Goal: Task Accomplishment & Management: Manage account settings

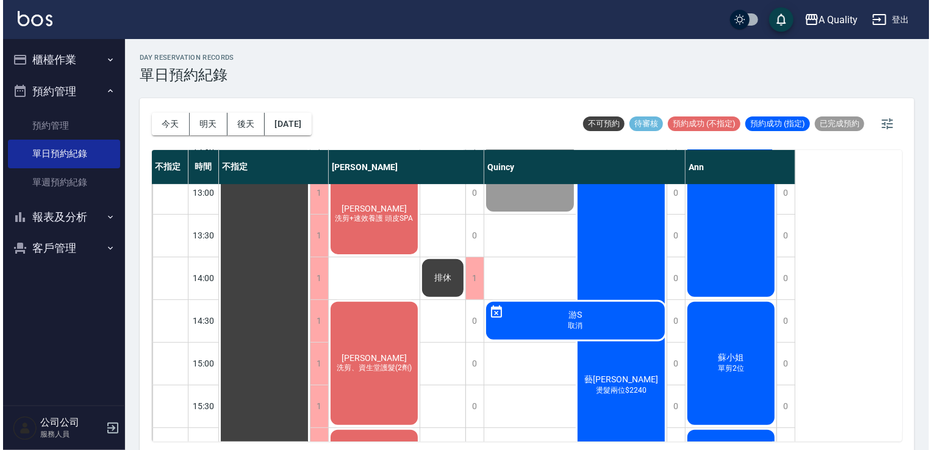
scroll to position [183, 0]
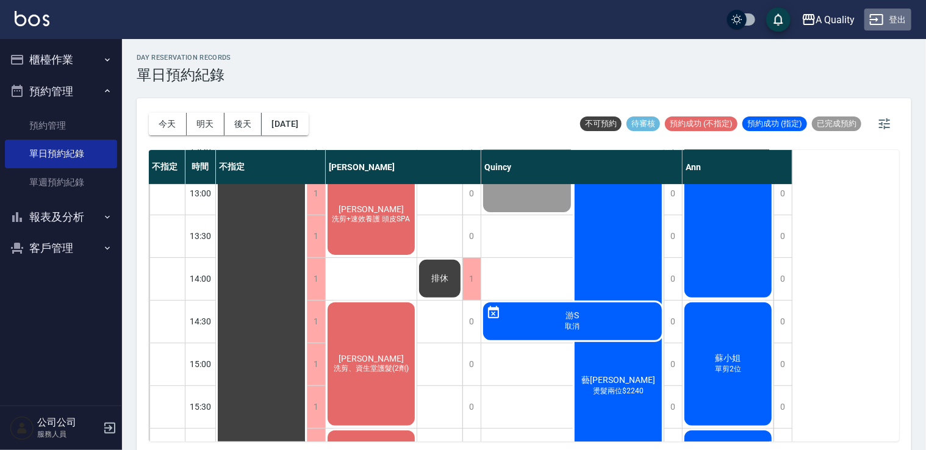
click at [901, 16] on button "登出" at bounding box center [887, 20] width 47 height 23
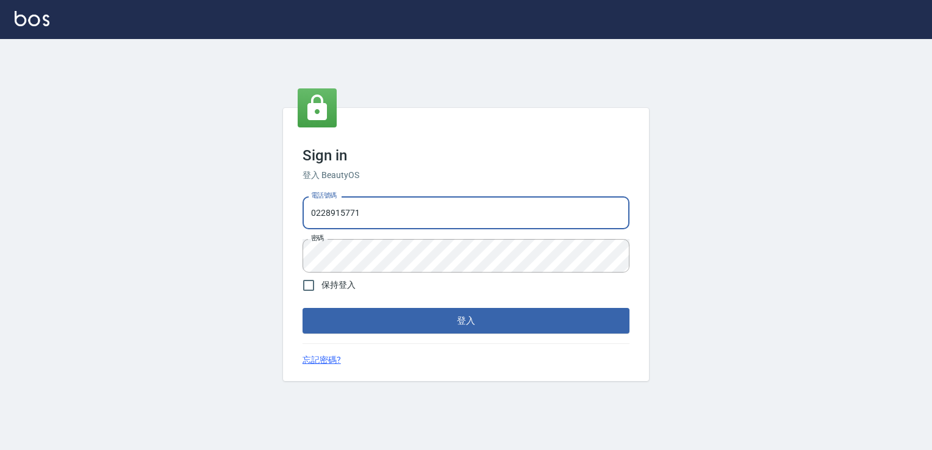
drag, startPoint x: 385, startPoint y: 216, endPoint x: 79, endPoint y: 218, distance: 306.7
click at [99, 216] on div "Sign in 登入 BeautyOS 電話號碼 [PHONE_NUMBER] 電話號碼 密碼 密碼 保持登入 登入 忘記密碼?" at bounding box center [466, 244] width 932 height 411
type input "0926097700"
click at [188, 250] on div "Sign in 登入 BeautyOS 電話號碼 [PHONE_NUMBER] 電話號碼 密碼 密碼 保持登入 登入 忘記密碼?" at bounding box center [466, 244] width 932 height 411
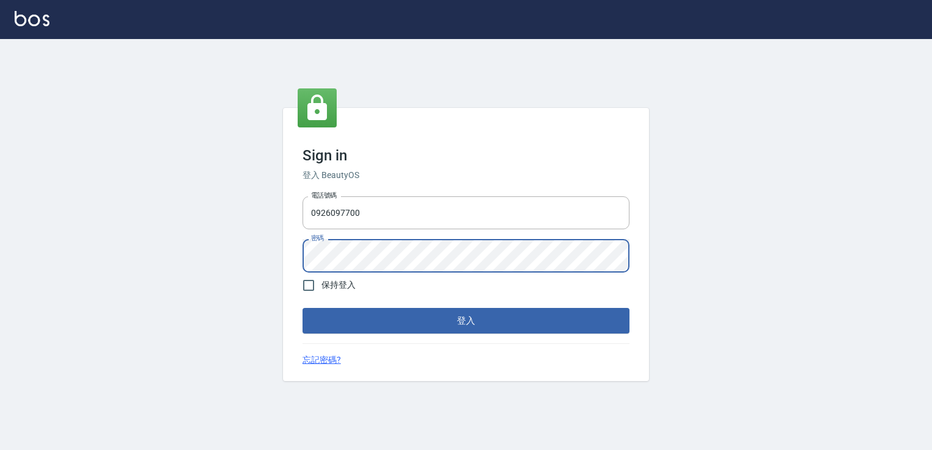
click at [302, 308] on button "登入" at bounding box center [465, 321] width 327 height 26
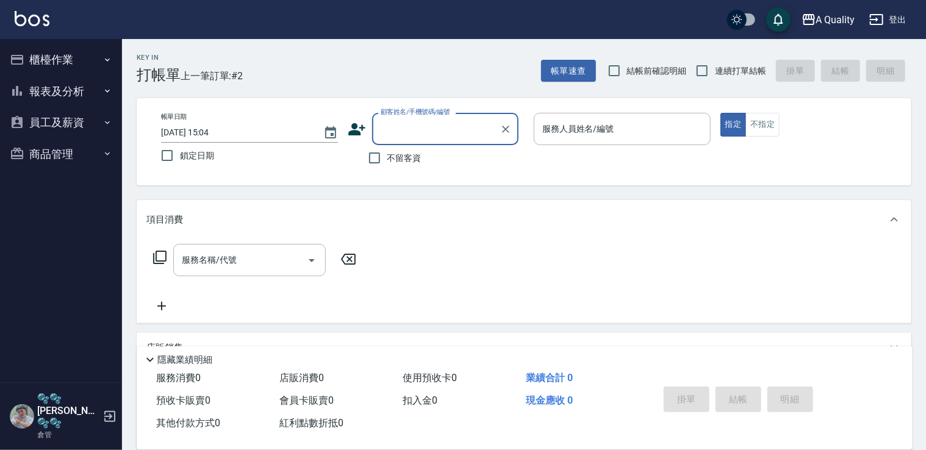
click at [60, 157] on button "商品管理" at bounding box center [61, 154] width 112 height 32
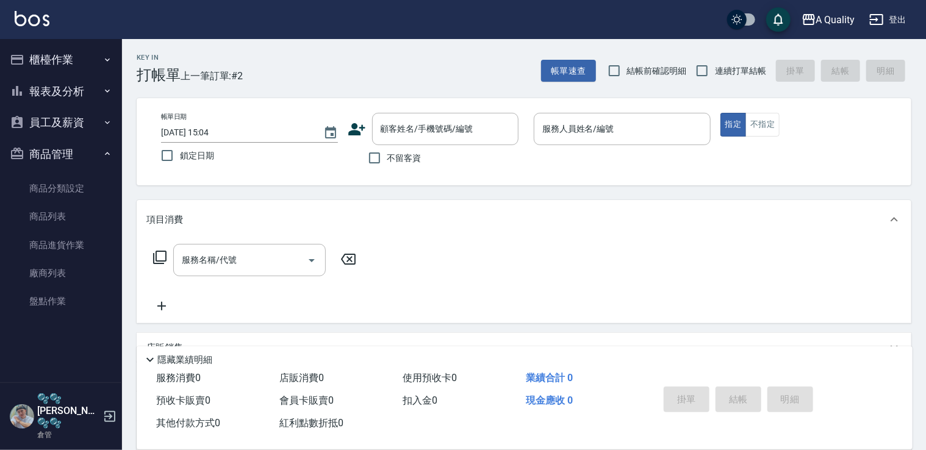
click at [73, 126] on button "員工及薪資" at bounding box center [61, 123] width 112 height 32
click at [60, 95] on button "報表及分析" at bounding box center [61, 92] width 112 height 32
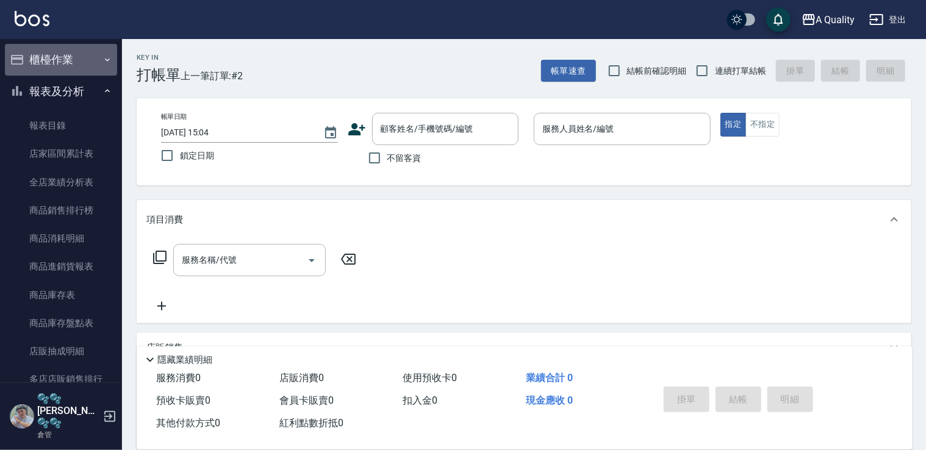
click at [69, 57] on button "櫃檯作業" at bounding box center [61, 60] width 112 height 32
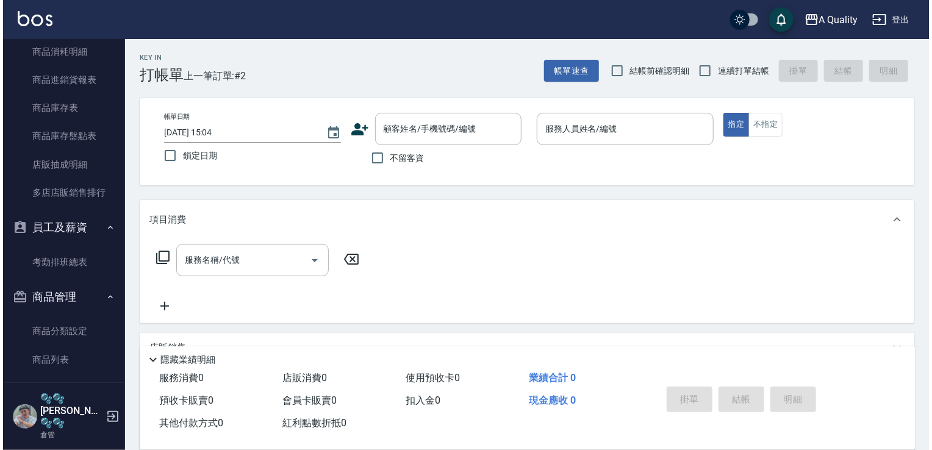
scroll to position [427, 0]
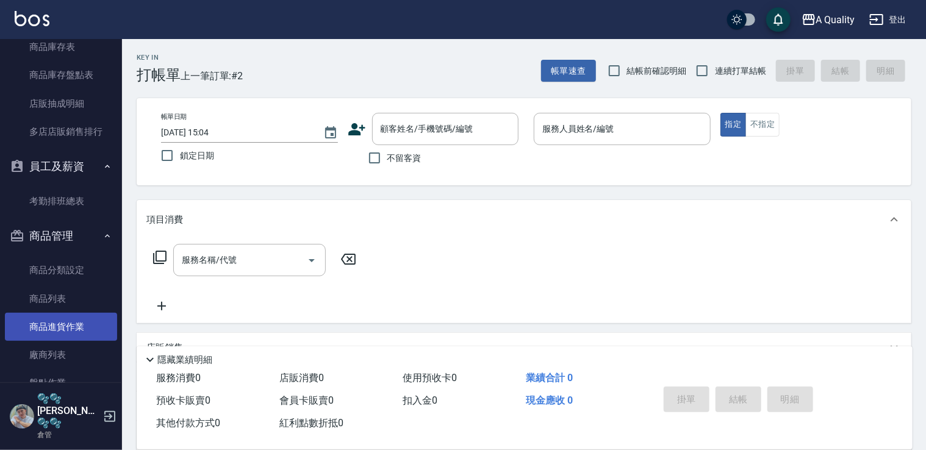
click at [60, 321] on link "商品進貨作業" at bounding box center [61, 327] width 112 height 28
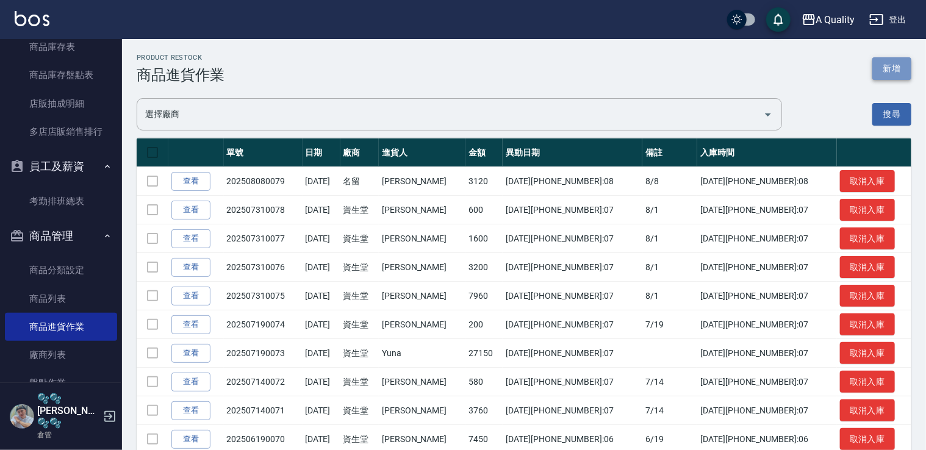
click at [880, 62] on button "新增" at bounding box center [891, 68] width 39 height 23
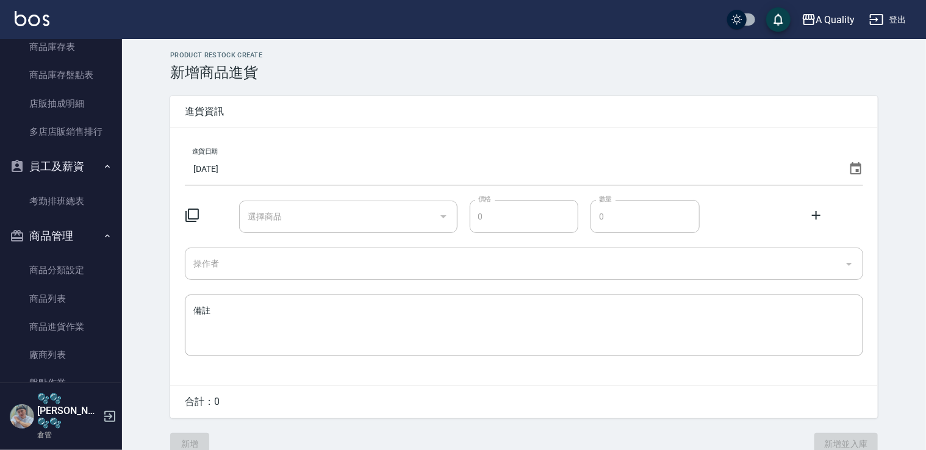
click at [195, 213] on icon at bounding box center [192, 215] width 15 height 15
click at [190, 219] on icon at bounding box center [191, 215] width 13 height 13
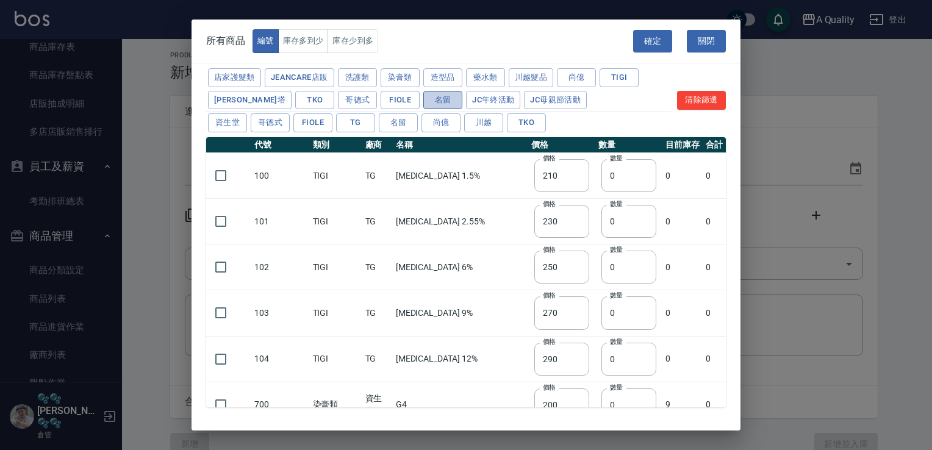
click at [423, 96] on button "名留" at bounding box center [442, 100] width 39 height 19
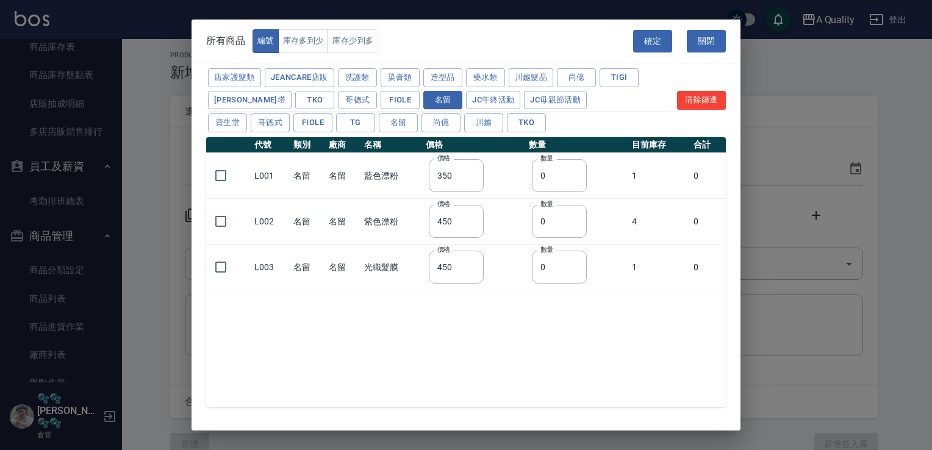
type input "350"
type input "450"
click at [454, 79] on button "造型品" at bounding box center [442, 77] width 39 height 19
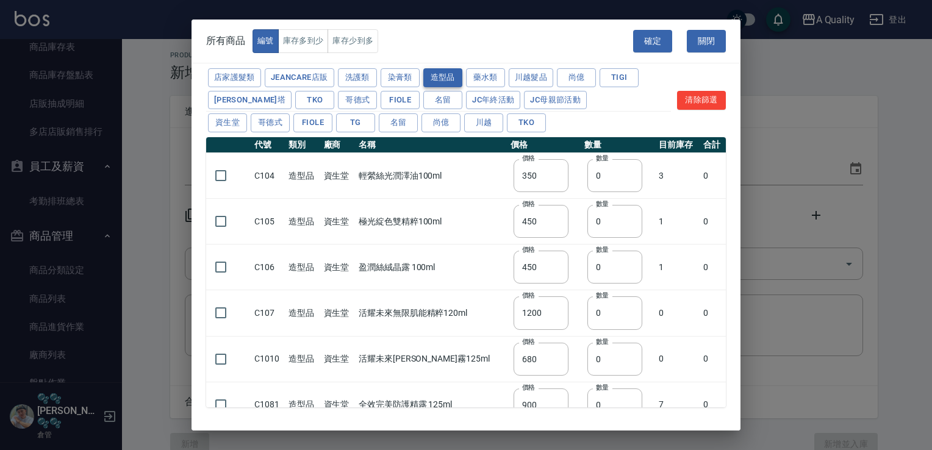
type input "700"
click at [527, 79] on button "川越髮品" at bounding box center [531, 77] width 45 height 19
type input "400"
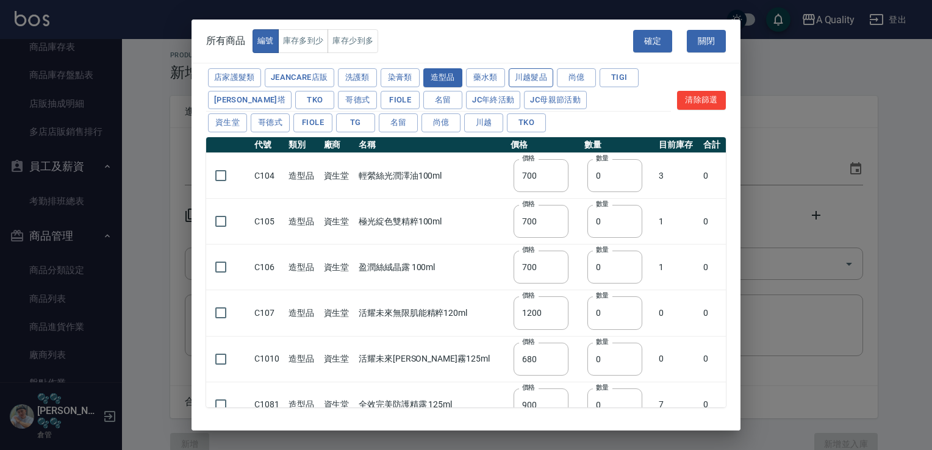
type input "400"
type input "300"
type input "500"
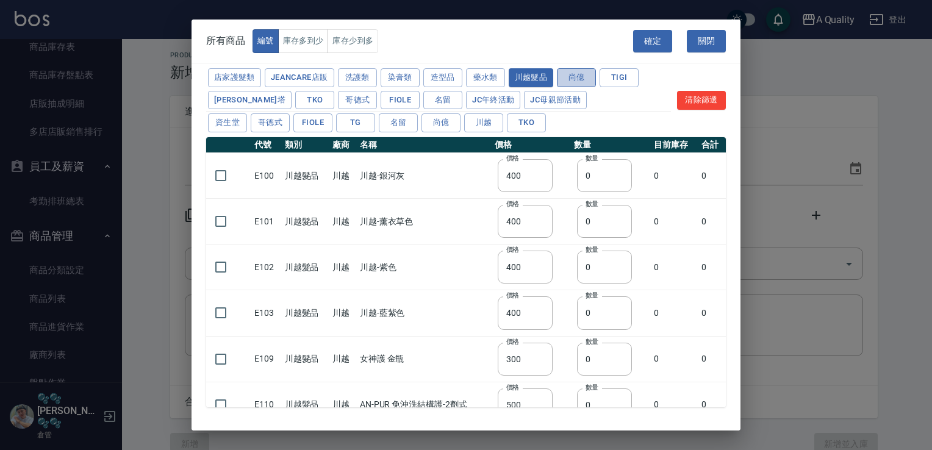
click at [577, 76] on button "尚億" at bounding box center [576, 77] width 39 height 19
type input "200"
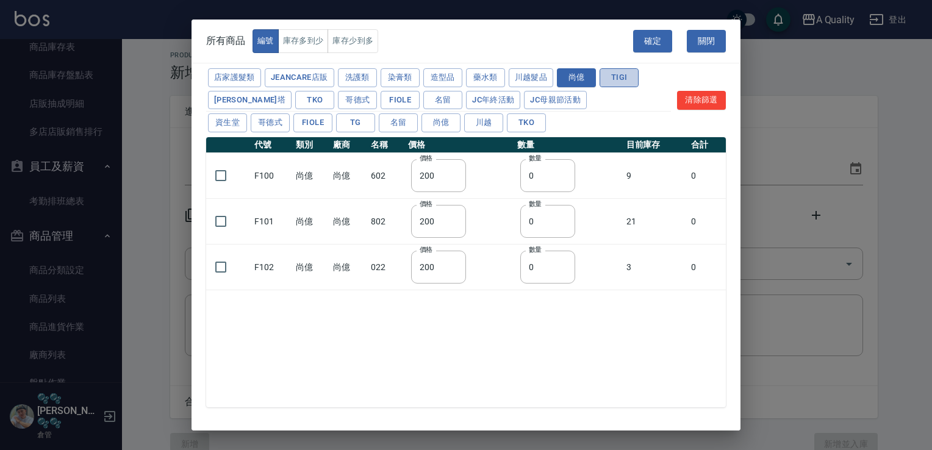
click at [625, 76] on button "TIGI" at bounding box center [618, 77] width 39 height 19
type input "210"
type input "230"
type input "250"
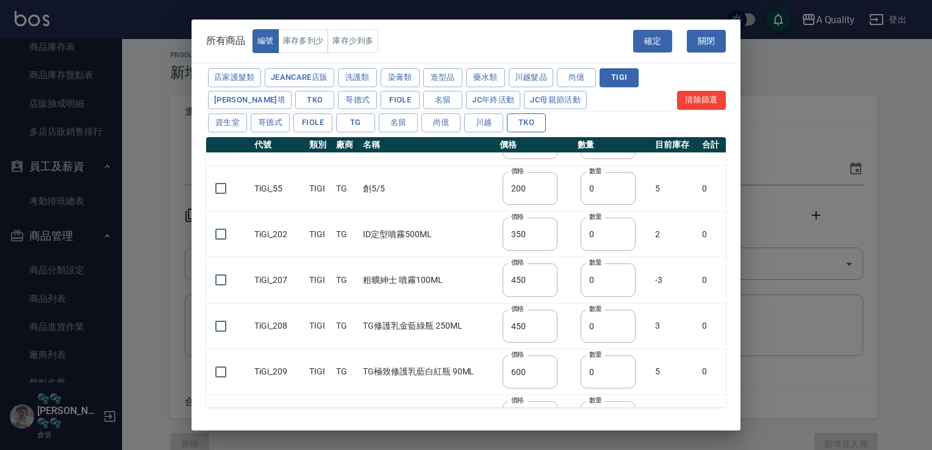
scroll to position [854, 0]
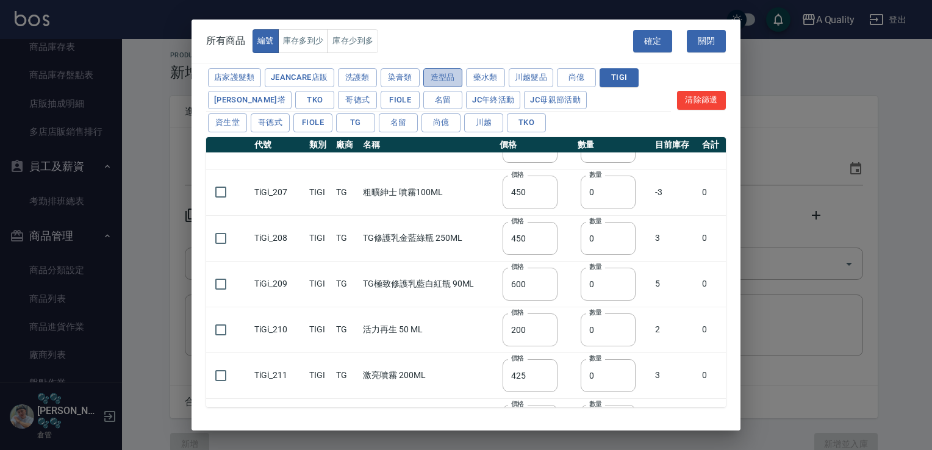
click at [445, 76] on button "造型品" at bounding box center [442, 77] width 39 height 19
type input "700"
type input "1200"
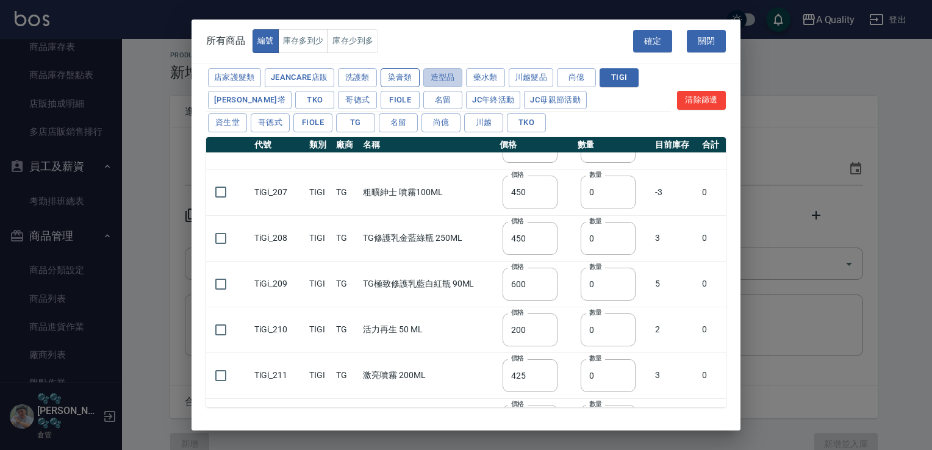
type input "680"
type input "900"
type input "495"
type input "250"
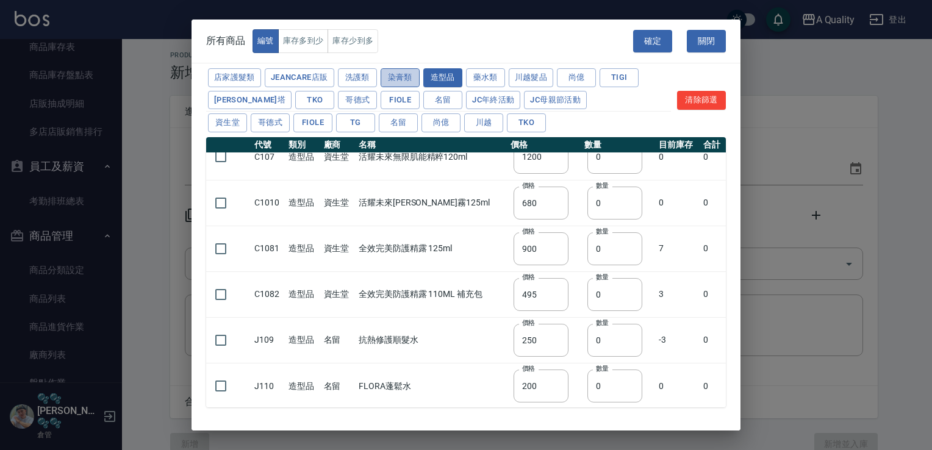
click at [398, 77] on button "染膏類" at bounding box center [399, 77] width 39 height 19
click at [358, 74] on button "洗護類" at bounding box center [357, 77] width 39 height 19
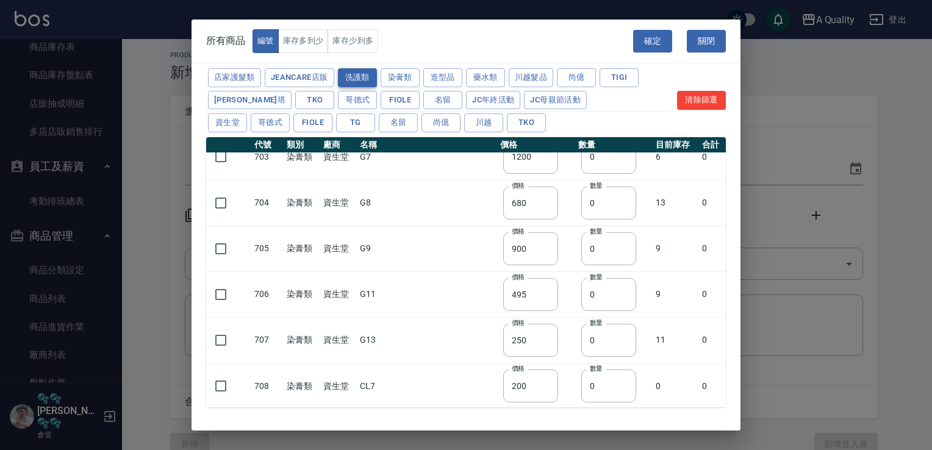
type input "200"
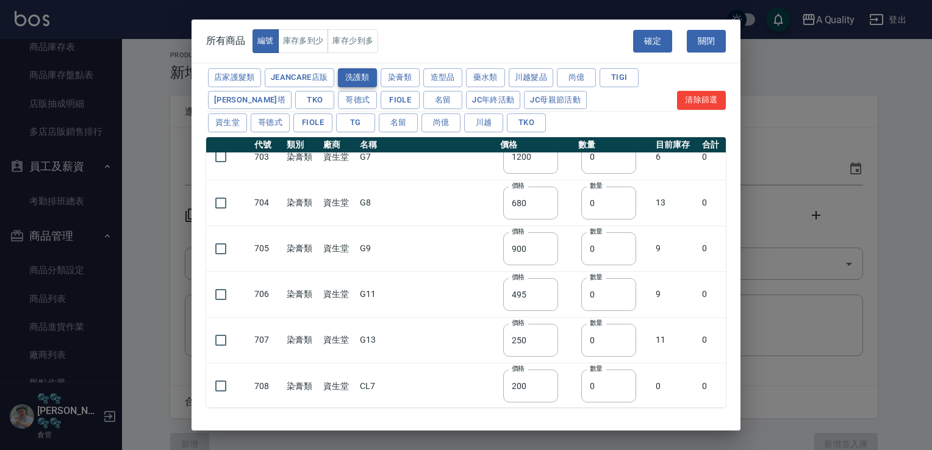
type input "200"
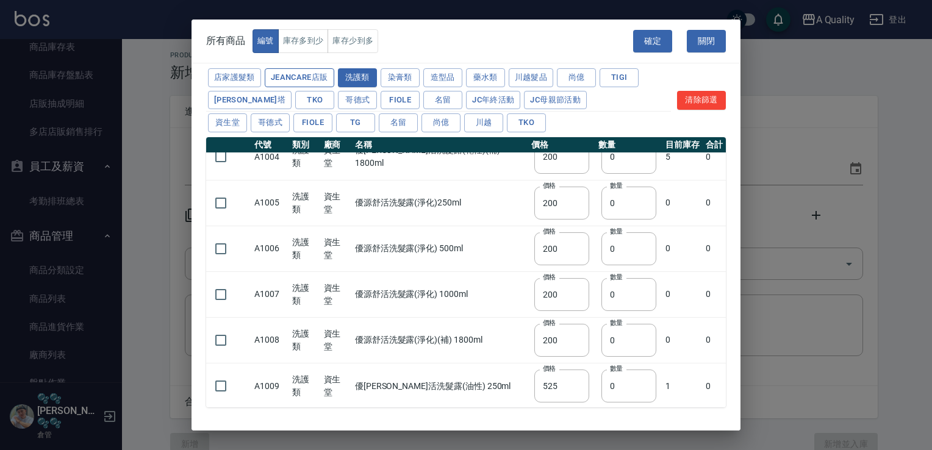
type input "525"
type input "830"
type input "1400"
type input "1750"
type input "525"
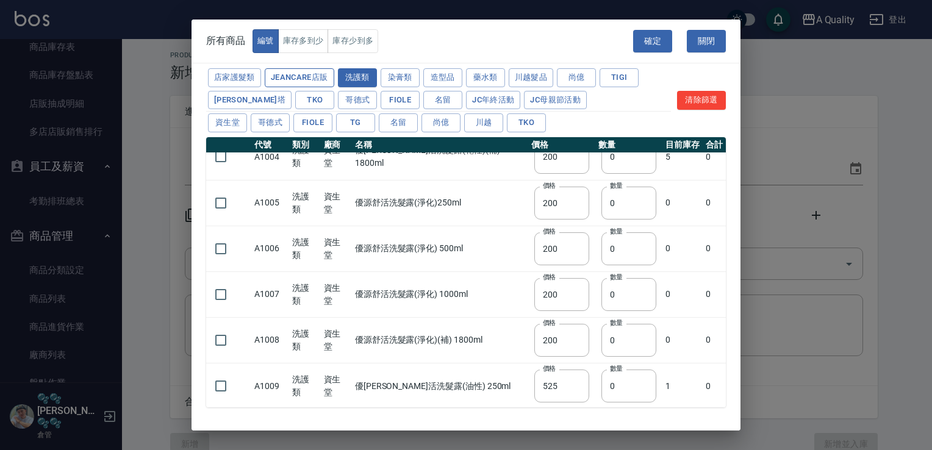
type input "830"
type input "1400"
type input "0"
type input "525"
type input "830"
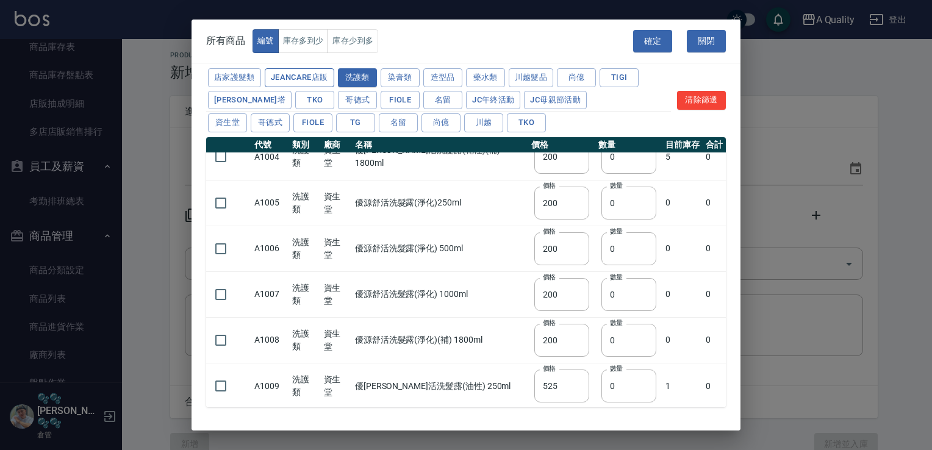
type input "1400"
type input "650"
type input "1750"
type input "420"
type input "1700"
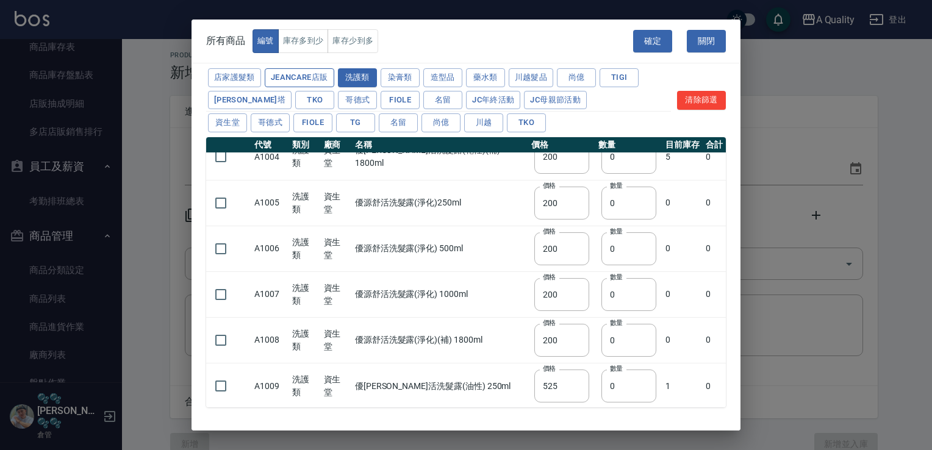
type input "2200"
type input "495"
type input "780"
type input "1280"
type input "1600"
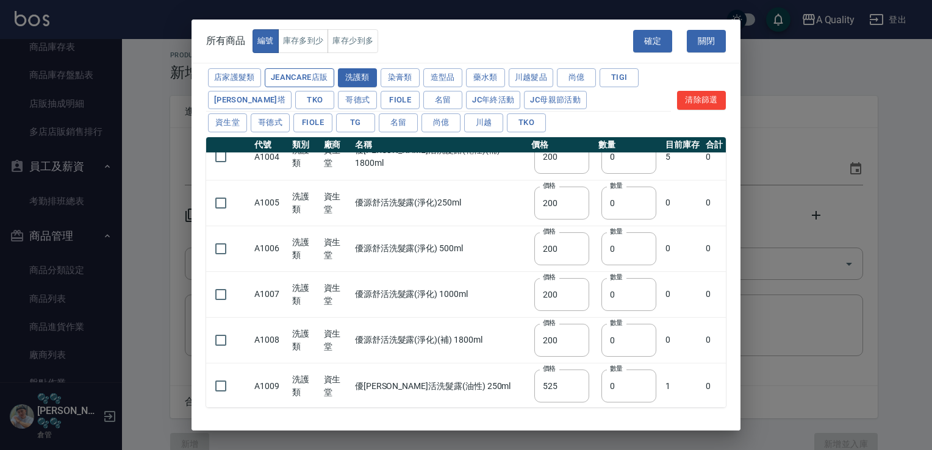
type input "610"
type input "990"
type input "1600"
type input "2090"
type input "840"
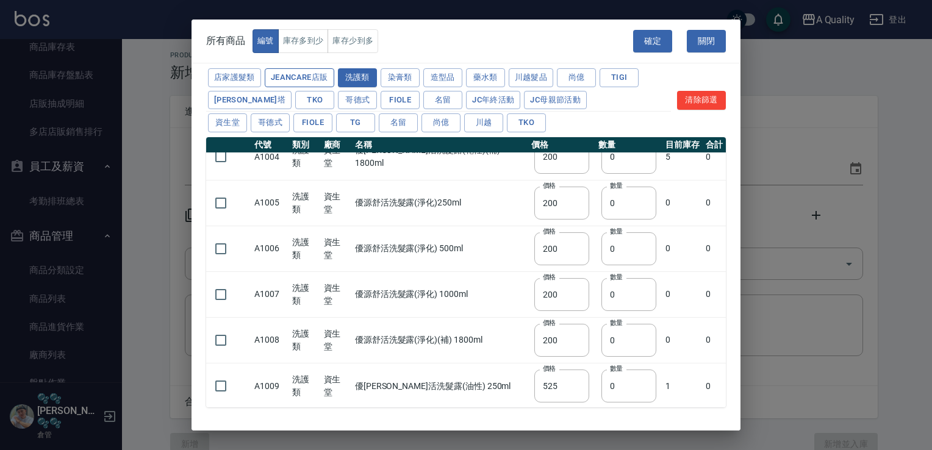
type input "2000"
type input "495"
type input "780"
type input "1280"
type input "1600"
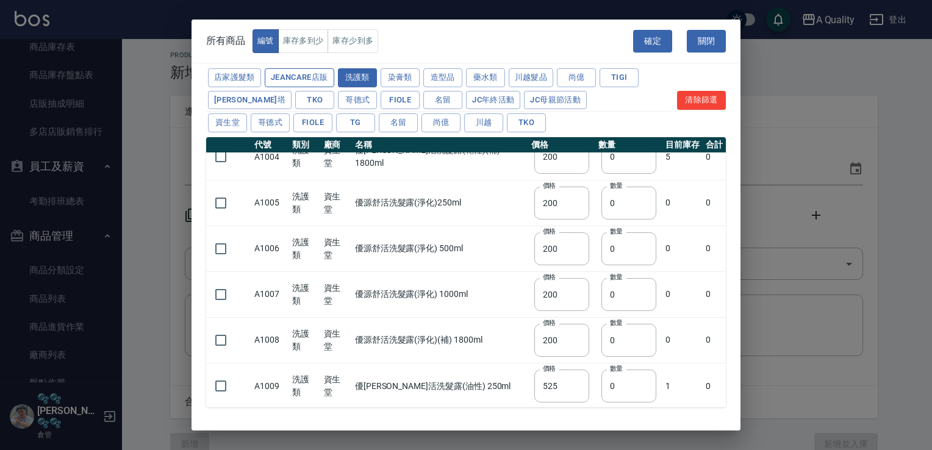
type input "610"
type input "990"
type input "1560"
type input "2090"
type input "840"
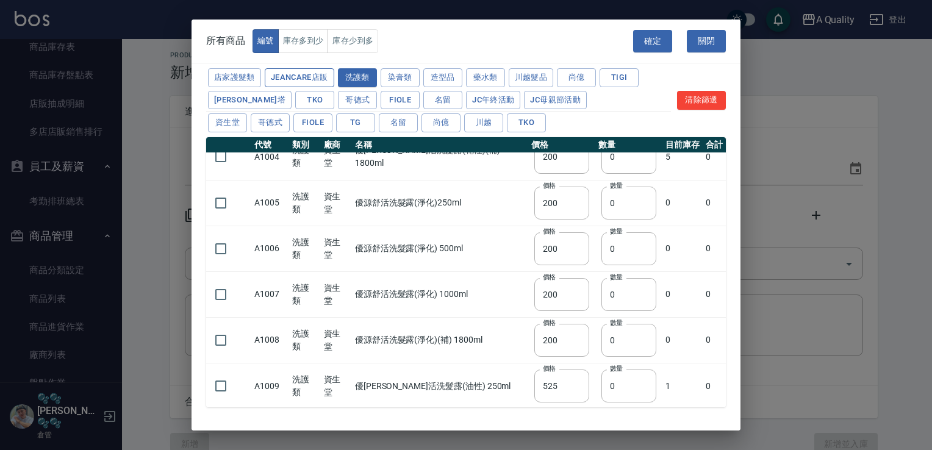
type input "1800"
type input "495"
type input "780"
type input "1280"
type input "1600"
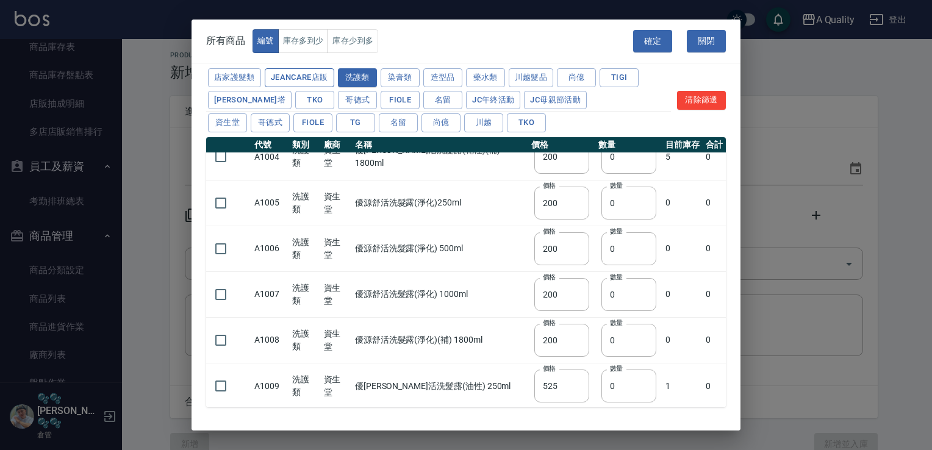
type input "610"
type input "990"
type input "1560"
type input "2090"
type input "840"
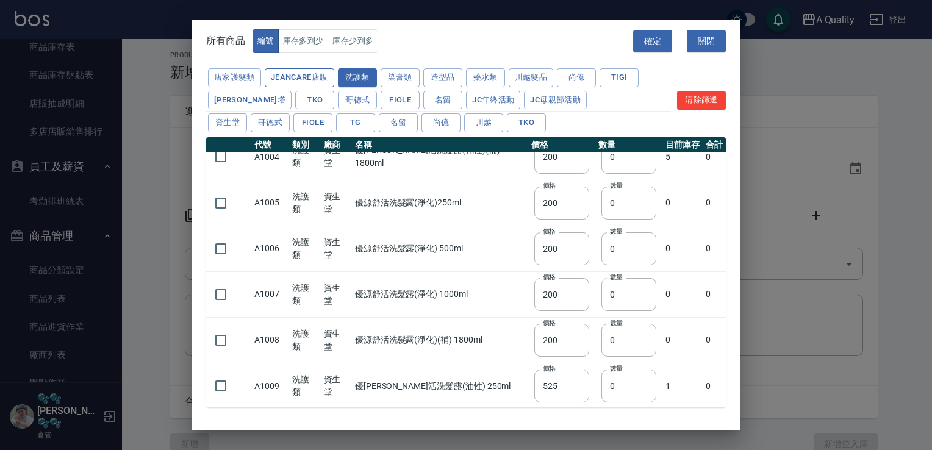
type input "2000"
type input "830"
type input "1750"
type input "1050"
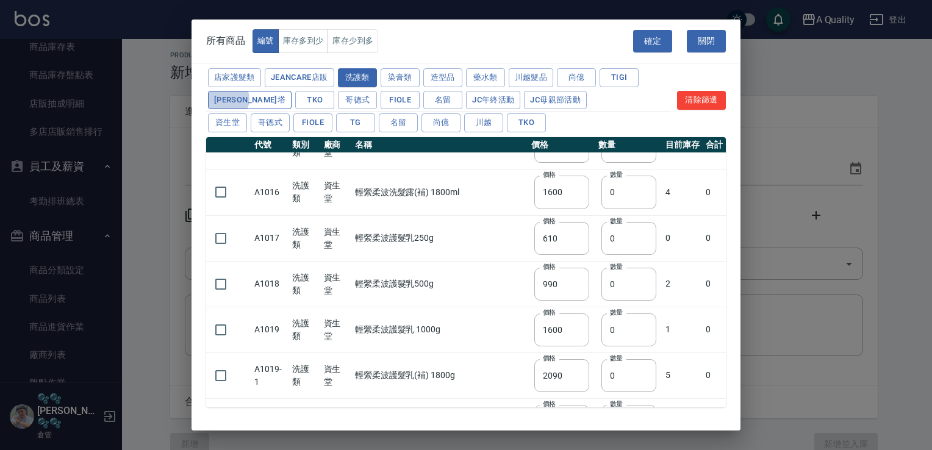
click at [224, 99] on button "蕾娜塔" at bounding box center [250, 100] width 84 height 19
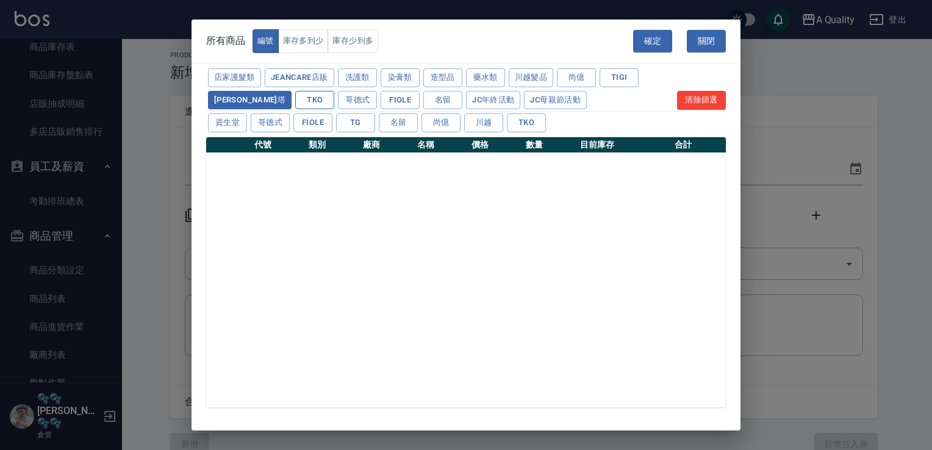
click at [295, 94] on button "TKO" at bounding box center [314, 100] width 39 height 19
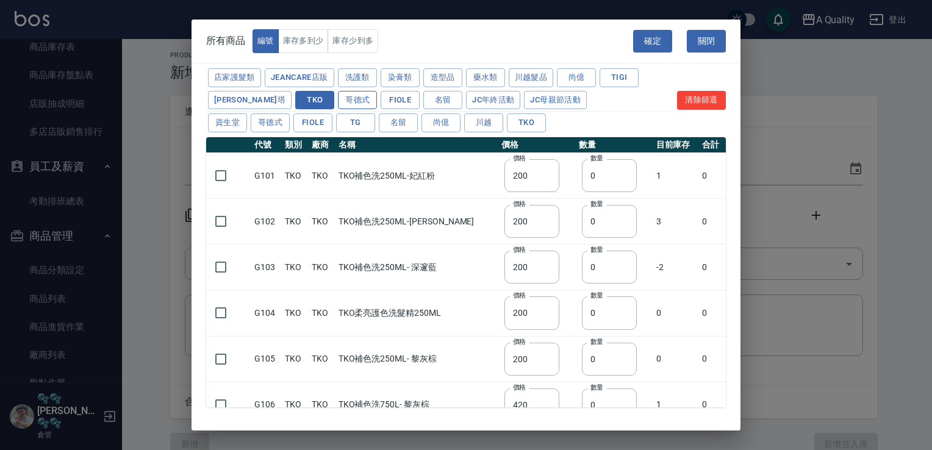
click at [338, 101] on button "哥德式" at bounding box center [357, 100] width 39 height 19
type input "600"
type input "450"
type input "600"
type input "850"
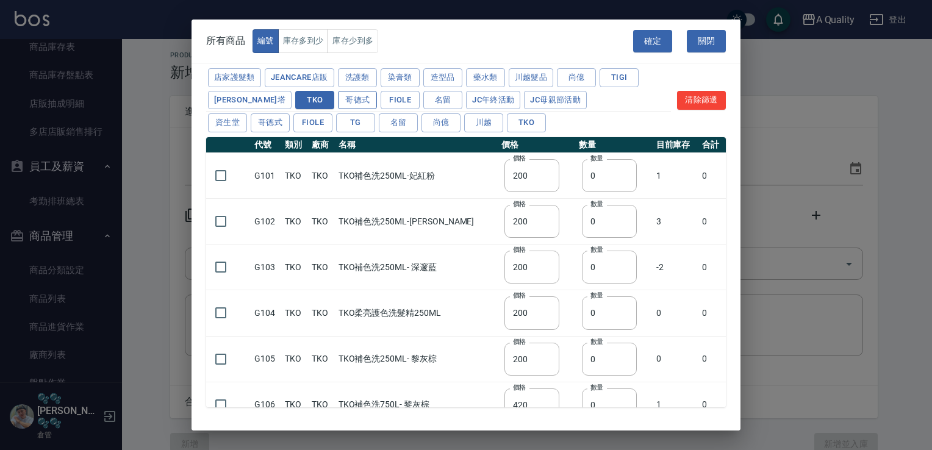
type input "850"
type input "1000"
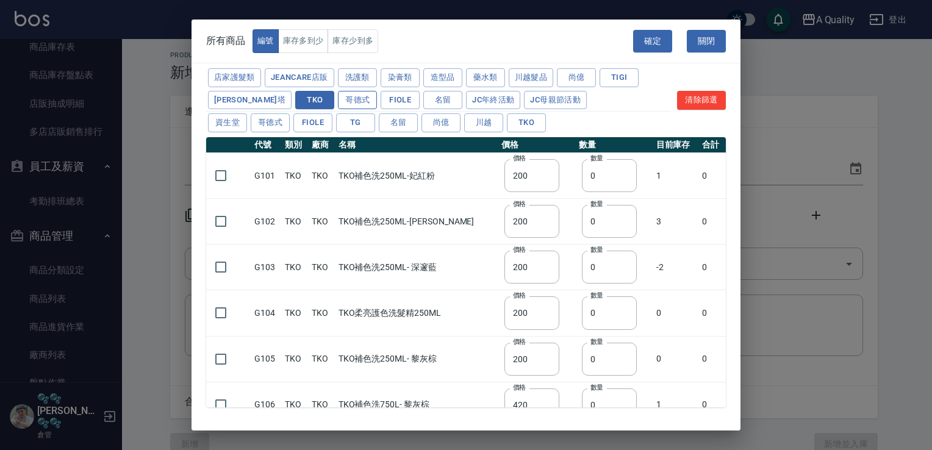
type input "1700"
type input "800"
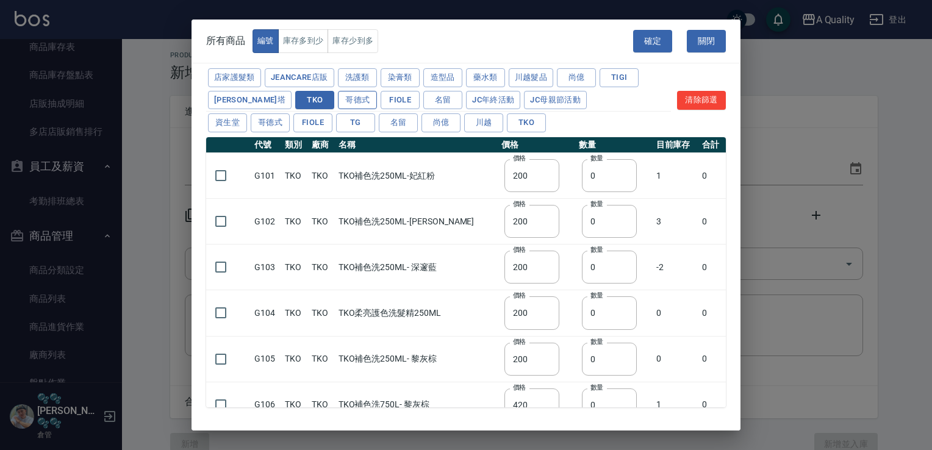
type input "800"
type input "1200"
type input "800"
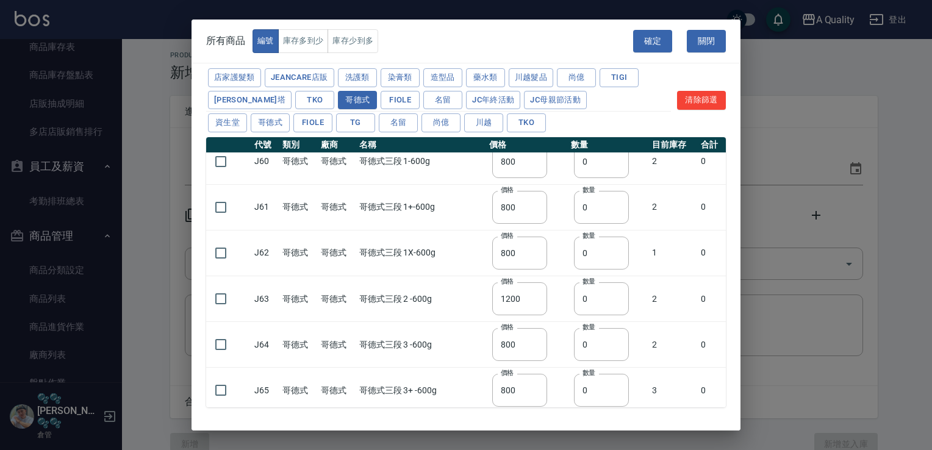
scroll to position [841, 0]
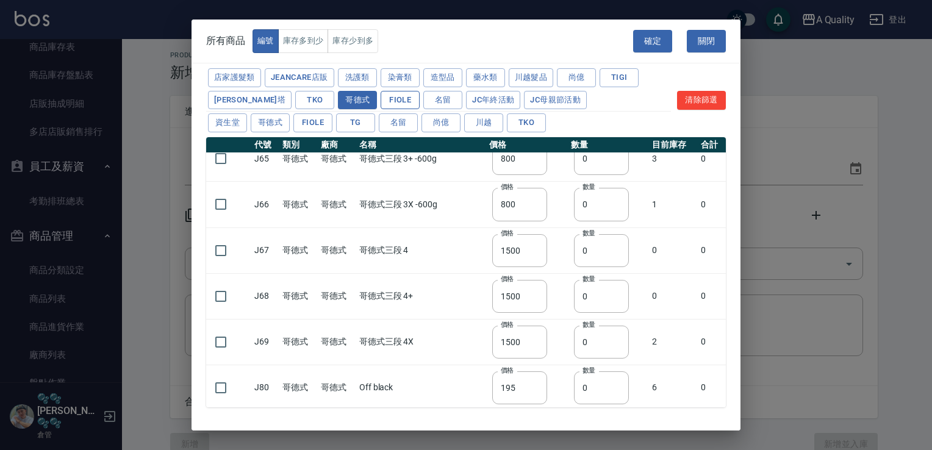
click at [380, 101] on button "FIOLE" at bounding box center [399, 100] width 39 height 19
type input "140"
type input "250"
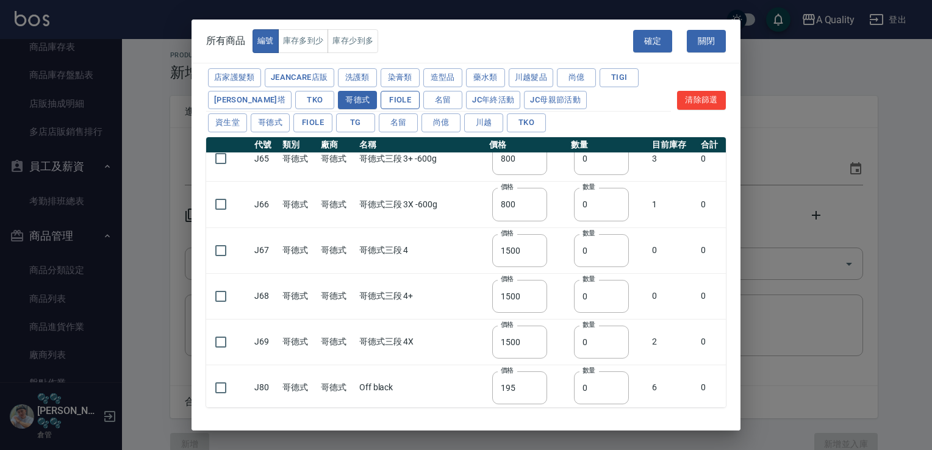
type input "250"
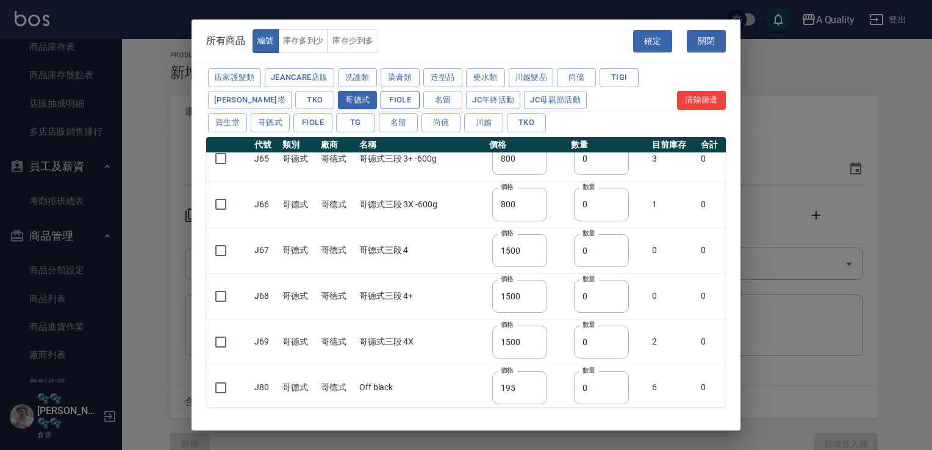
type input "250"
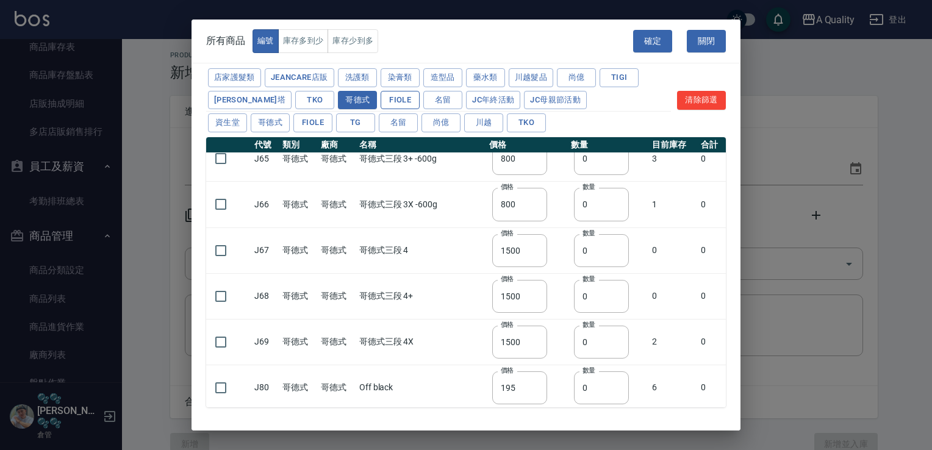
type input "250"
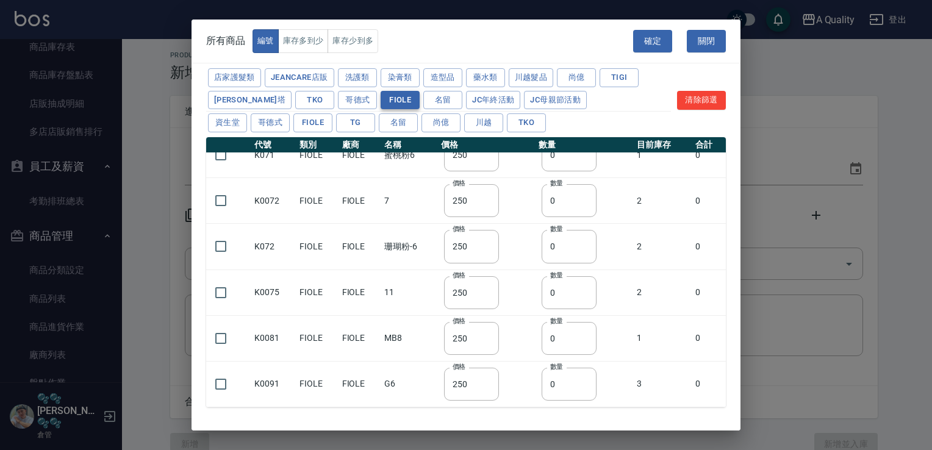
scroll to position [430, 0]
click at [423, 97] on button "名留" at bounding box center [442, 100] width 39 height 19
type input "350"
type input "450"
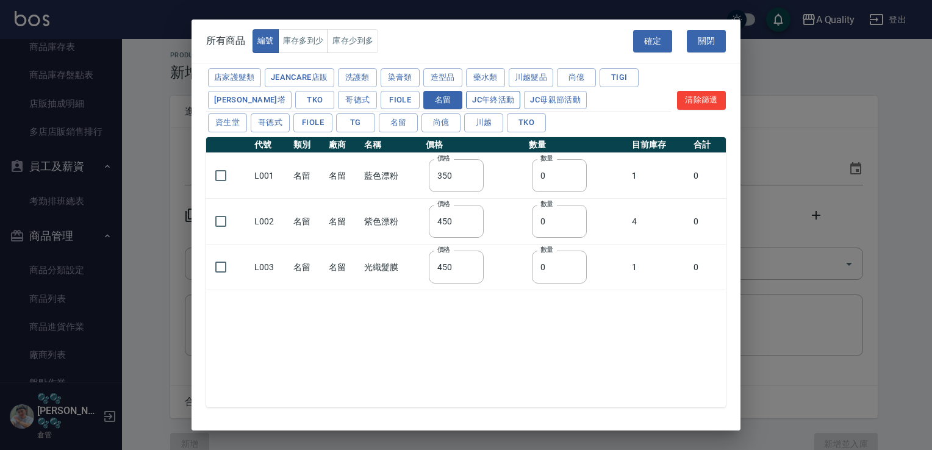
scroll to position [0, 0]
click at [466, 96] on button "JC年終活動" at bounding box center [493, 100] width 54 height 19
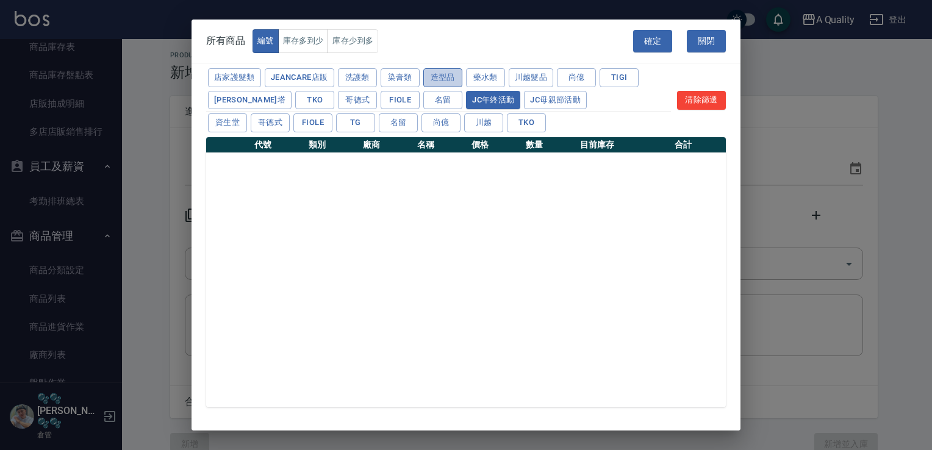
click at [452, 79] on button "造型品" at bounding box center [442, 77] width 39 height 19
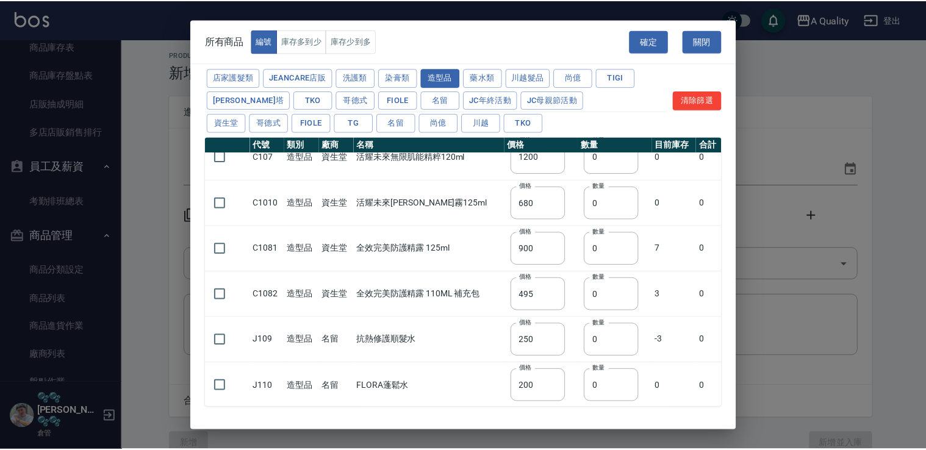
scroll to position [156, 0]
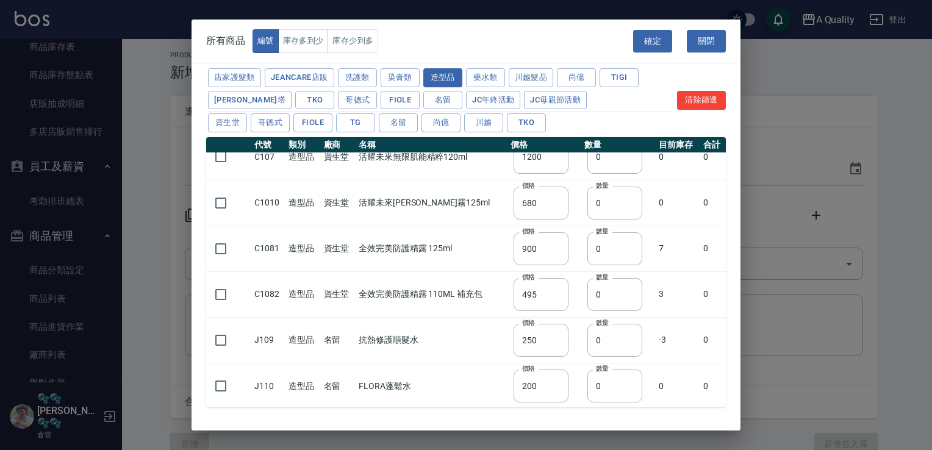
click at [706, 27] on div "確定 關閉" at bounding box center [686, 41] width 107 height 42
click at [698, 40] on button "關閉" at bounding box center [706, 41] width 39 height 23
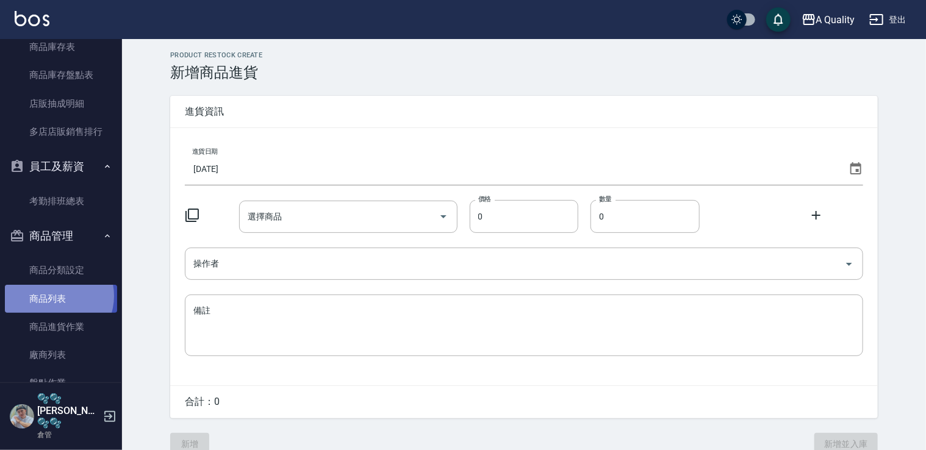
click at [55, 296] on link "商品列表" at bounding box center [61, 299] width 112 height 28
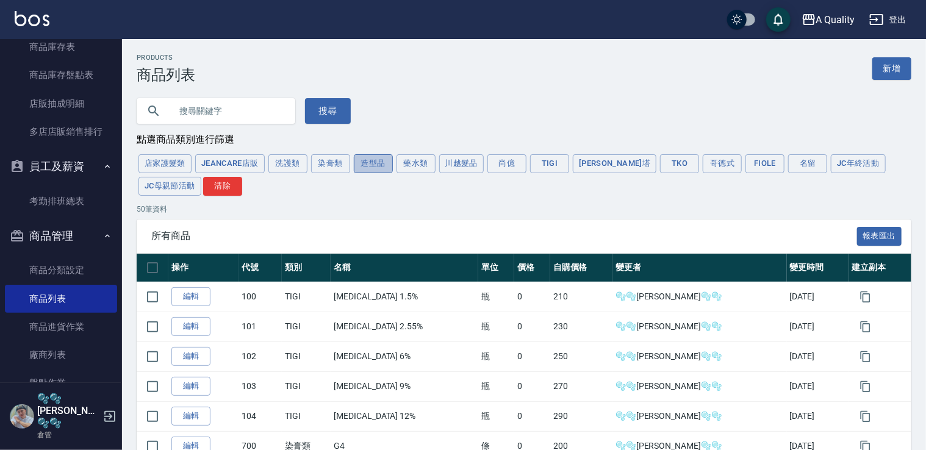
click at [362, 165] on button "造型品" at bounding box center [373, 163] width 39 height 19
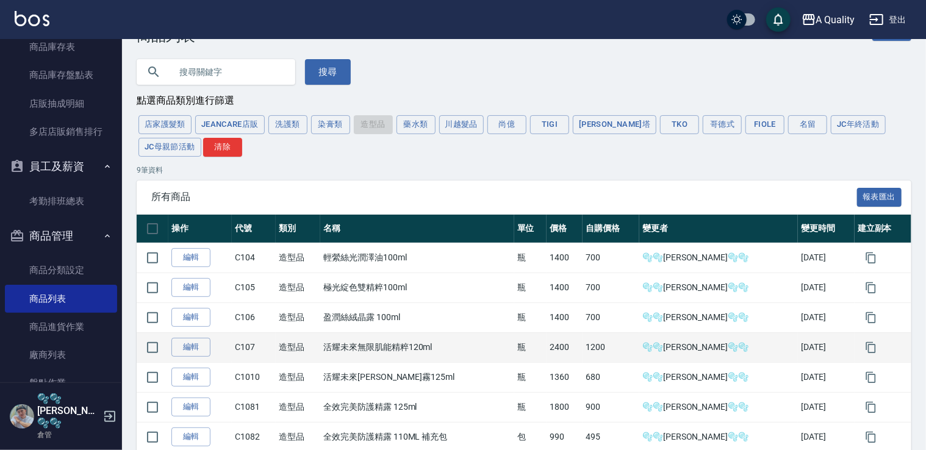
scroll to position [32, 0]
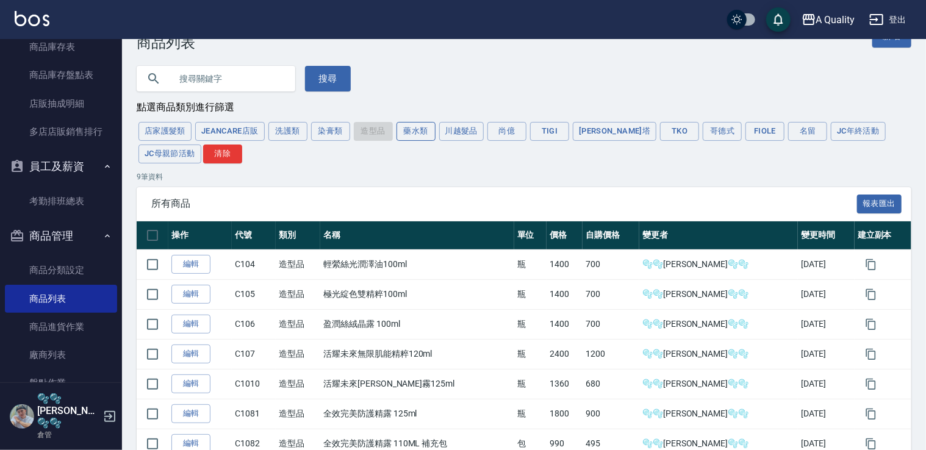
click at [412, 129] on button "藥水類" at bounding box center [415, 131] width 39 height 19
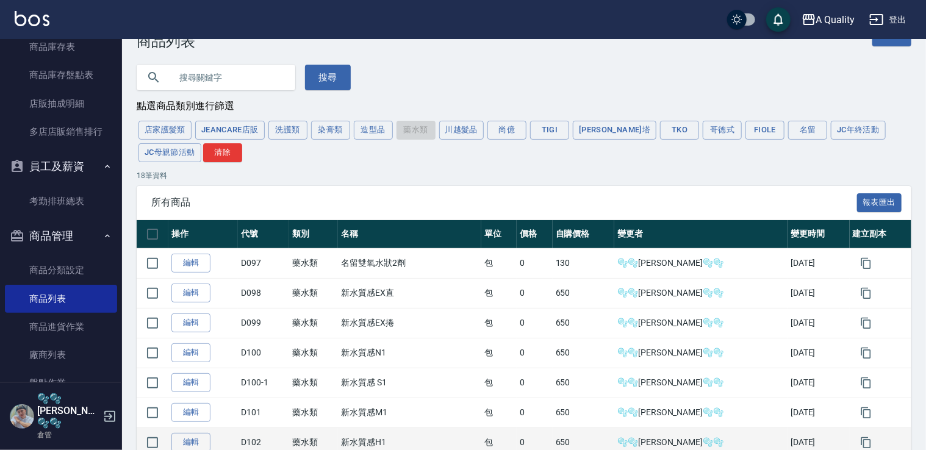
scroll to position [0, 0]
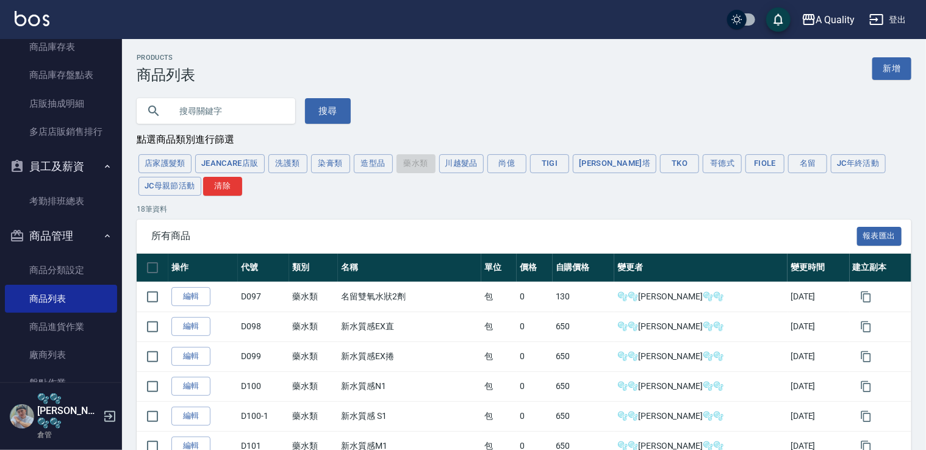
click at [459, 162] on button "川越髮品" at bounding box center [461, 163] width 45 height 19
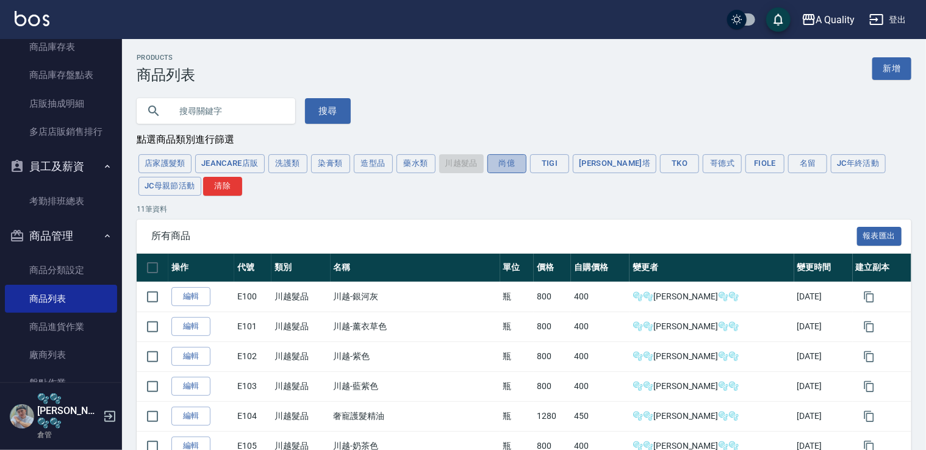
click at [515, 165] on button "尚億" at bounding box center [506, 163] width 39 height 19
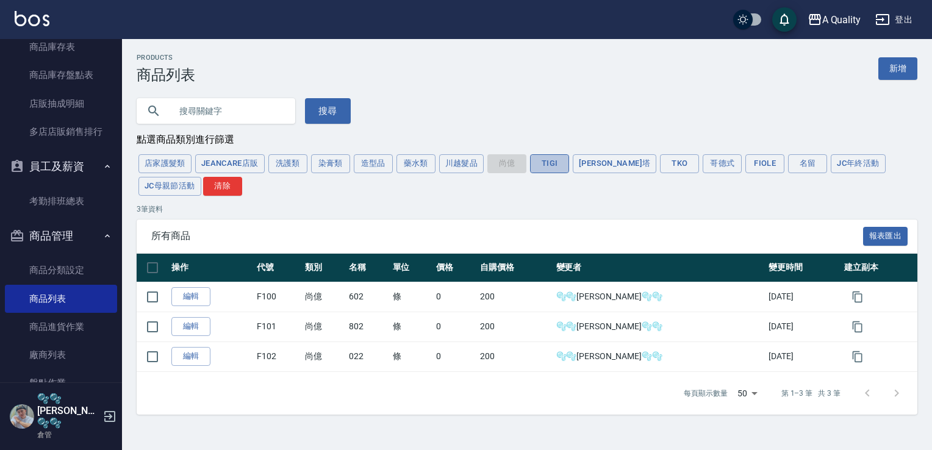
click at [563, 161] on button "TIGI" at bounding box center [549, 163] width 39 height 19
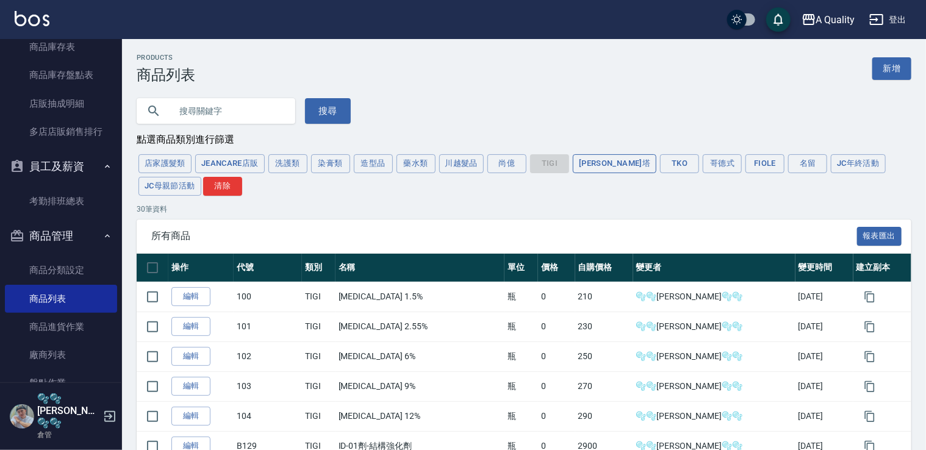
click at [588, 161] on button "蕾娜塔" at bounding box center [615, 163] width 84 height 19
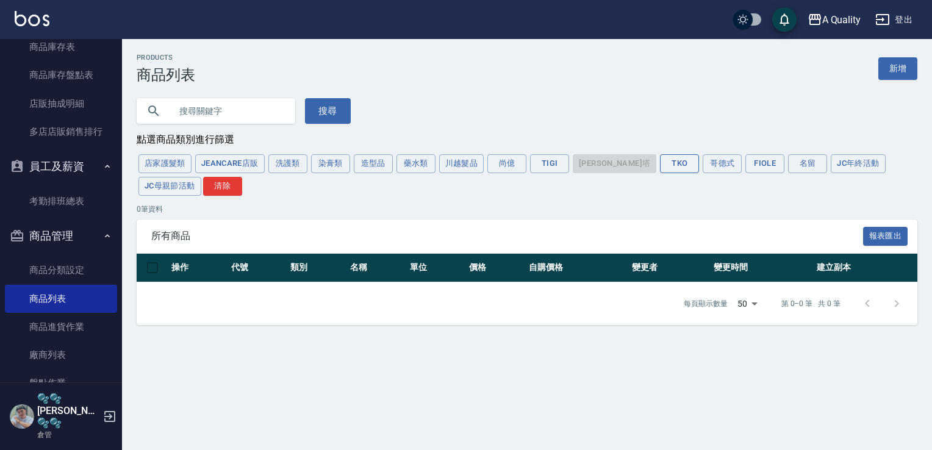
click at [660, 167] on button "TKO" at bounding box center [679, 163] width 39 height 19
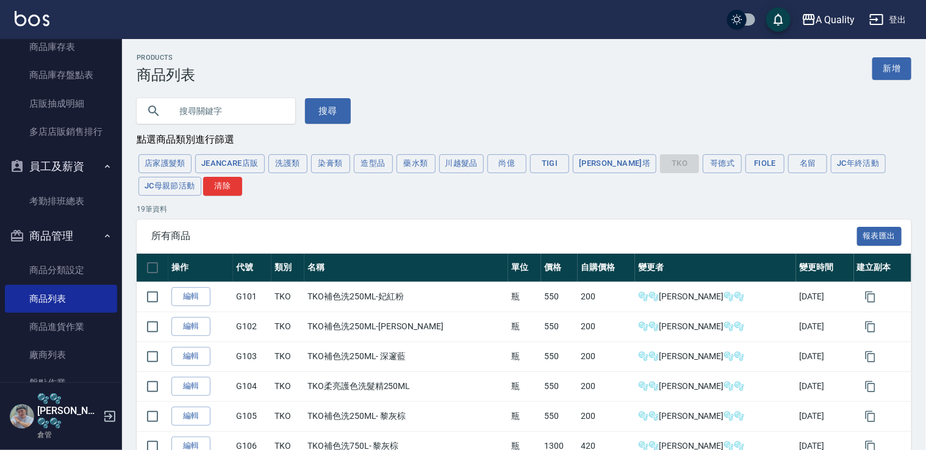
click at [702, 163] on button "哥德式" at bounding box center [721, 163] width 39 height 19
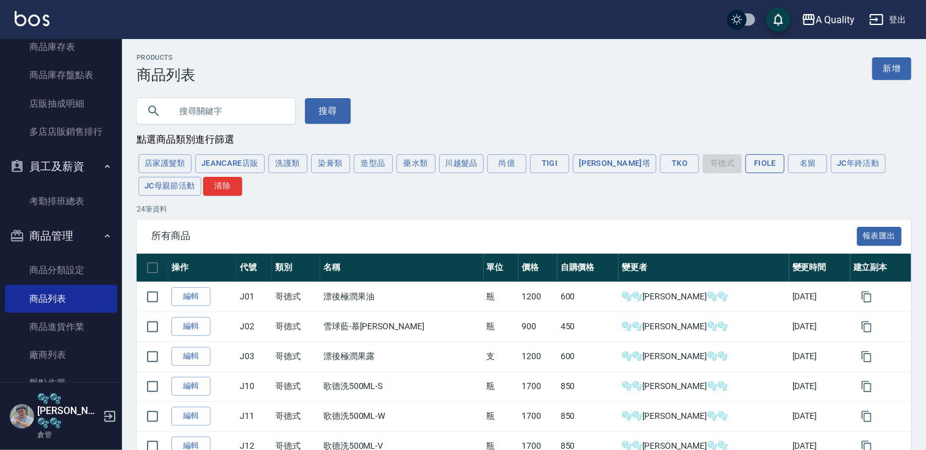
click at [745, 165] on button "FIOLE" at bounding box center [764, 163] width 39 height 19
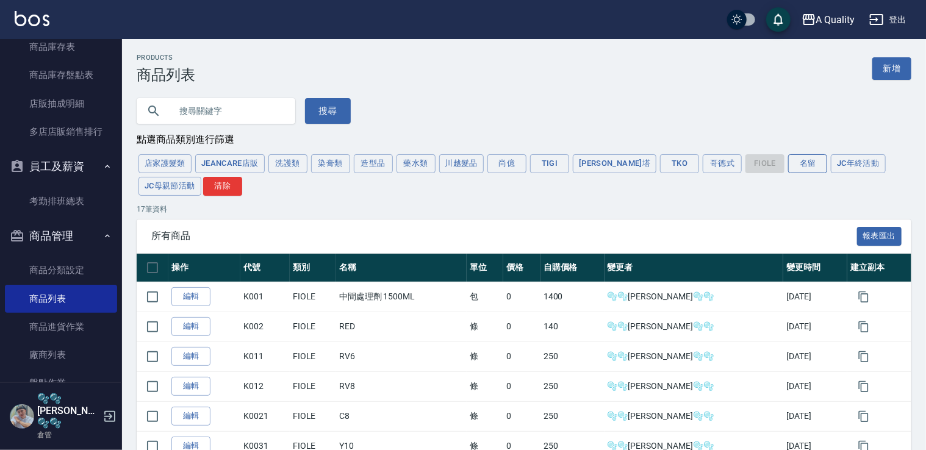
click at [759, 174] on div "店家護髮類 JeanCare店販 洗護類 染膏類 造型品 藥水類 川越髮品 尚億 TIGI 蕾娜塔 TKO 哥德式 FIOLE 名留 JC年終活動 JC母親節…" at bounding box center [524, 174] width 774 height 45
click at [788, 172] on button "名留" at bounding box center [807, 163] width 39 height 19
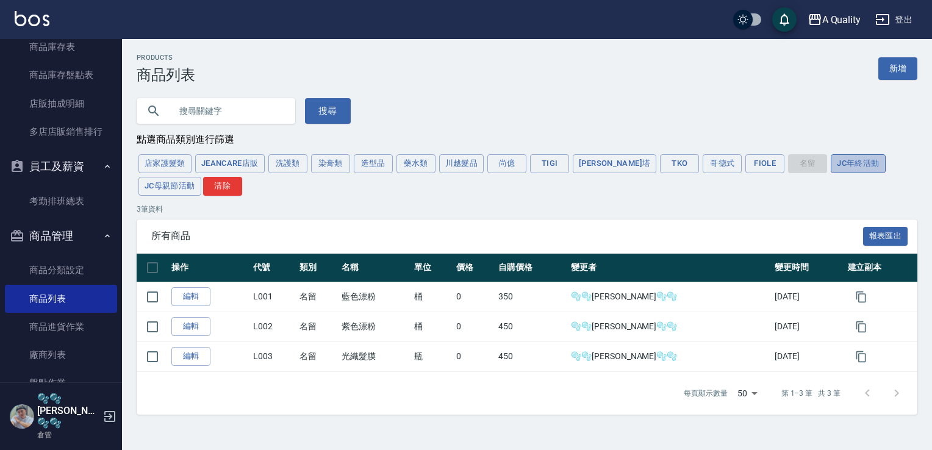
click at [830, 168] on button "JC年終活動" at bounding box center [857, 163] width 54 height 19
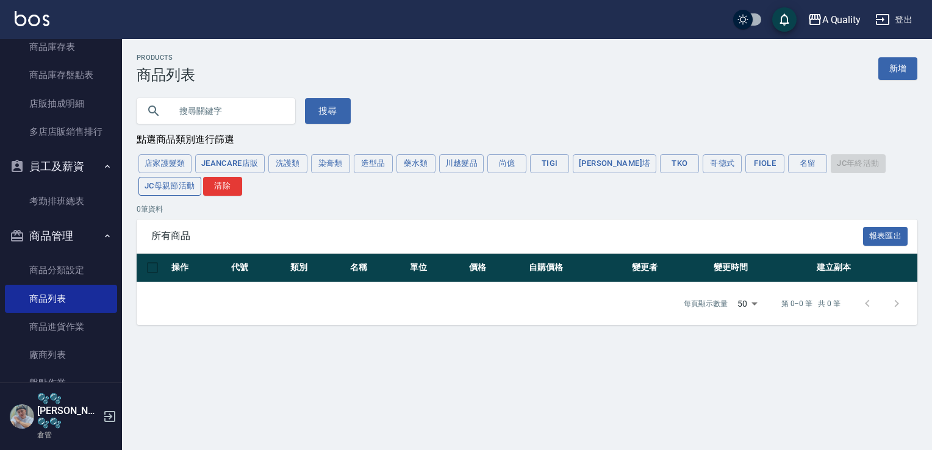
click at [201, 177] on button "JC母親節活動" at bounding box center [169, 186] width 63 height 19
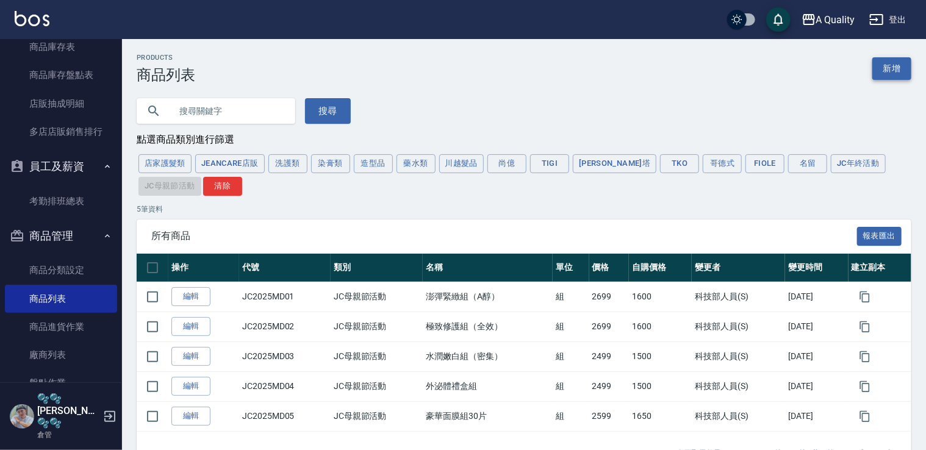
click at [896, 70] on link "新增" at bounding box center [891, 68] width 39 height 23
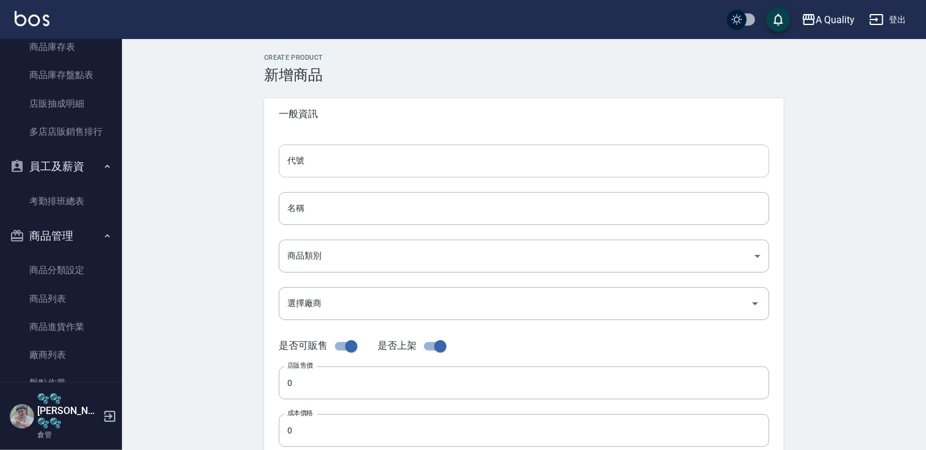
click at [327, 173] on input "代號" at bounding box center [524, 161] width 490 height 33
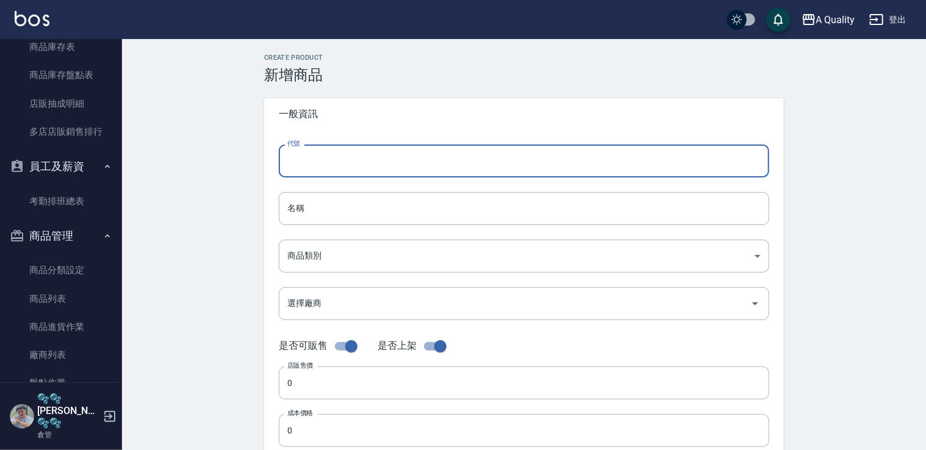
type input "j"
type input "J111"
click at [346, 220] on input "名稱" at bounding box center [524, 208] width 490 height 33
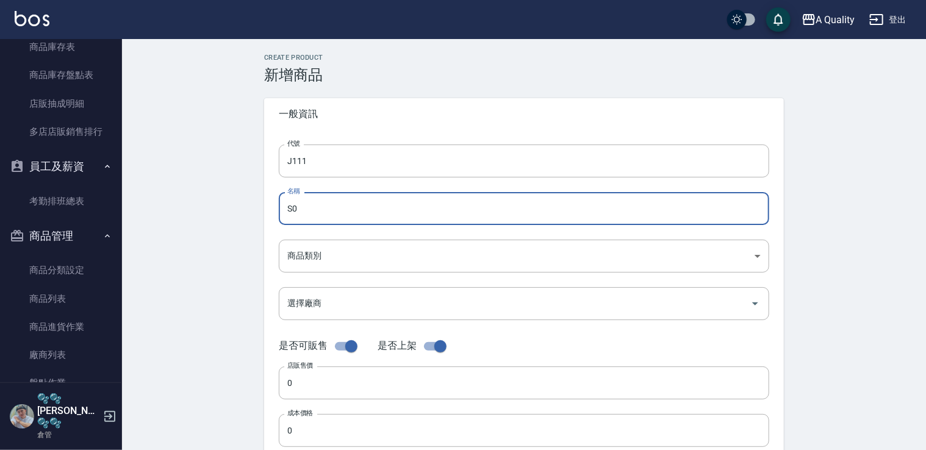
type input "S"
type input "男士髮蠟髮蠟"
click at [351, 255] on body "A Quality 登出 櫃檯作業 打帳單 帳單列表 營業儀表板 現金收支登錄 材料自購登錄 每日結帳 報表及分析 報表目錄 店家區間累計表 全店業績分析表 …" at bounding box center [463, 420] width 926 height 841
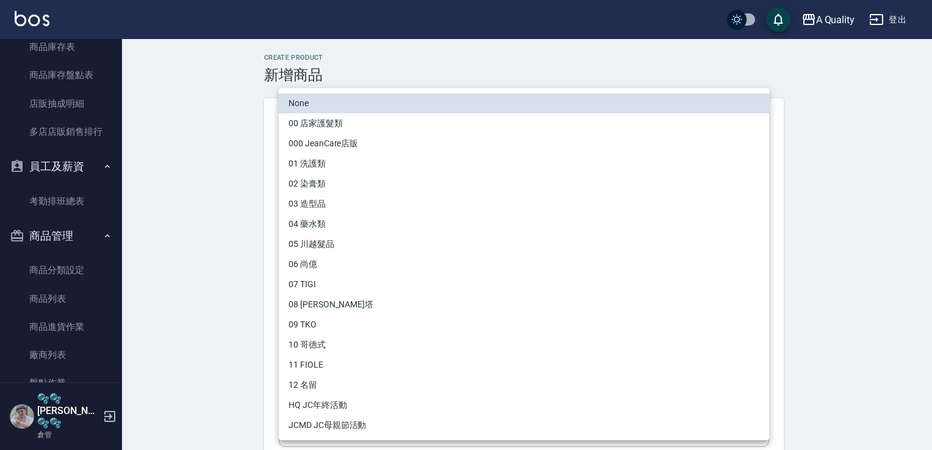
click at [332, 200] on li "03 造型品" at bounding box center [524, 204] width 490 height 20
type input "d0b2063b-8f56-4086-ba9a-82146bbb784c"
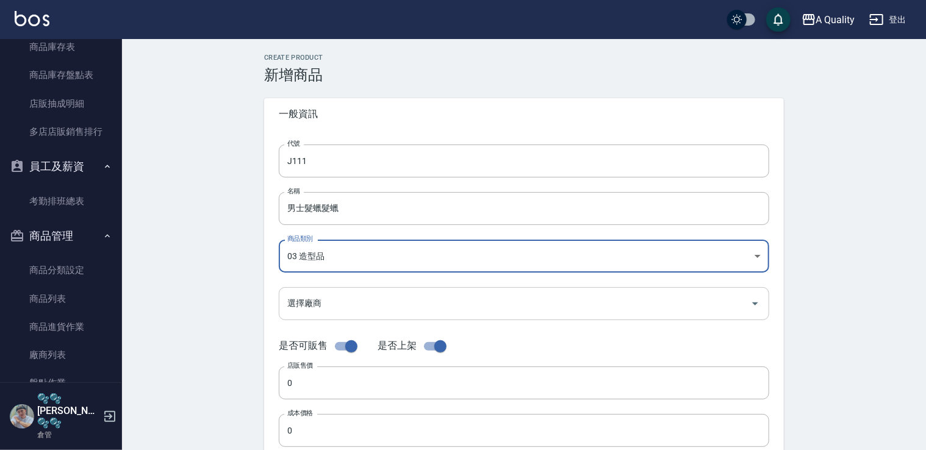
click at [369, 302] on input "選擇廠商" at bounding box center [514, 303] width 461 height 21
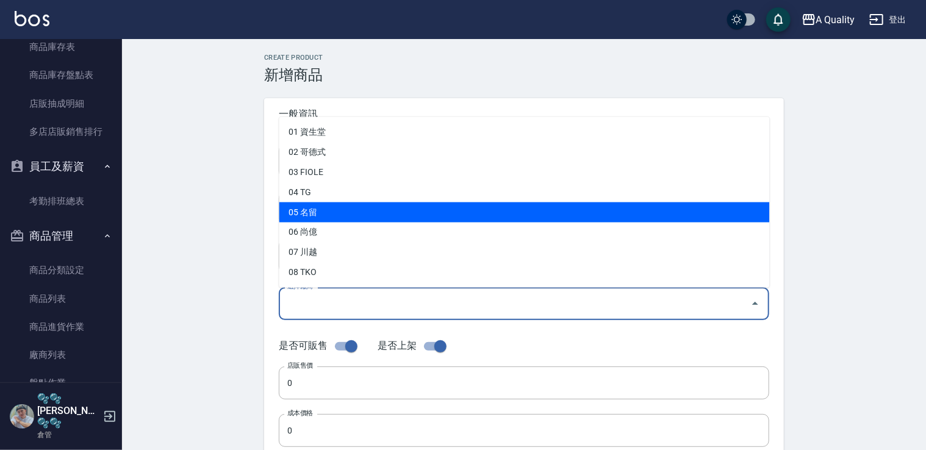
drag, startPoint x: 320, startPoint y: 213, endPoint x: 349, endPoint y: 234, distance: 35.4
click at [320, 213] on li "05 名留" at bounding box center [524, 212] width 490 height 20
type input "05 名留"
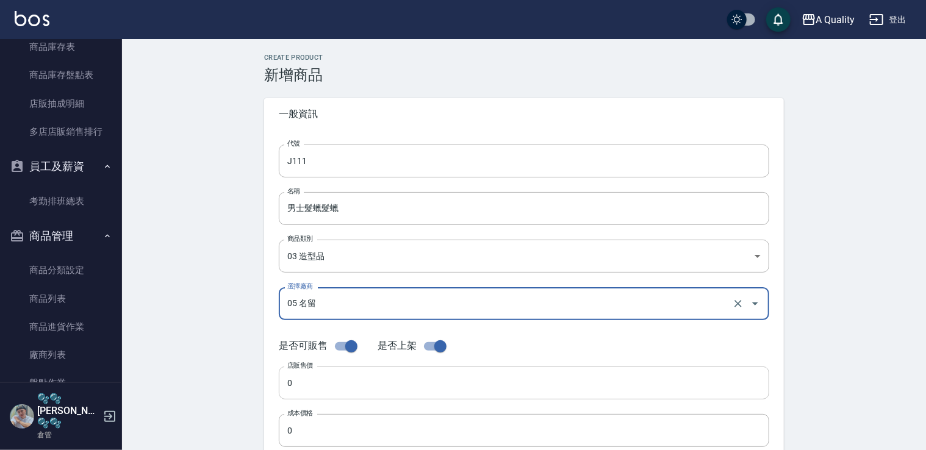
click at [374, 382] on input "0" at bounding box center [524, 382] width 490 height 33
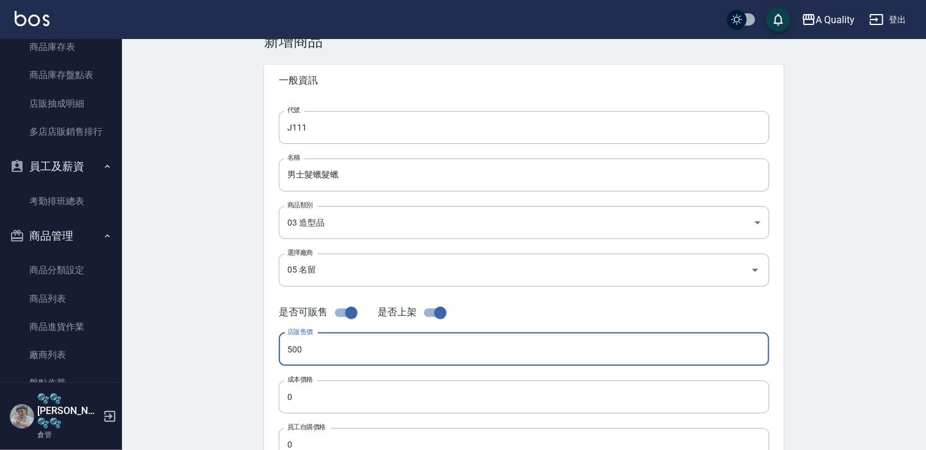
scroll to position [61, 0]
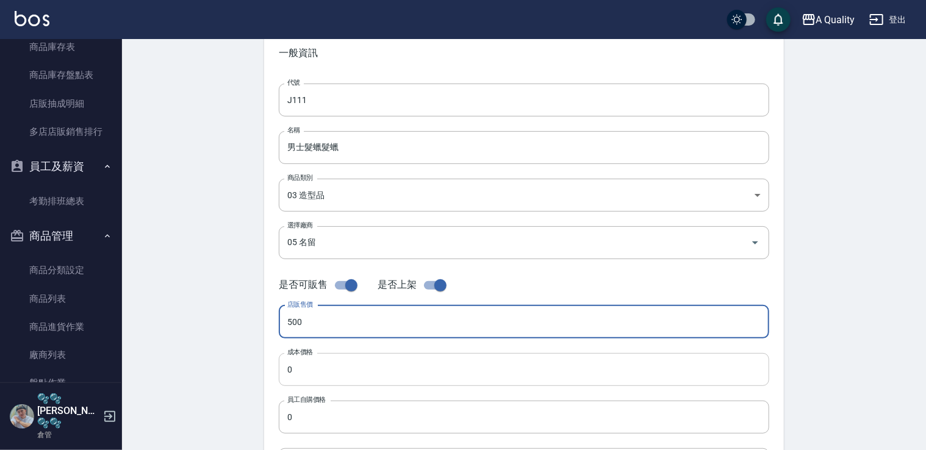
type input "500"
click at [295, 361] on input "0" at bounding box center [524, 369] width 490 height 33
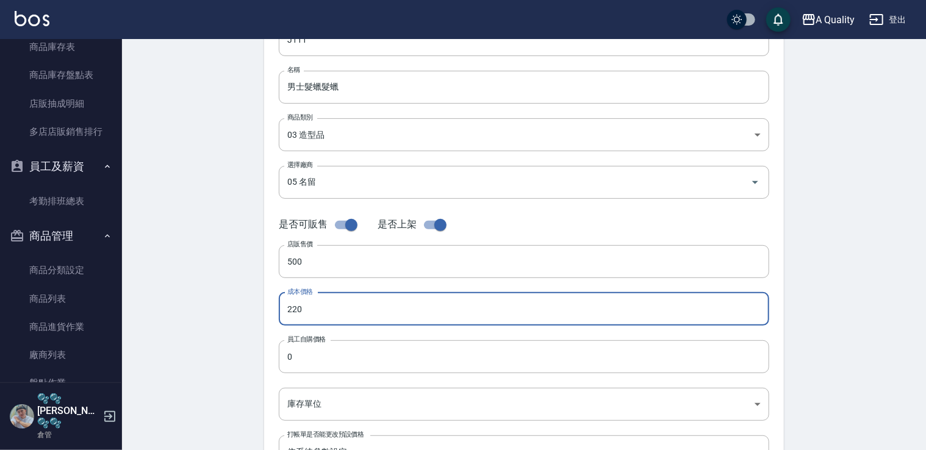
scroll to position [122, 0]
type input "220"
click at [310, 367] on input "0" at bounding box center [524, 356] width 490 height 33
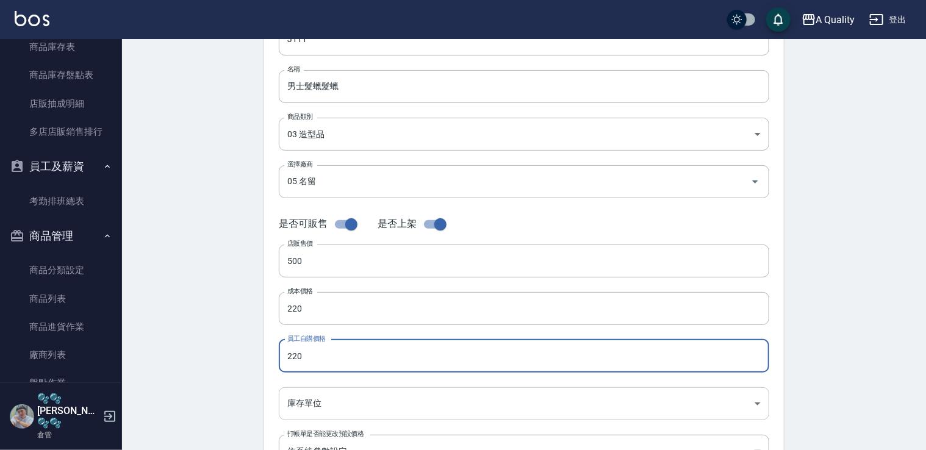
type input "220"
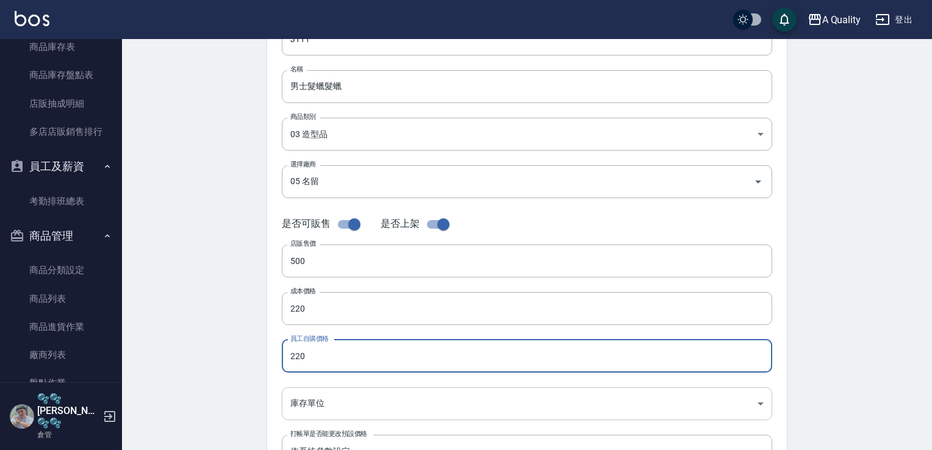
click at [348, 395] on body "A Quality 登出 櫃檯作業 打帳單 帳單列表 營業儀表板 現金收支登錄 材料自購登錄 每日結帳 報表及分析 報表目錄 店家區間累計表 全店業績分析表 …" at bounding box center [466, 298] width 932 height 841
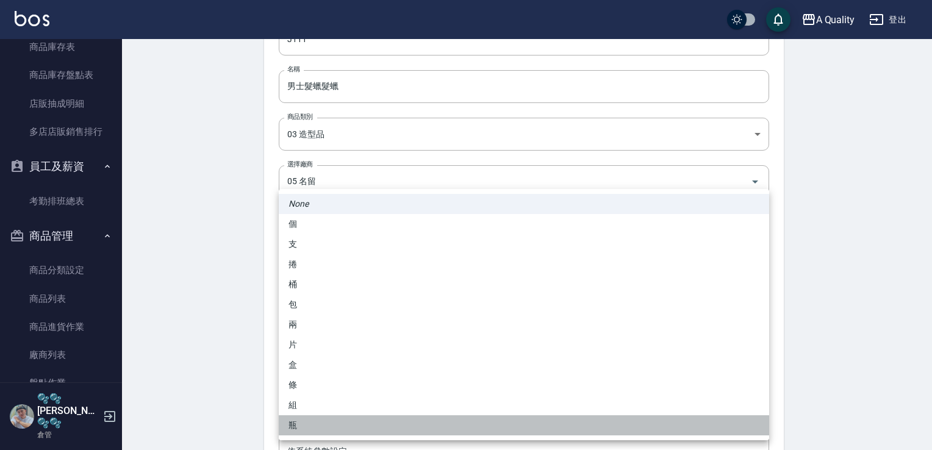
click at [297, 426] on li "瓶" at bounding box center [524, 425] width 490 height 20
type input "瓶"
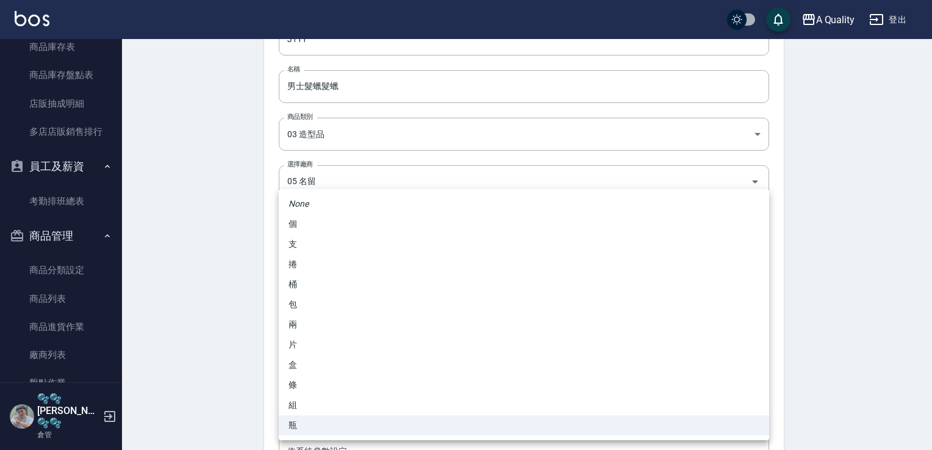
click at [334, 399] on body "A Quality 登出 櫃檯作業 打帳單 帳單列表 營業儀表板 現金收支登錄 材料自購登錄 每日結帳 報表及分析 報表目錄 店家區間累計表 全店業績分析表 …" at bounding box center [466, 298] width 932 height 841
click at [302, 426] on li "瓶" at bounding box center [524, 425] width 490 height 20
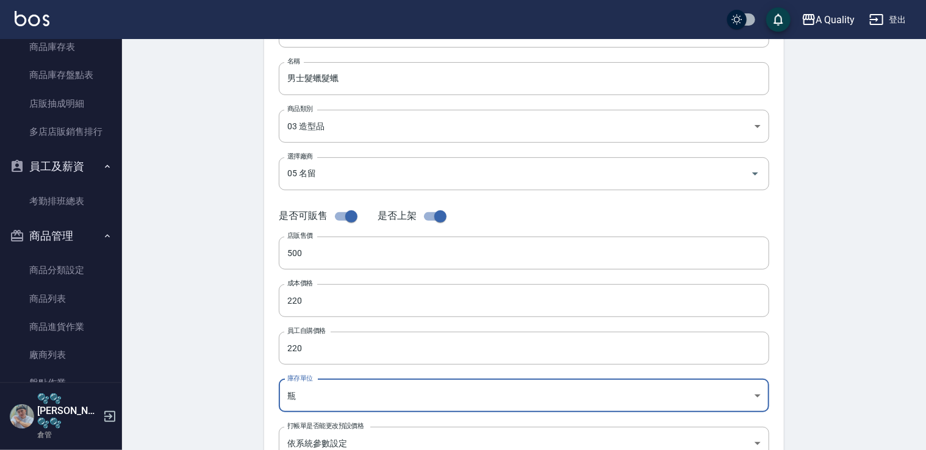
scroll to position [366, 0]
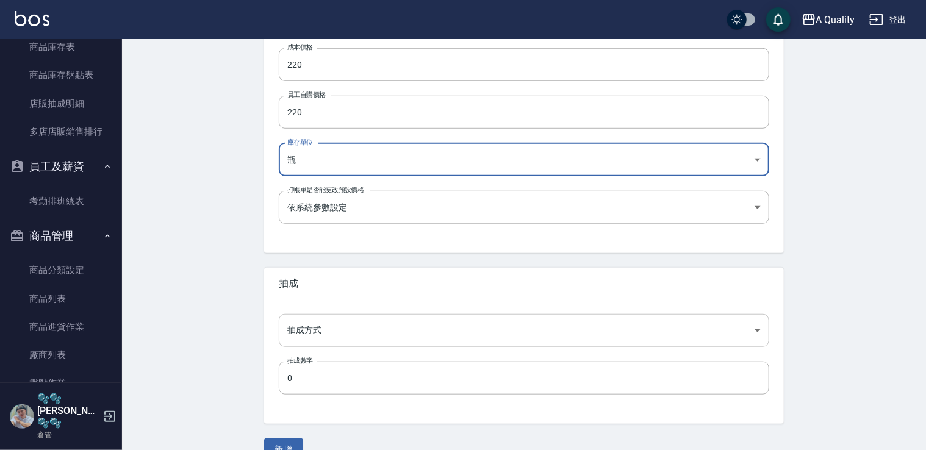
click at [359, 336] on body "A Quality 登出 櫃檯作業 打帳單 帳單列表 營業儀表板 現金收支登錄 材料自購登錄 每日結帳 報表及分析 報表目錄 店家區間累計表 全店業績分析表 …" at bounding box center [463, 54] width 926 height 841
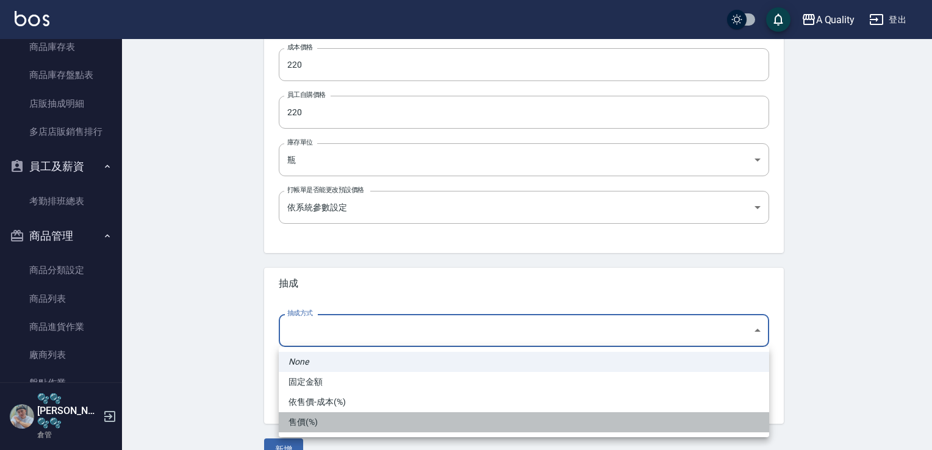
drag, startPoint x: 327, startPoint y: 424, endPoint x: 332, endPoint y: 411, distance: 13.9
click at [327, 423] on li "售價(%)" at bounding box center [524, 422] width 490 height 20
type input "byPrice"
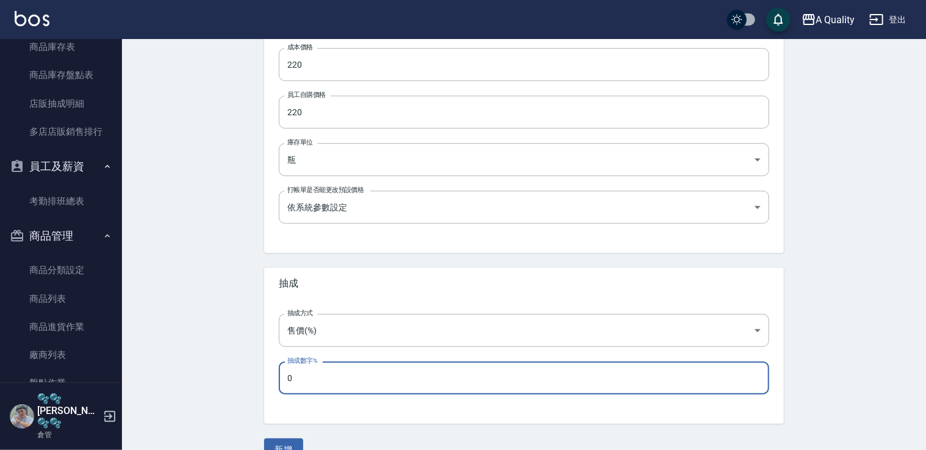
click at [339, 372] on input "0" at bounding box center [524, 378] width 490 height 33
type input "25"
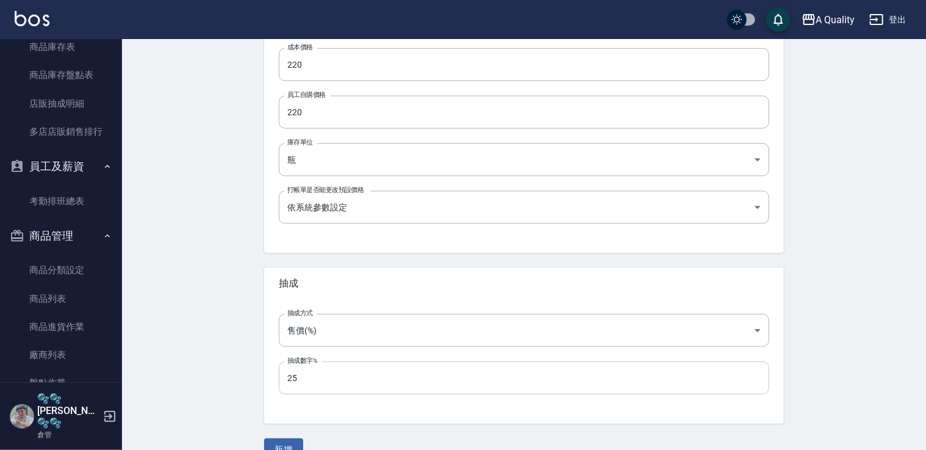
scroll to position [391, 0]
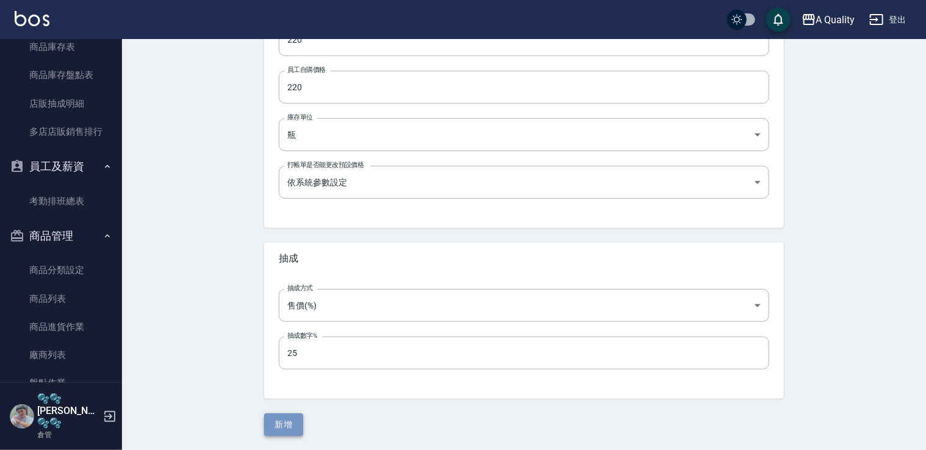
click at [290, 424] on button "新增" at bounding box center [283, 424] width 39 height 23
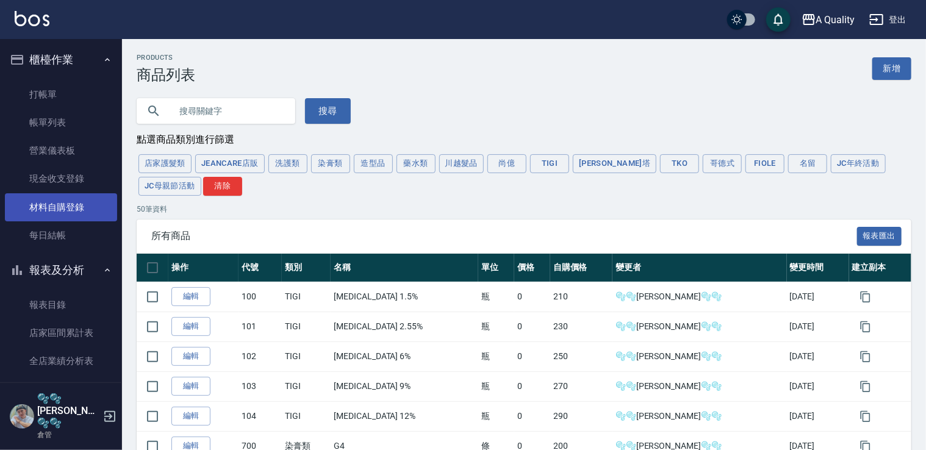
click at [56, 209] on link "材料自購登錄" at bounding box center [61, 207] width 112 height 28
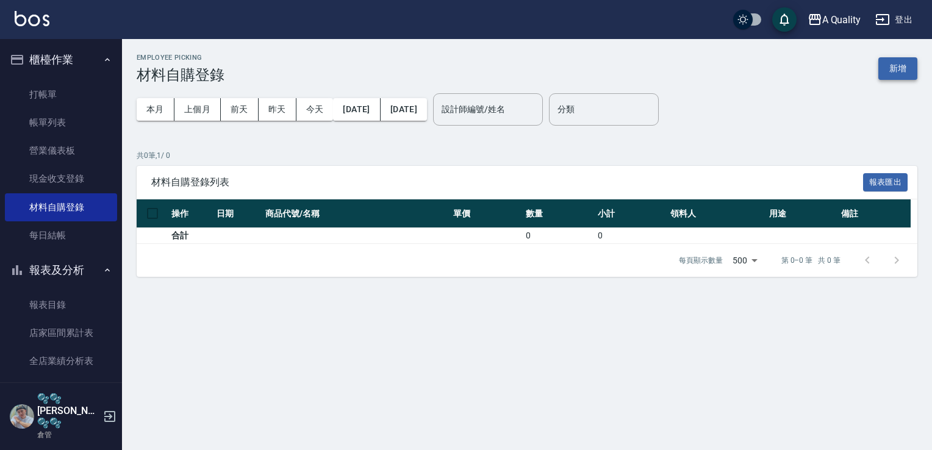
click at [886, 76] on button "新增" at bounding box center [897, 68] width 39 height 23
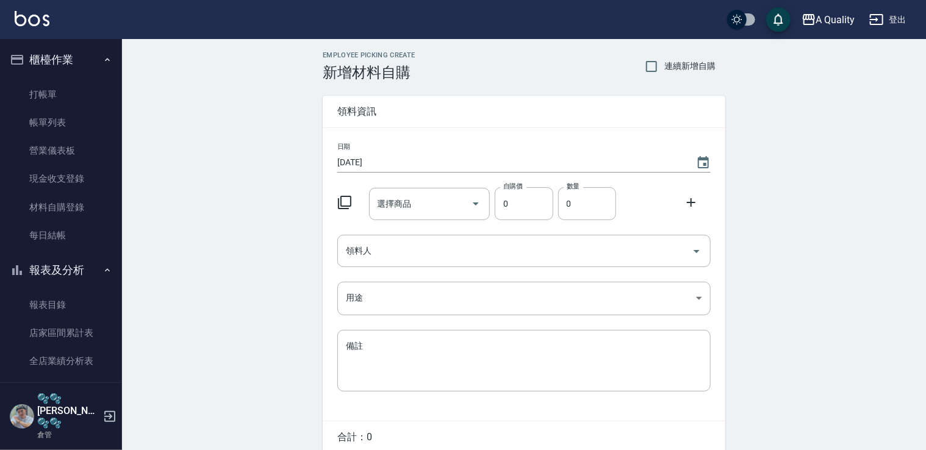
click at [349, 206] on icon at bounding box center [344, 202] width 13 height 13
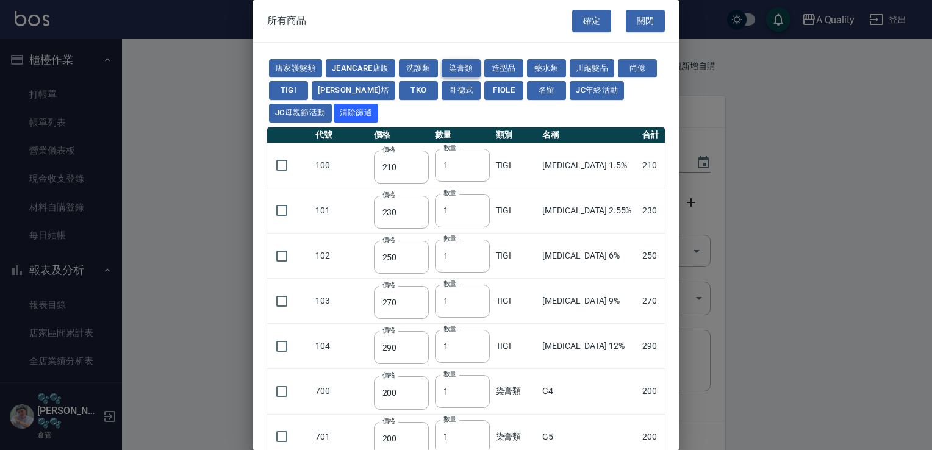
click at [465, 65] on button "染膏類" at bounding box center [460, 68] width 39 height 19
type input "200"
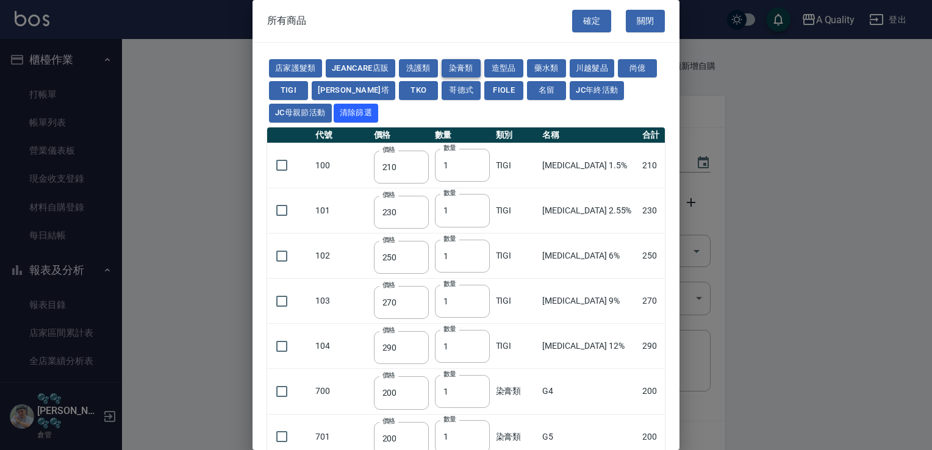
type input "200"
type input "990"
type input "360"
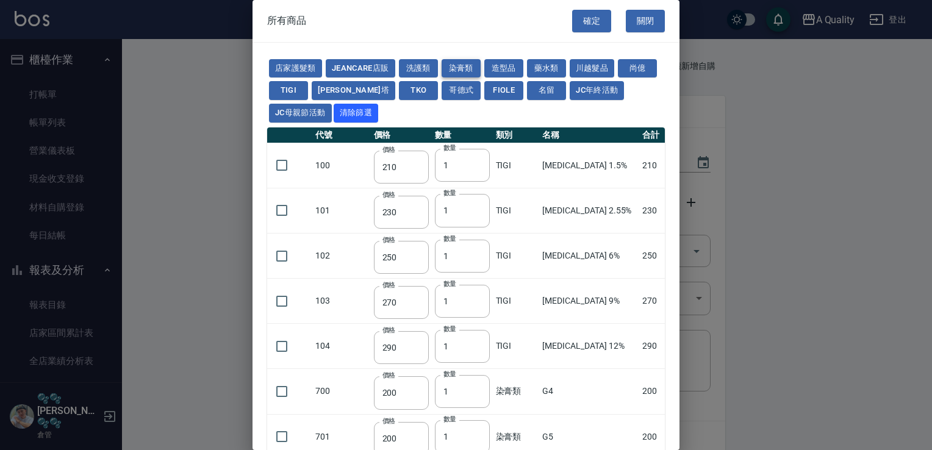
type input "360"
type input "200"
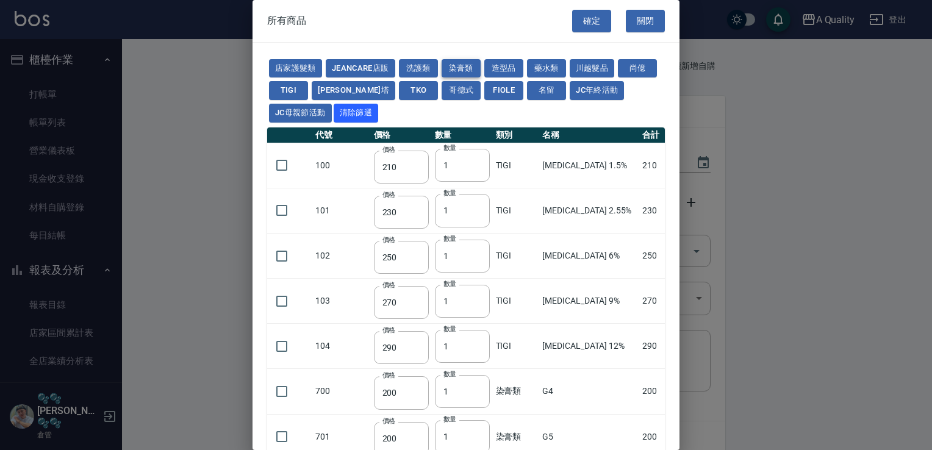
type input "200"
type input "580"
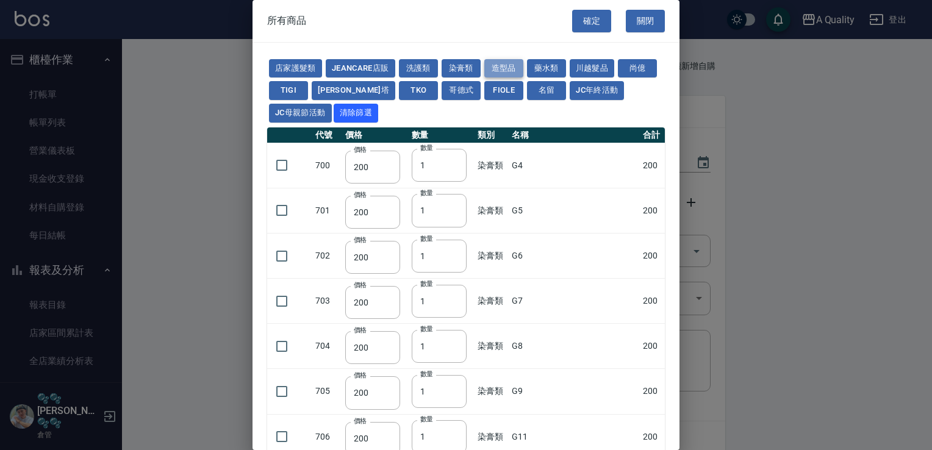
click at [506, 63] on button "造型品" at bounding box center [503, 68] width 39 height 19
type input "700"
type input "1200"
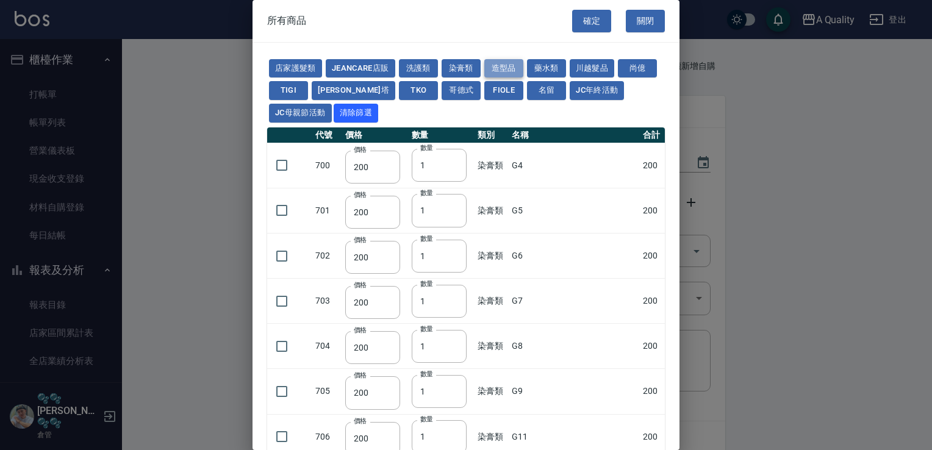
type input "680"
type input "900"
type input "495"
type input "250"
type input "220"
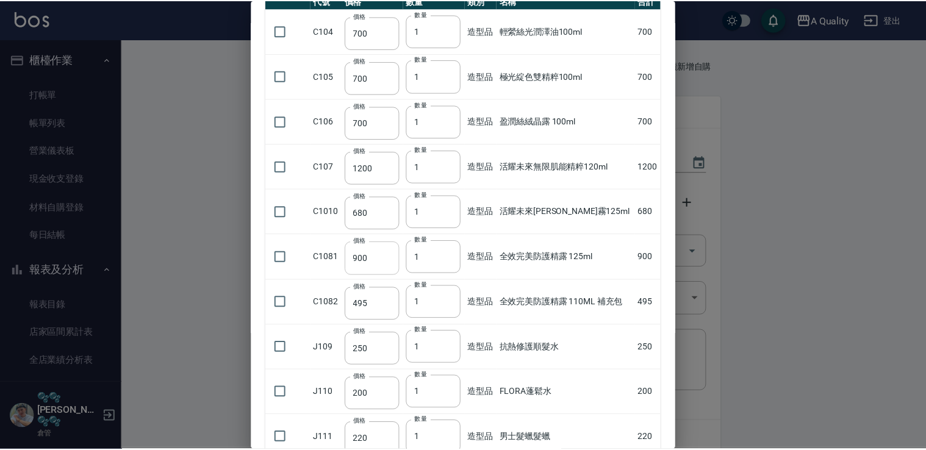
scroll to position [219, 0]
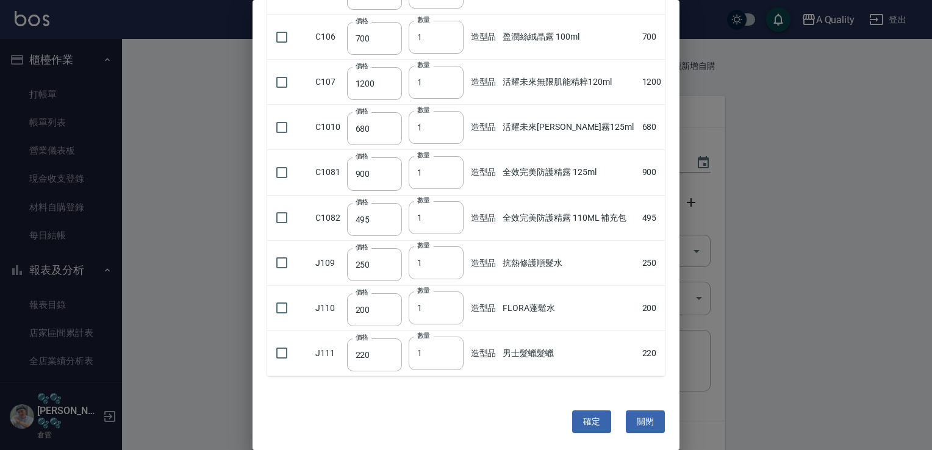
click at [295, 350] on td at bounding box center [289, 352] width 45 height 45
click at [282, 349] on input "checkbox" at bounding box center [282, 353] width 26 height 26
checkbox input "true"
drag, startPoint x: 433, startPoint y: 351, endPoint x: 393, endPoint y: 352, distance: 40.3
click at [414, 352] on input "1" at bounding box center [436, 353] width 55 height 33
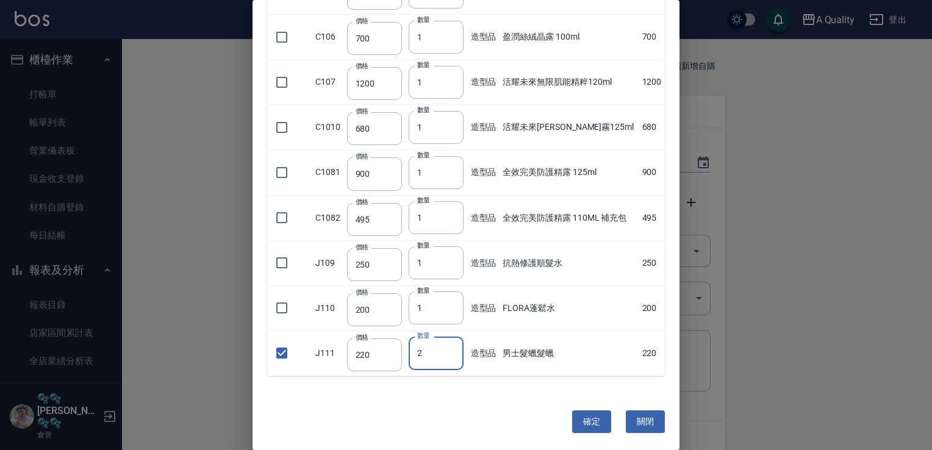
click at [453, 350] on input "2" at bounding box center [436, 353] width 55 height 33
type input "3"
click at [453, 350] on input "3" at bounding box center [436, 353] width 55 height 33
click at [592, 421] on button "確定" at bounding box center [591, 421] width 39 height 23
type input "男士髮蠟髮蠟"
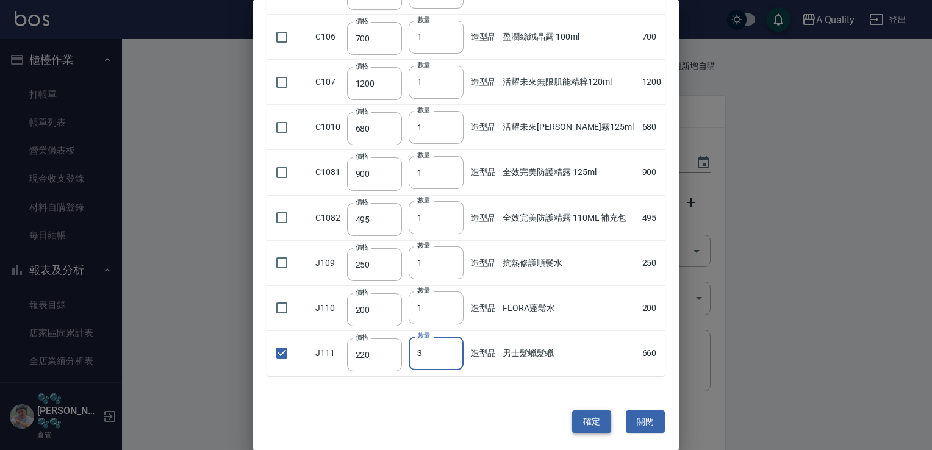
type input "220"
type input "3"
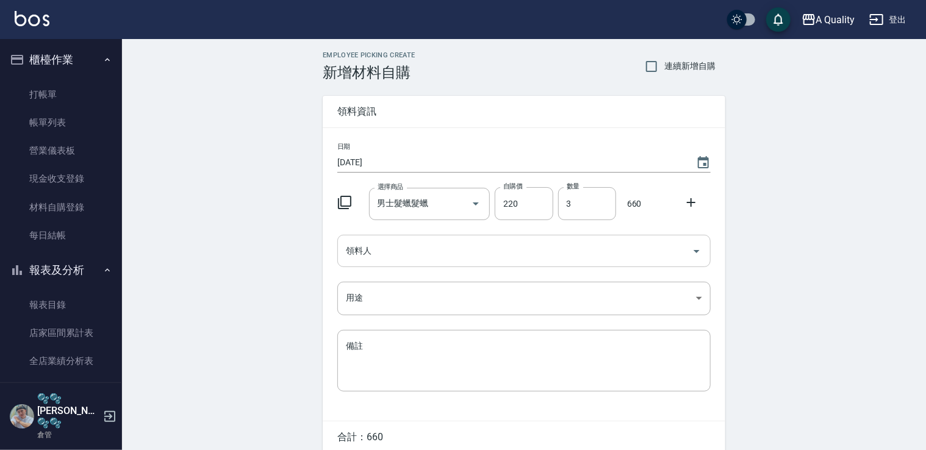
click at [414, 249] on input "領料人" at bounding box center [515, 250] width 344 height 21
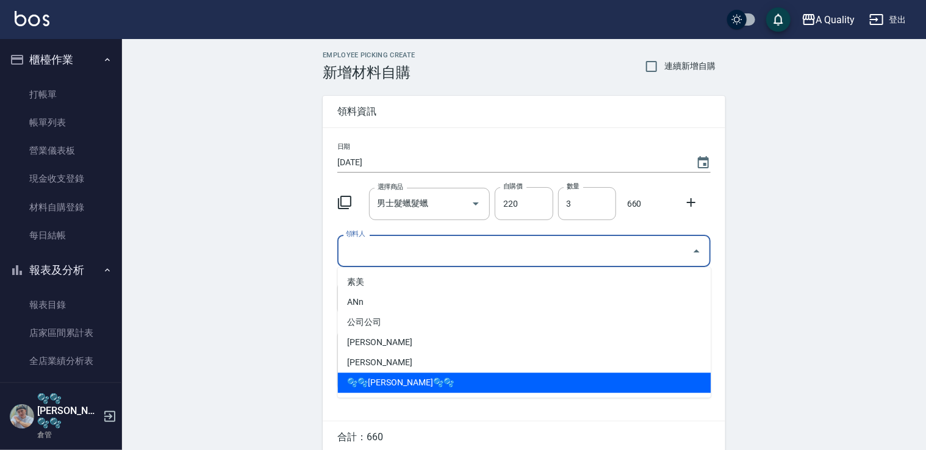
click at [401, 374] on li "🫧🫧Taylor🫧🫧" at bounding box center [524, 383] width 373 height 20
type input "🫧🫧Taylor🫧🫧"
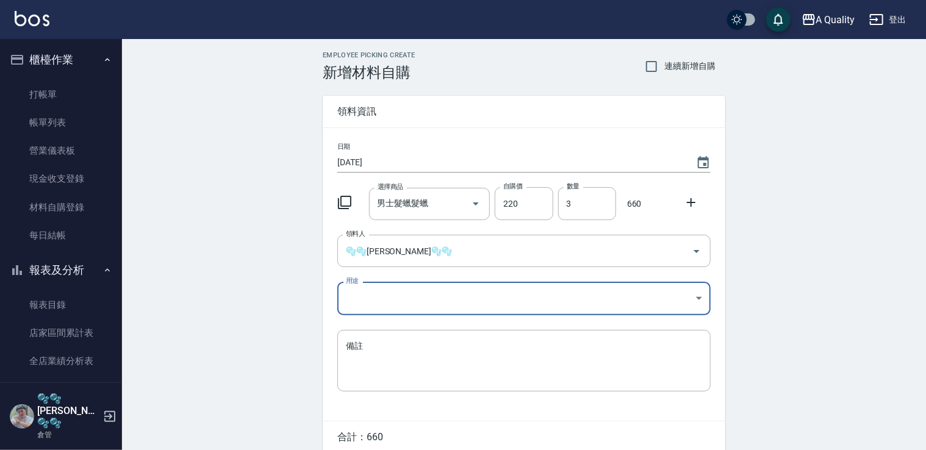
click at [401, 296] on body "A Quality 登出 櫃檯作業 打帳單 帳單列表 營業儀表板 現金收支登錄 材料自購登錄 每日結帳 報表及分析 報表目錄 店家區間累計表 全店業績分析表 …" at bounding box center [463, 251] width 926 height 502
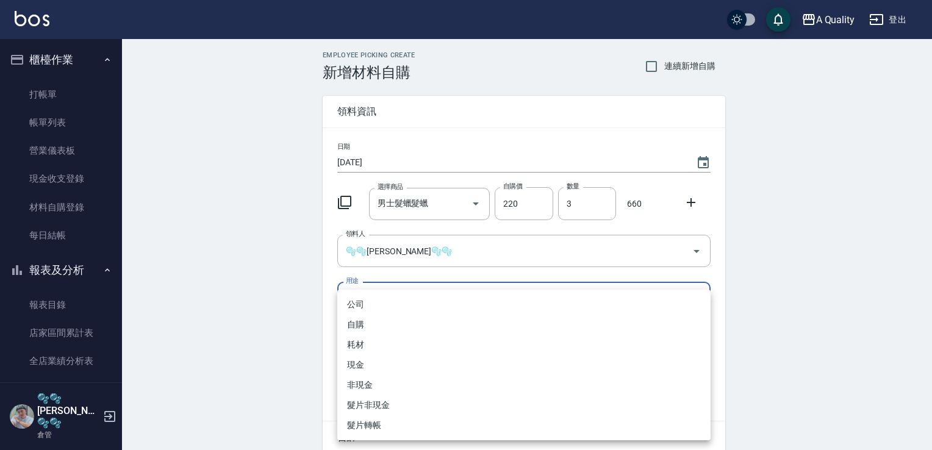
click at [254, 285] on div at bounding box center [466, 225] width 932 height 450
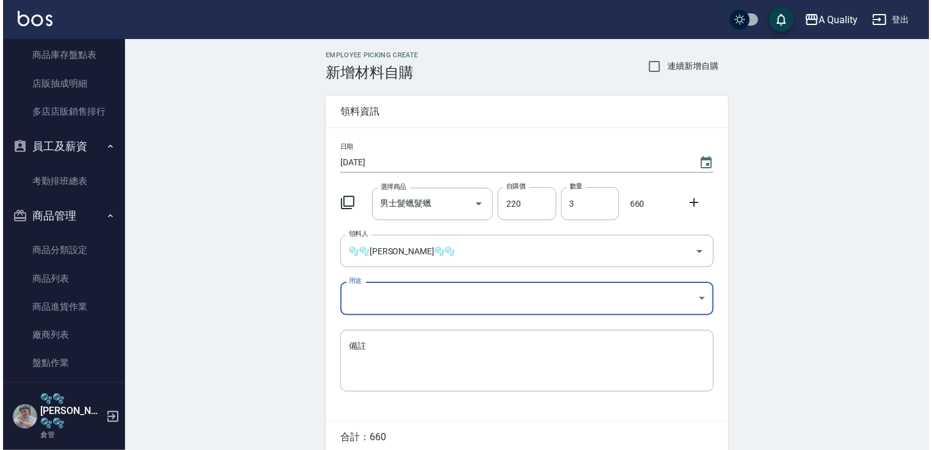
scroll to position [448, 0]
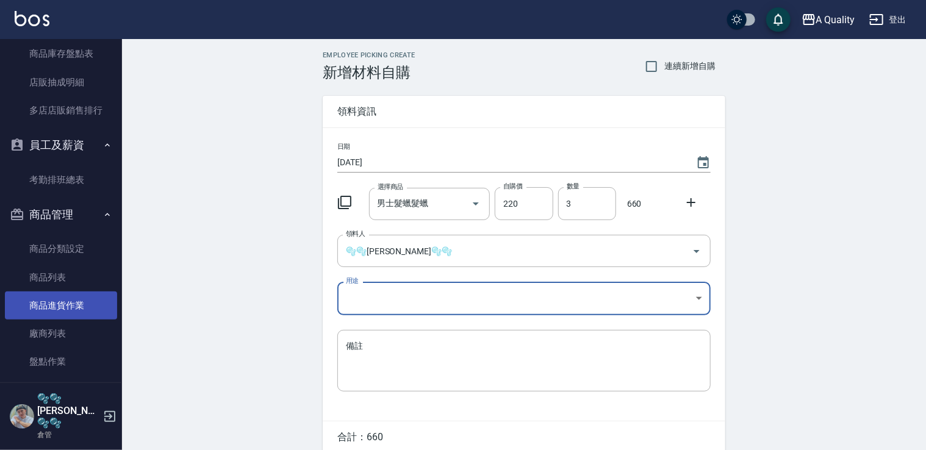
click at [82, 299] on link "商品進貨作業" at bounding box center [61, 305] width 112 height 28
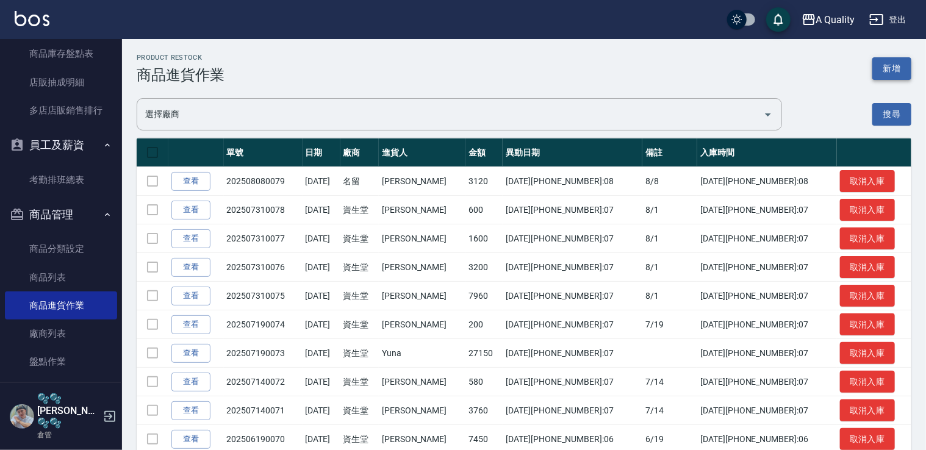
click at [893, 65] on button "新增" at bounding box center [891, 68] width 39 height 23
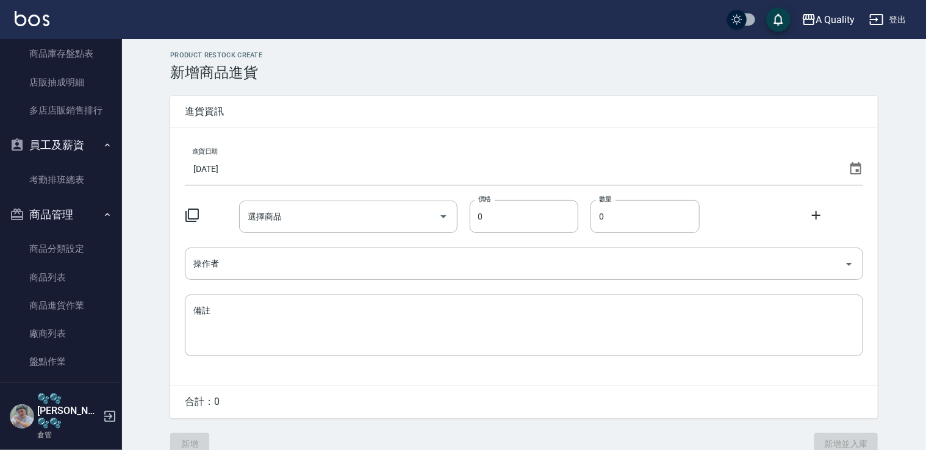
click at [188, 212] on icon at bounding box center [191, 215] width 13 height 13
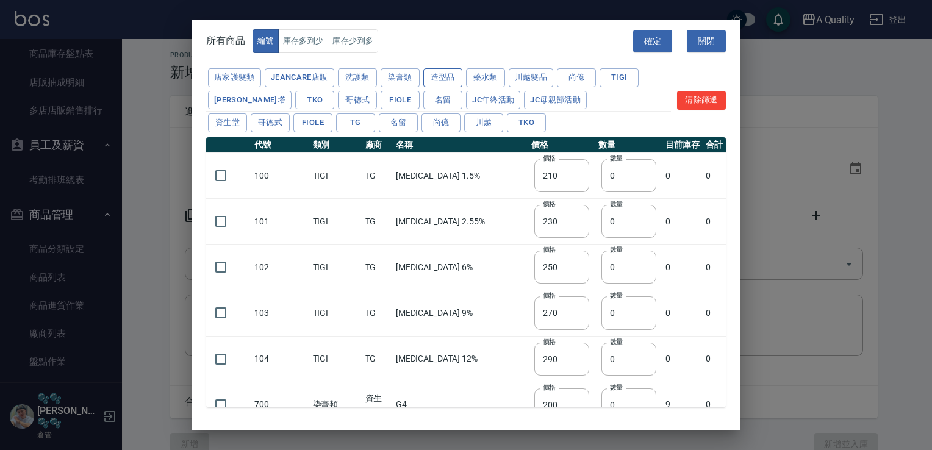
click at [432, 76] on button "造型品" at bounding box center [442, 77] width 39 height 19
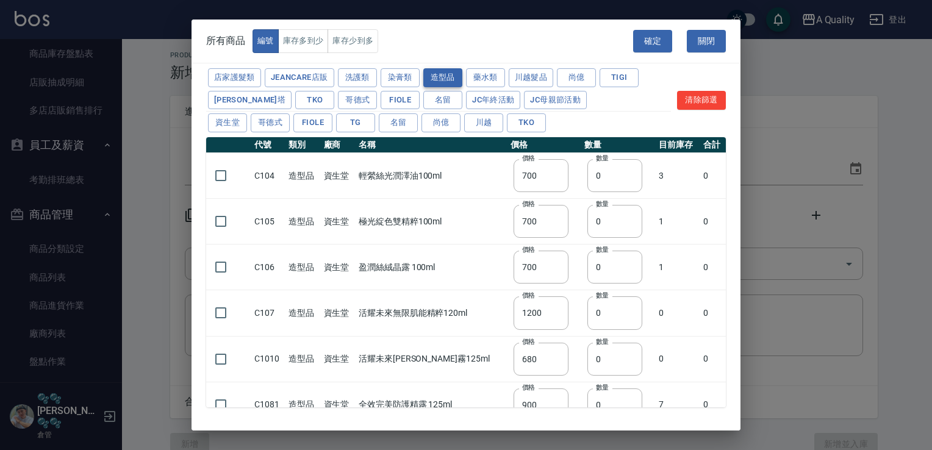
type input "700"
type input "1200"
type input "680"
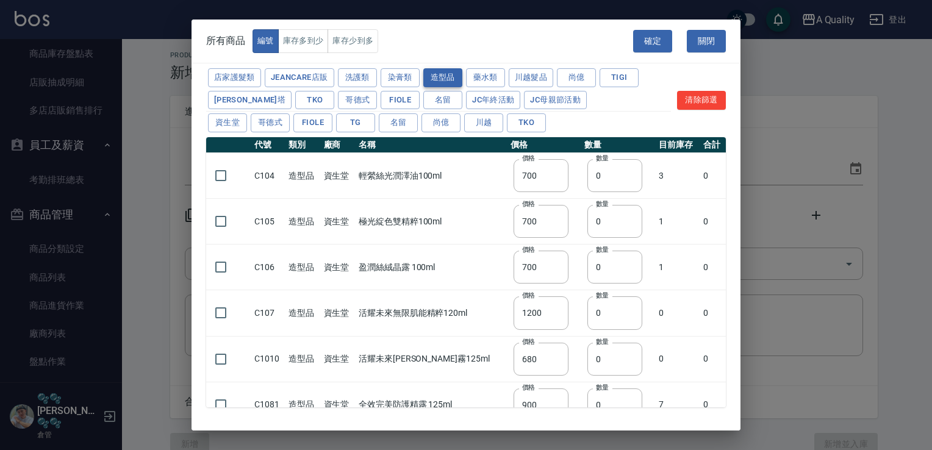
type input "900"
type input "495"
type input "250"
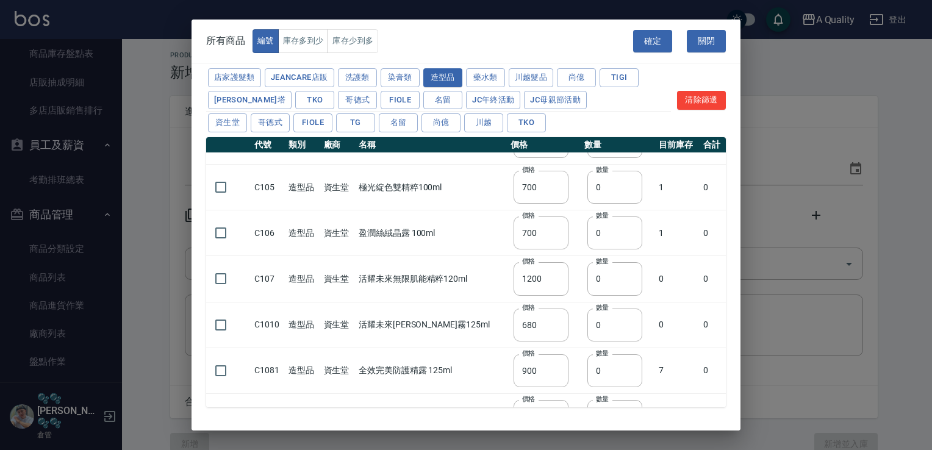
scroll to position [156, 0]
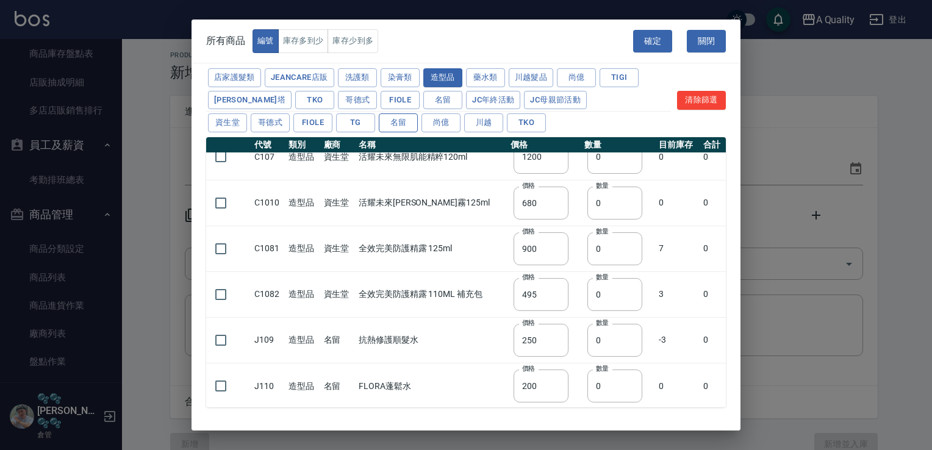
click at [405, 122] on button "名留" at bounding box center [398, 122] width 39 height 19
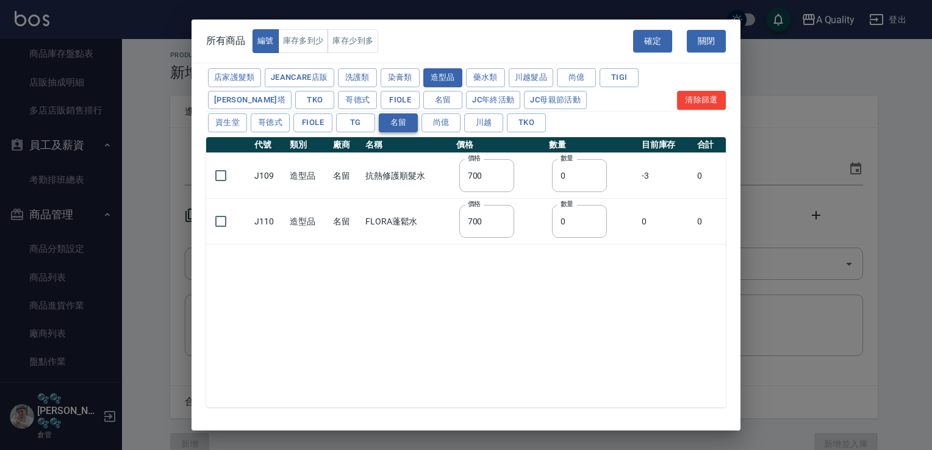
type input "250"
type input "200"
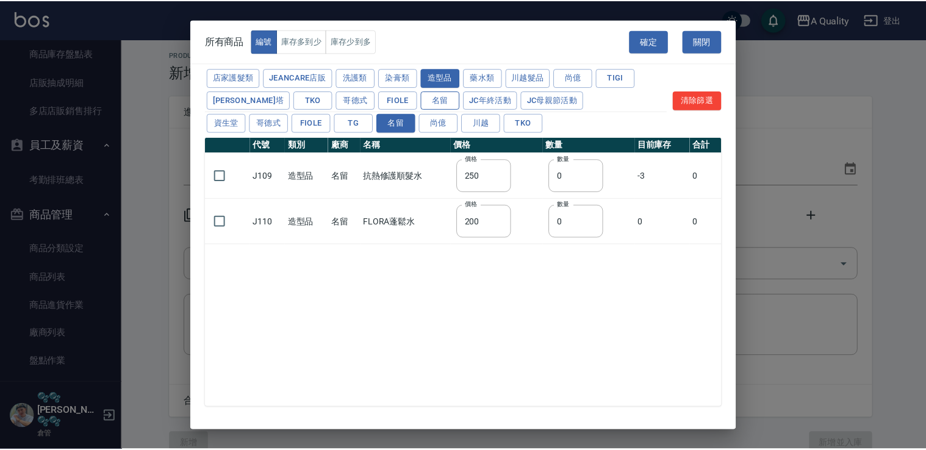
scroll to position [0, 0]
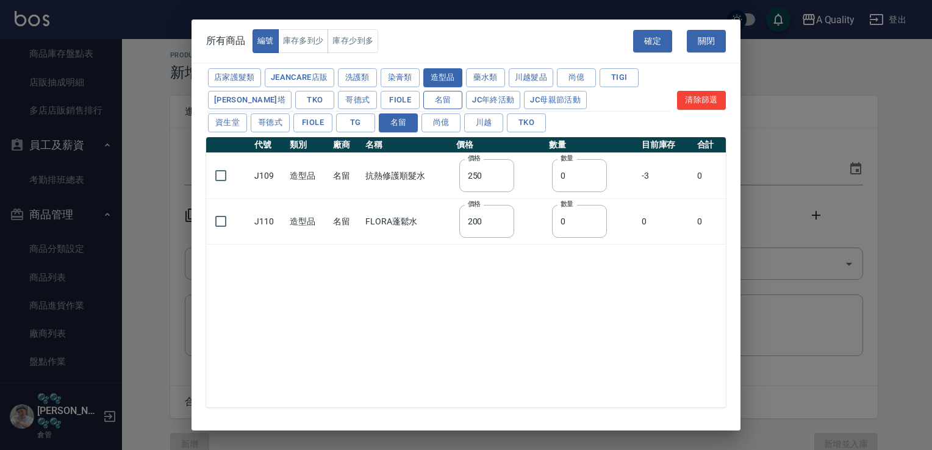
click at [423, 94] on button "名留" at bounding box center [442, 100] width 39 height 19
type input "350"
type input "450"
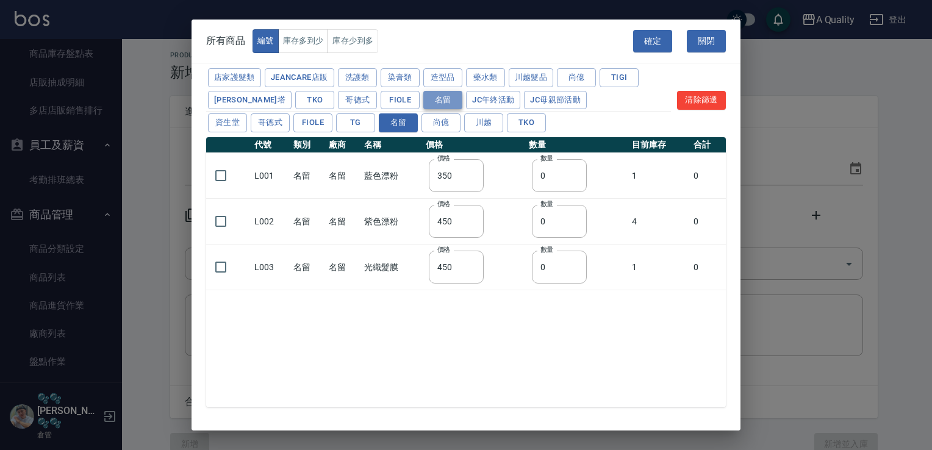
click at [423, 93] on button "名留" at bounding box center [442, 100] width 39 height 19
click at [405, 116] on button "名留" at bounding box center [398, 122] width 39 height 19
click at [385, 121] on button "名留" at bounding box center [398, 122] width 39 height 19
click at [438, 74] on button "造型品" at bounding box center [442, 77] width 39 height 19
type input "250"
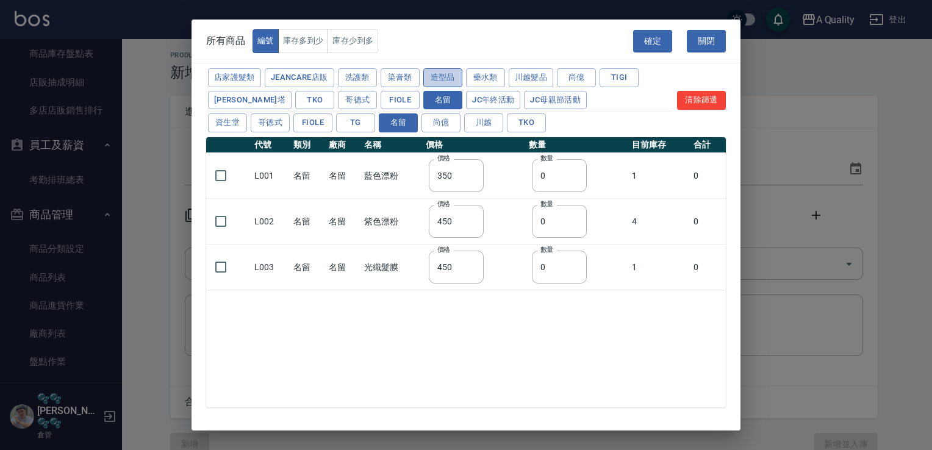
type input "200"
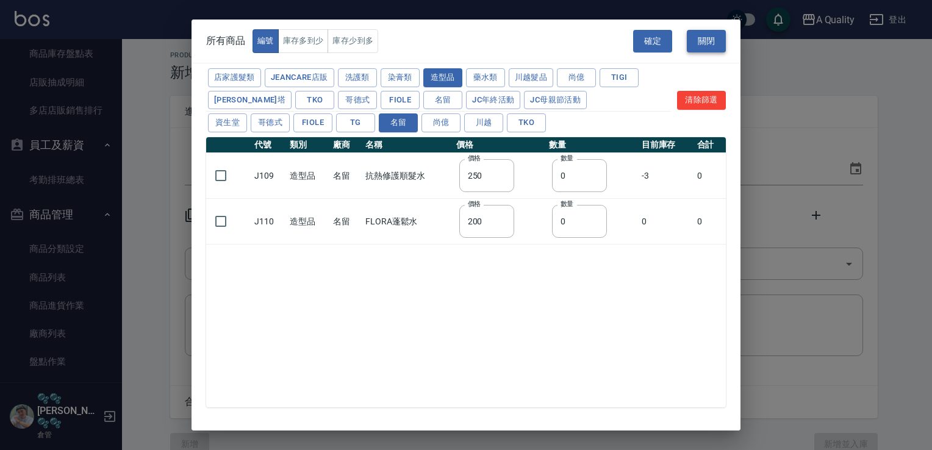
click at [711, 41] on button "關閉" at bounding box center [706, 41] width 39 height 23
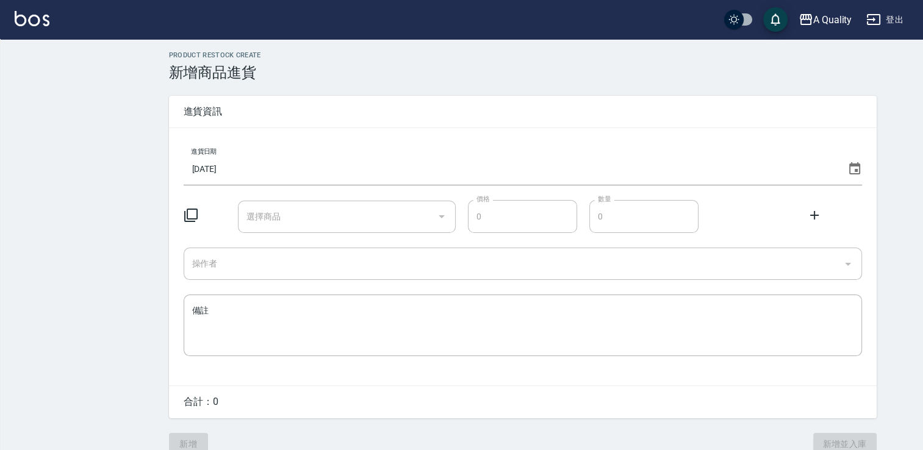
click at [193, 213] on icon at bounding box center [191, 215] width 15 height 15
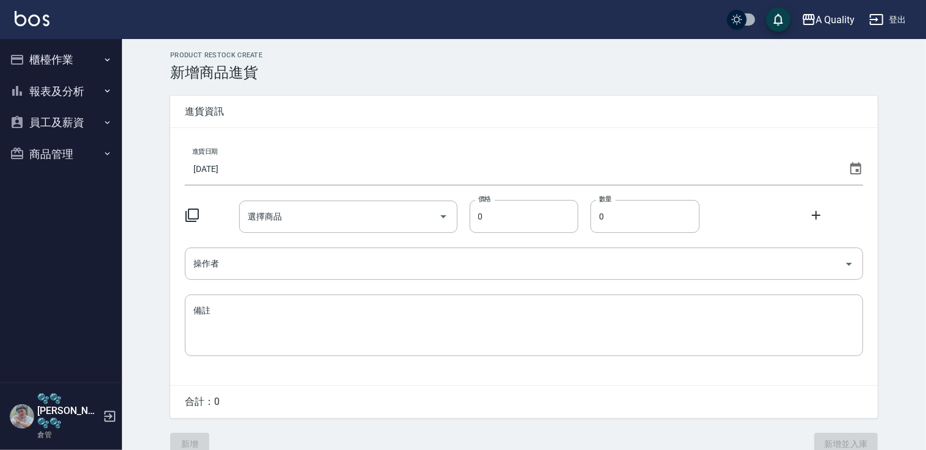
click at [195, 218] on icon at bounding box center [191, 215] width 13 height 13
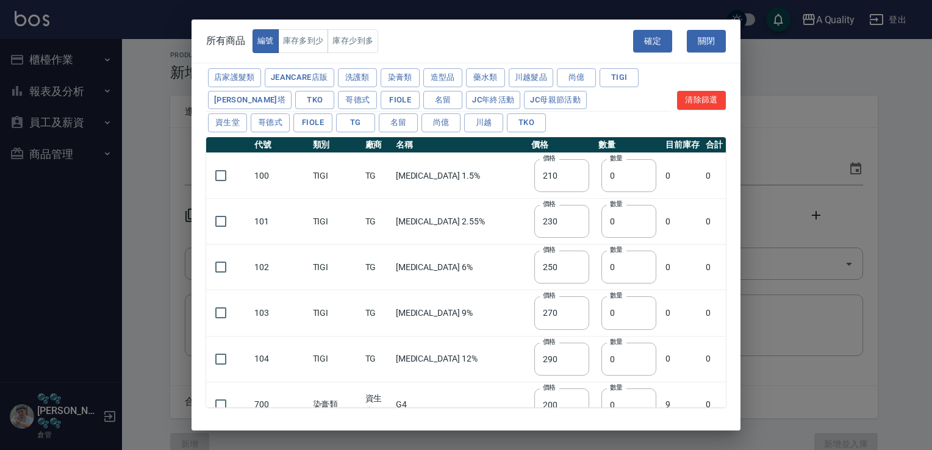
click at [435, 76] on button "造型品" at bounding box center [442, 77] width 39 height 19
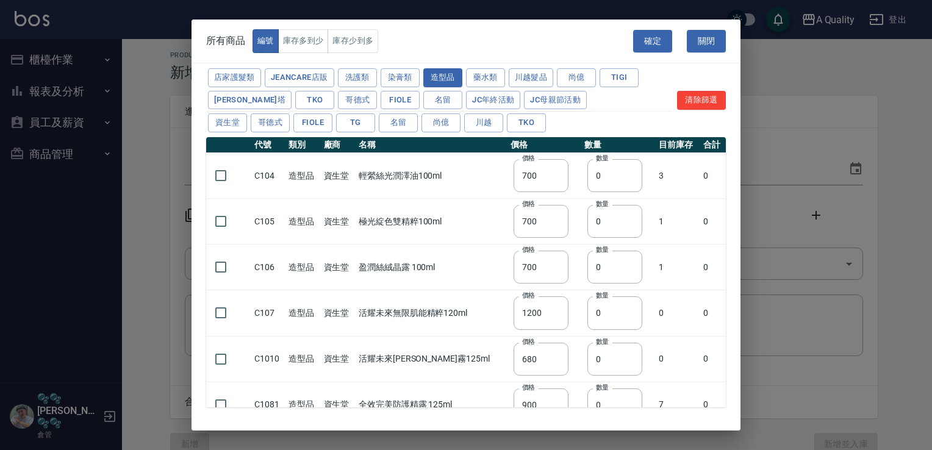
type input "700"
type input "1200"
type input "680"
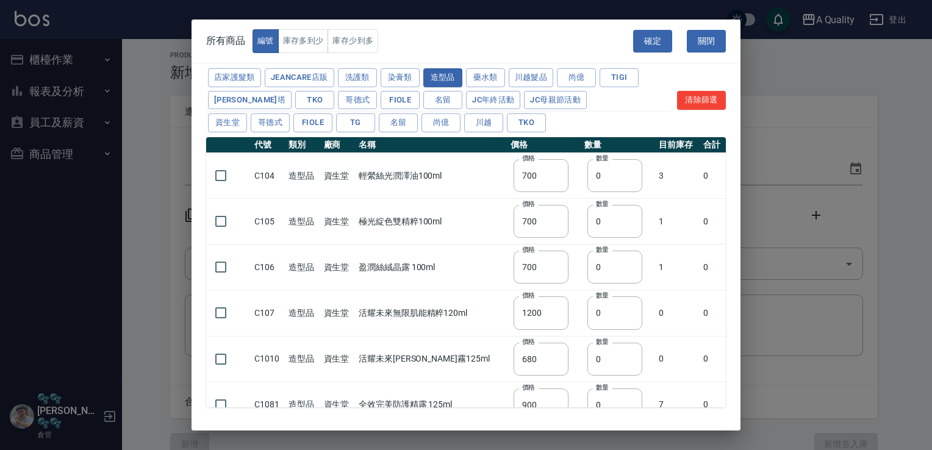
type input "900"
type input "495"
type input "250"
type input "220"
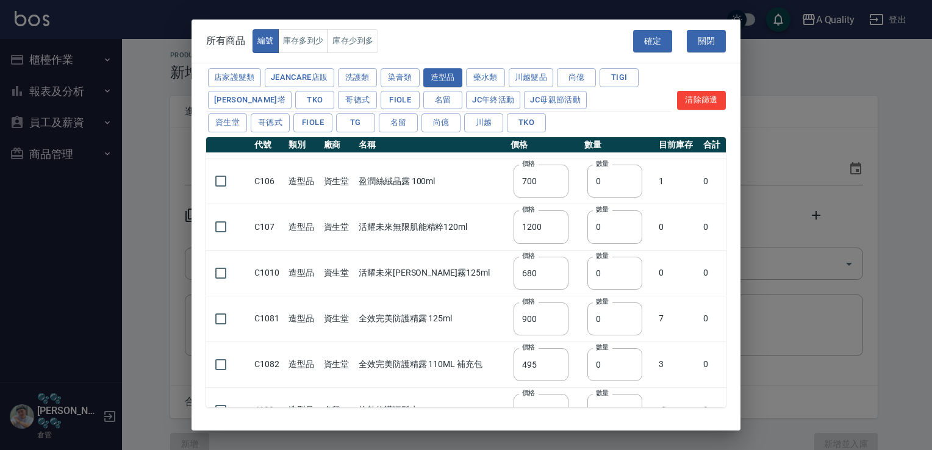
scroll to position [202, 0]
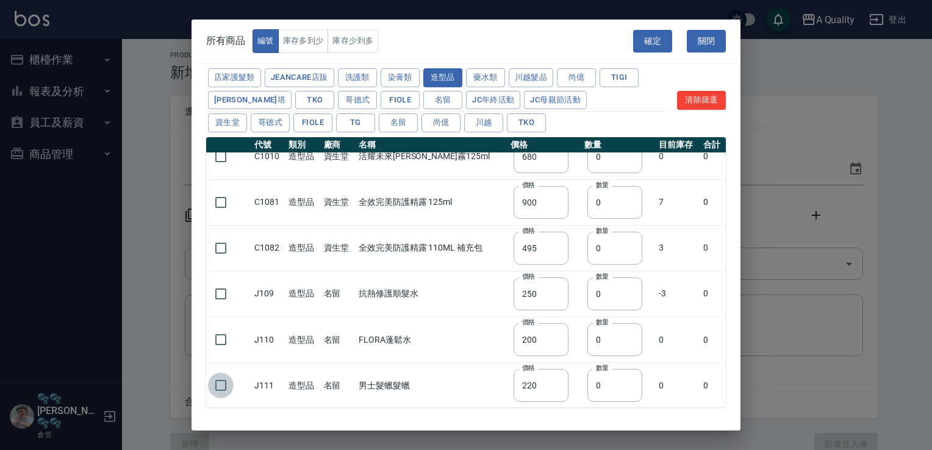
click at [223, 383] on input "checkbox" at bounding box center [221, 386] width 26 height 26
checkbox input "true"
drag, startPoint x: 622, startPoint y: 384, endPoint x: 473, endPoint y: 382, distance: 148.8
click at [500, 384] on tr "J111 造型品 名留 男士髮蠟髮蠟 價格 220 價格 數量 0 數量 0 0" at bounding box center [465, 386] width 519 height 46
type input "3"
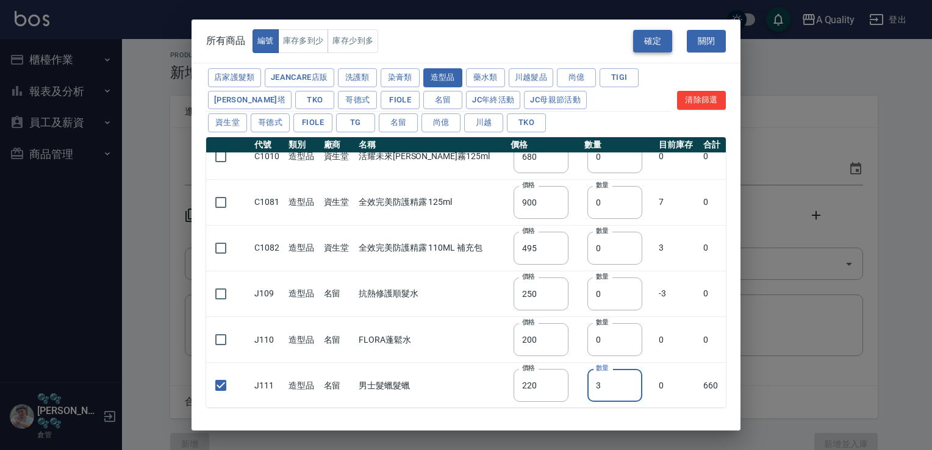
click at [656, 43] on button "確定" at bounding box center [652, 41] width 39 height 23
type input "J111 男士髮蠟髮蠟"
type input "220"
type input "3"
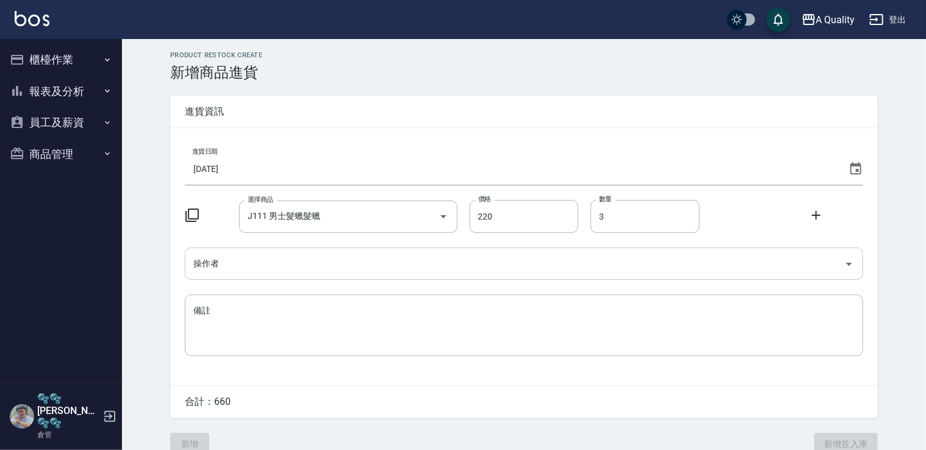
click at [260, 265] on input "操作者" at bounding box center [514, 263] width 649 height 21
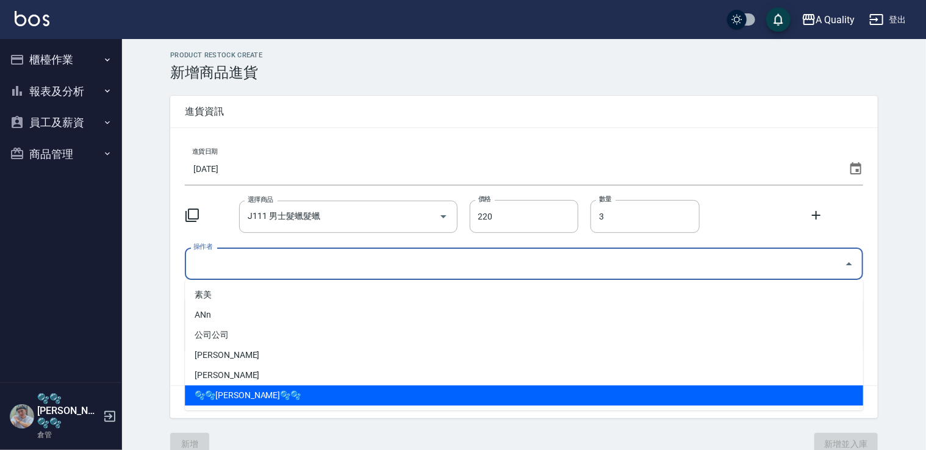
click at [223, 394] on li "🫧🫧Taylor🫧🫧" at bounding box center [524, 395] width 678 height 20
type input "🫧🫧Taylor🫧🫧"
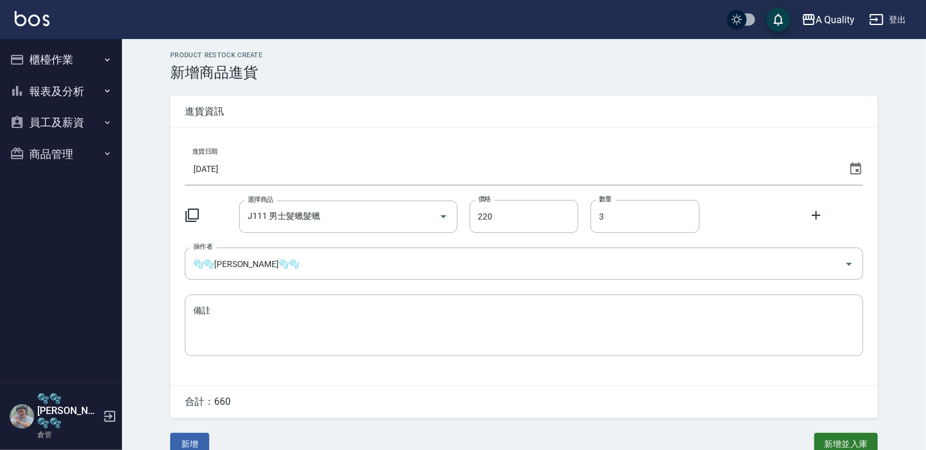
click at [261, 358] on div "進貨日期 2025/08/15 選擇商品 J111 男士髮蠟髮蠟 選擇商品 價格 220 價格 數量 3 數量 操作者 🫧🫧Taylor🫧🫧 操作者 備註 x…" at bounding box center [523, 256] width 707 height 257
click at [264, 340] on textarea "備註" at bounding box center [523, 325] width 661 height 41
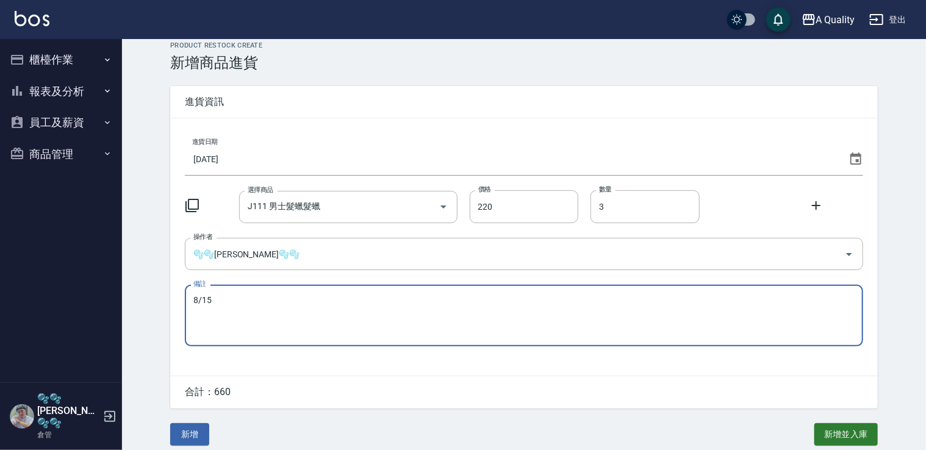
scroll to position [18, 0]
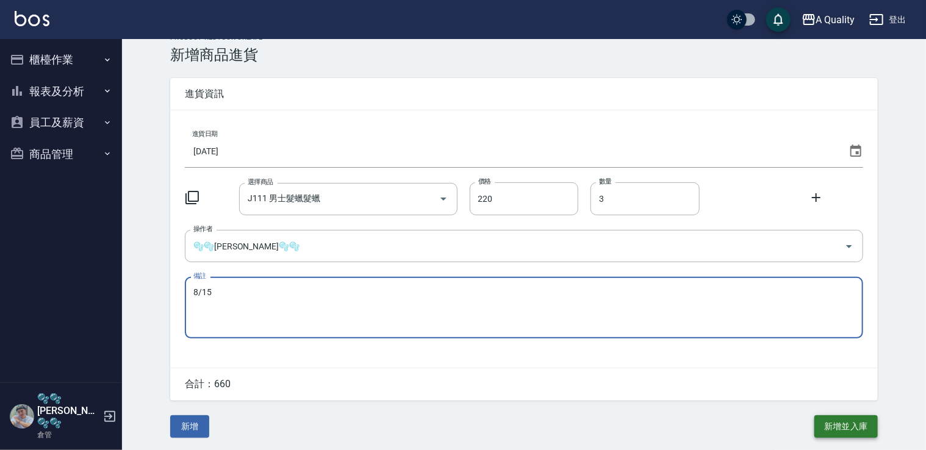
type textarea "8/15"
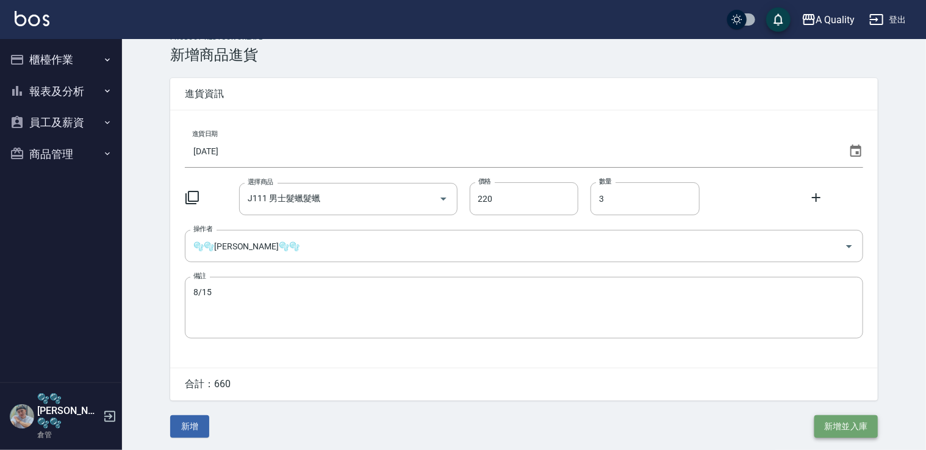
click at [844, 423] on button "新增並入庫" at bounding box center [845, 426] width 63 height 23
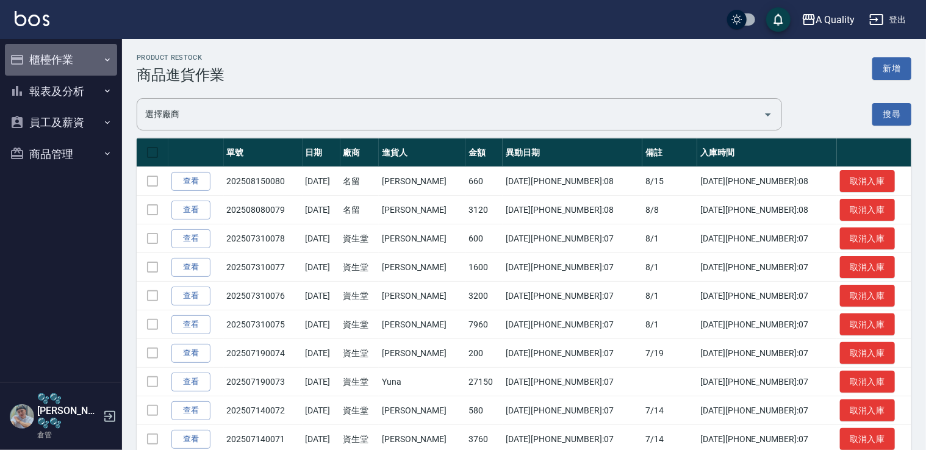
click at [76, 54] on button "櫃檯作業" at bounding box center [61, 60] width 112 height 32
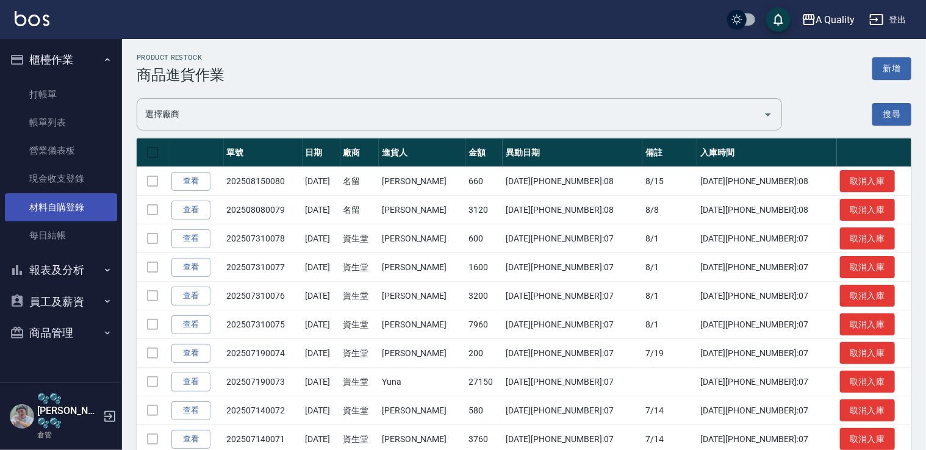
click at [46, 205] on link "材料自購登錄" at bounding box center [61, 207] width 112 height 28
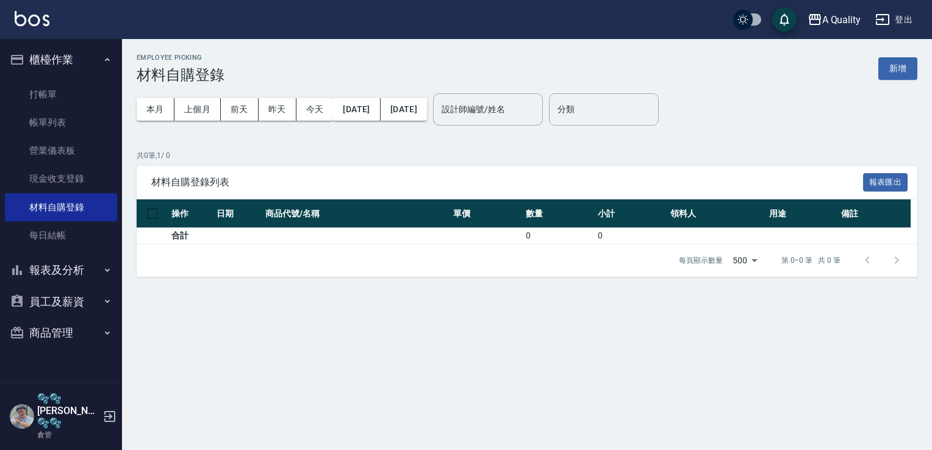
click at [905, 16] on button "登出" at bounding box center [893, 20] width 47 height 23
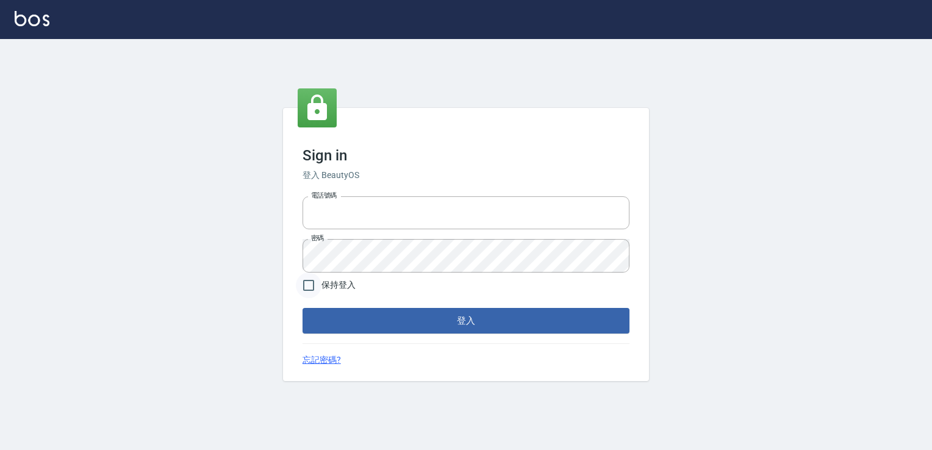
type input "0228915771"
click at [309, 285] on input "保持登入" at bounding box center [309, 286] width 26 height 26
checkbox input "true"
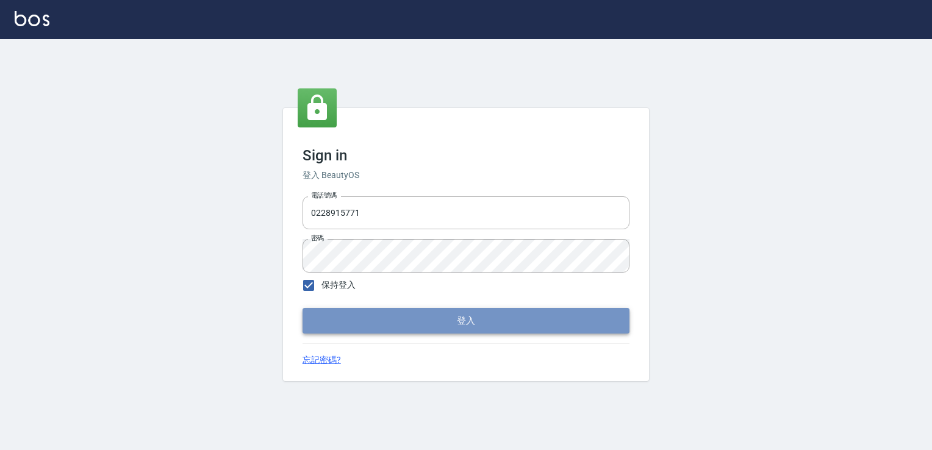
drag, startPoint x: 332, startPoint y: 309, endPoint x: 330, endPoint y: 320, distance: 11.1
click at [332, 309] on button "登入" at bounding box center [465, 321] width 327 height 26
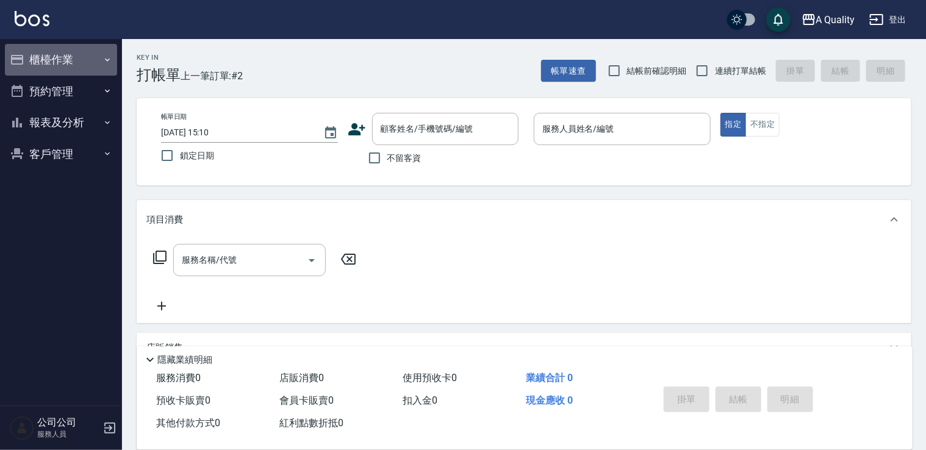
click at [56, 72] on button "櫃檯作業" at bounding box center [61, 60] width 112 height 32
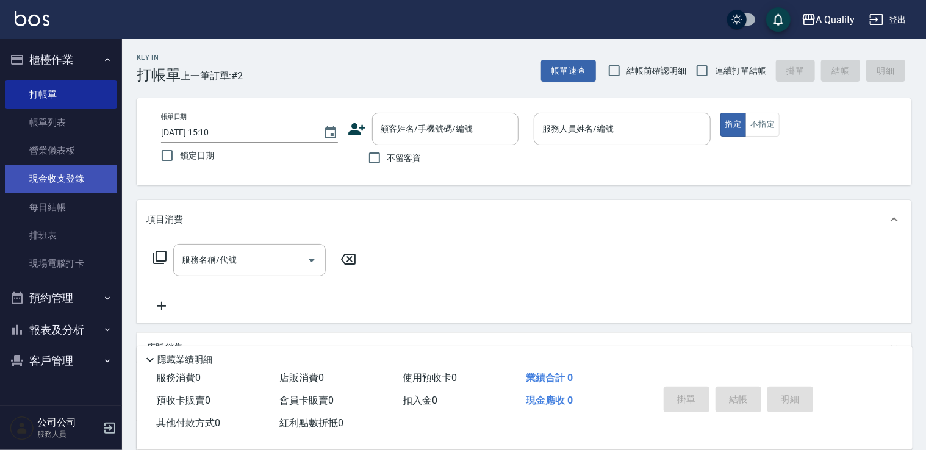
click at [70, 184] on link "現金收支登錄" at bounding box center [61, 179] width 112 height 28
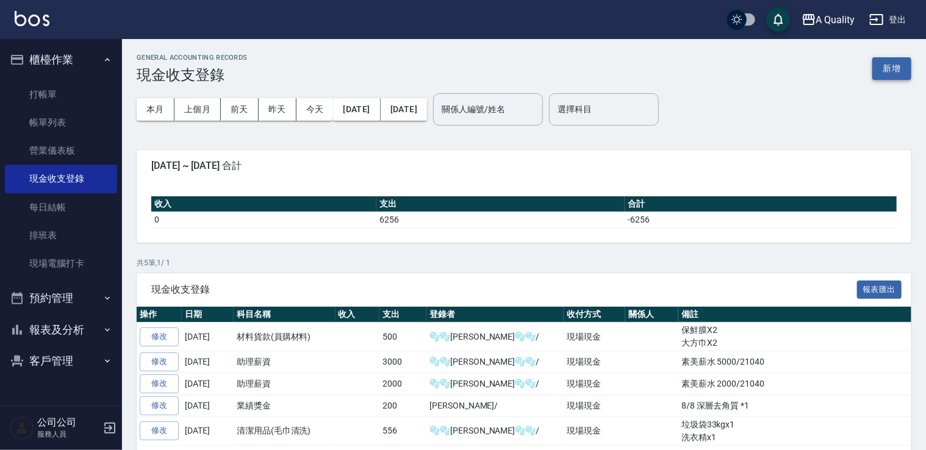
click at [882, 70] on button "新增" at bounding box center [891, 68] width 39 height 23
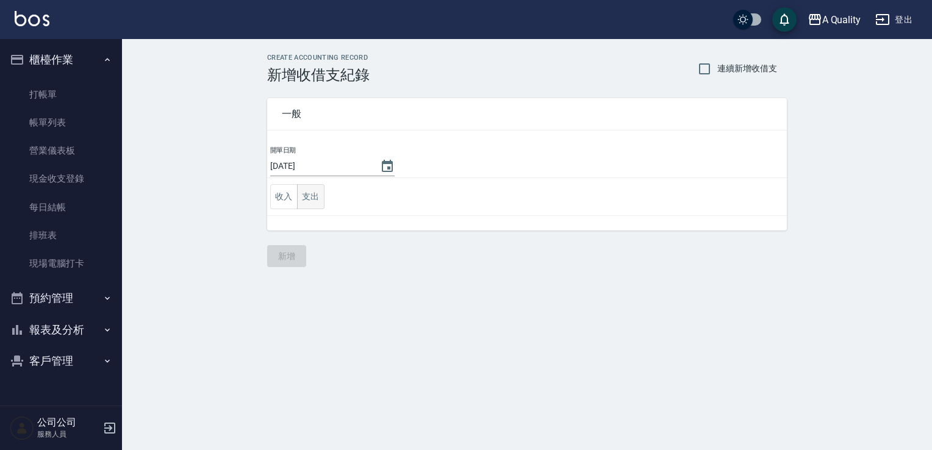
click at [309, 192] on button "支出" at bounding box center [310, 196] width 27 height 25
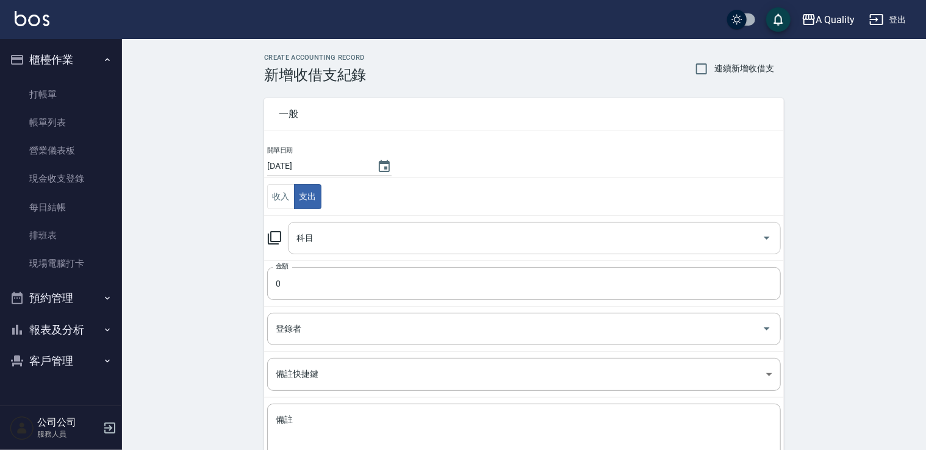
click at [323, 243] on input "科目" at bounding box center [524, 237] width 463 height 21
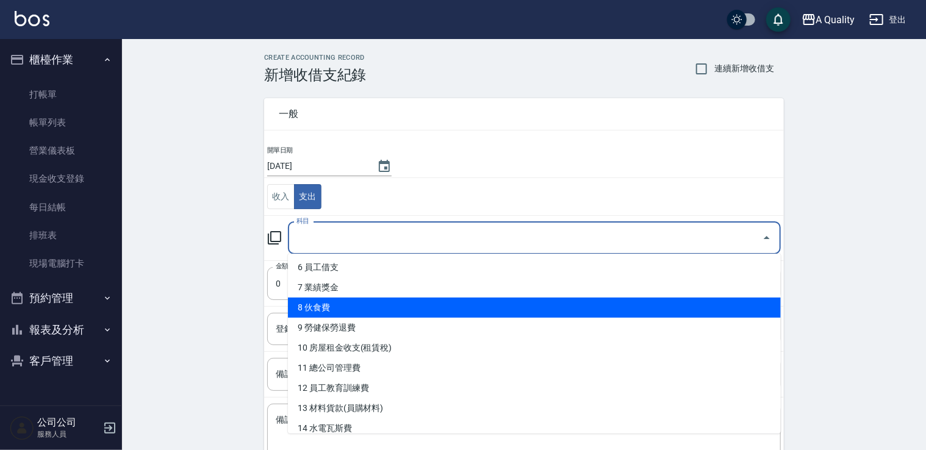
scroll to position [183, 0]
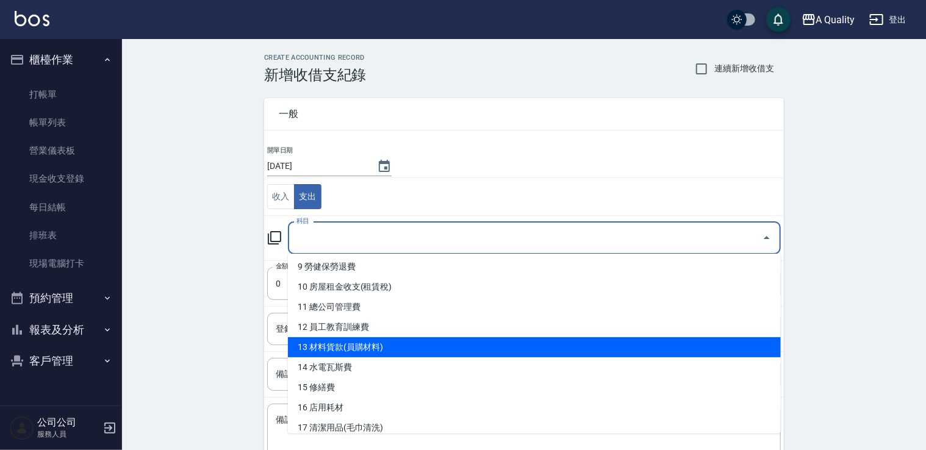
click at [344, 338] on li "13 材料貨款(員購材料)" at bounding box center [534, 347] width 493 height 20
type input "13 材料貨款(員購材料)"
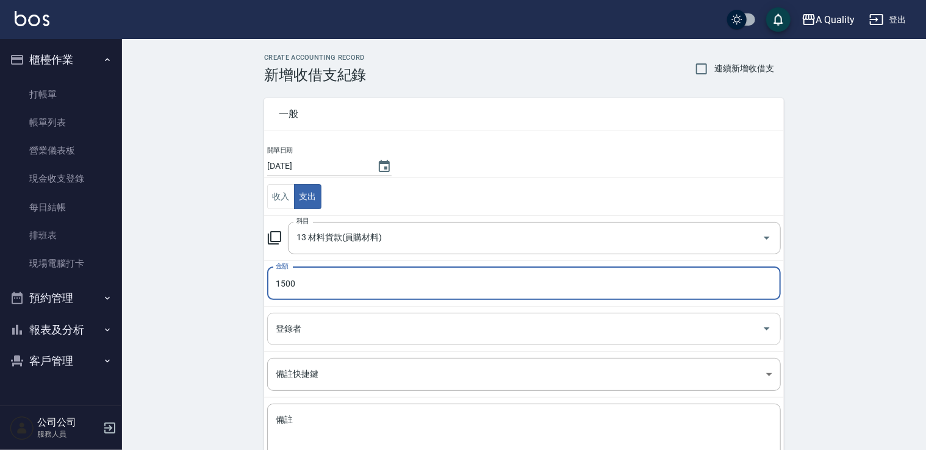
type input "1500"
click at [324, 335] on input "登錄者" at bounding box center [515, 328] width 484 height 21
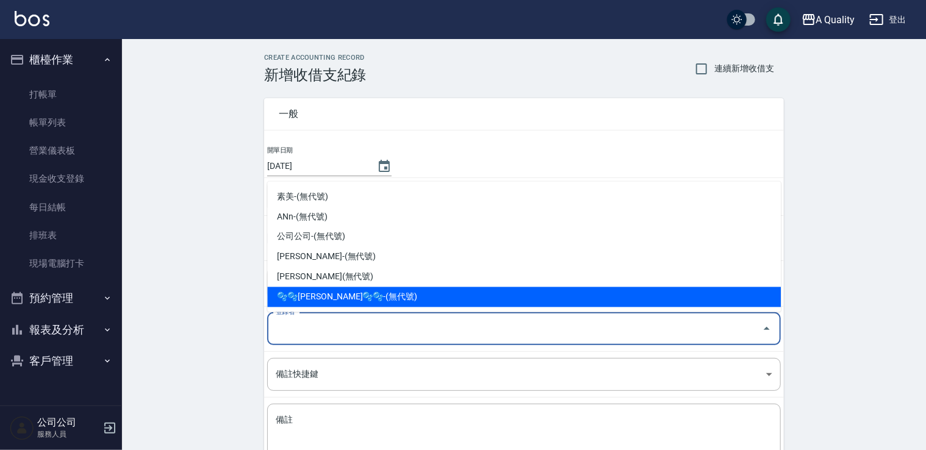
click at [335, 287] on li "🫧🫧Taylor🫧🫧-(無代號)" at bounding box center [523, 297] width 513 height 20
type input "🫧🫧Taylor🫧🫧-(無代號)"
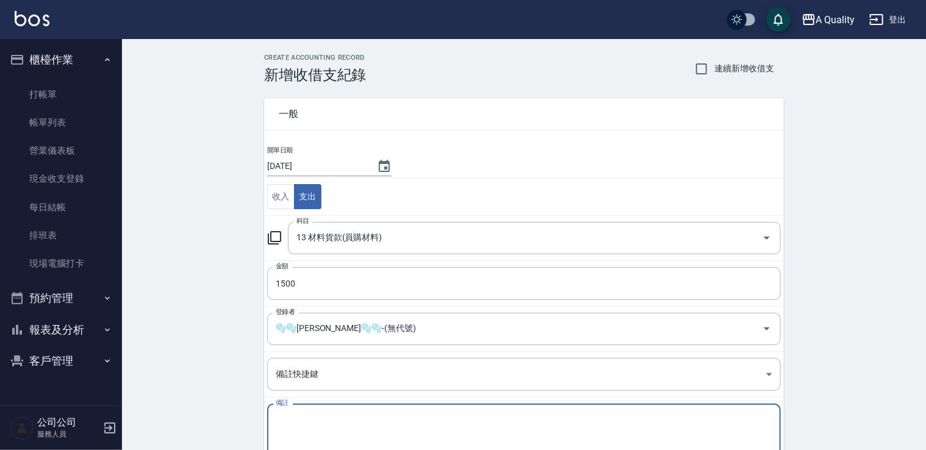
click at [336, 423] on textarea "備註" at bounding box center [524, 434] width 496 height 41
type textarea "C"
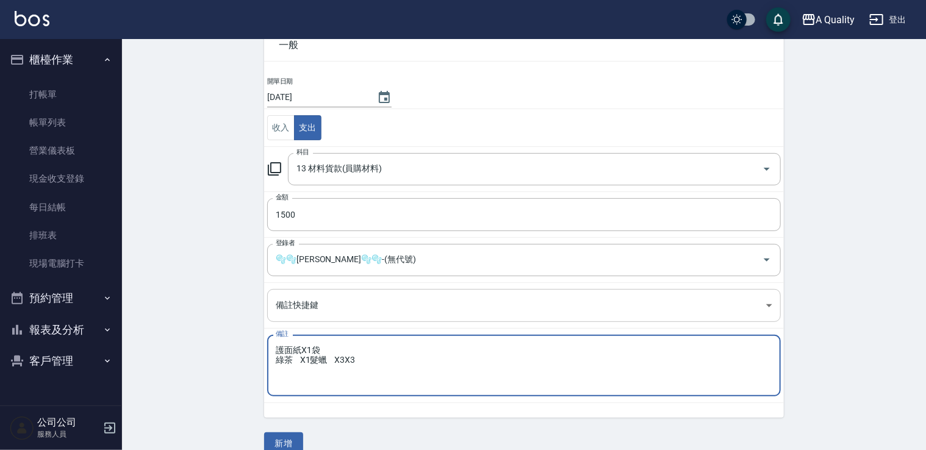
scroll to position [87, 0]
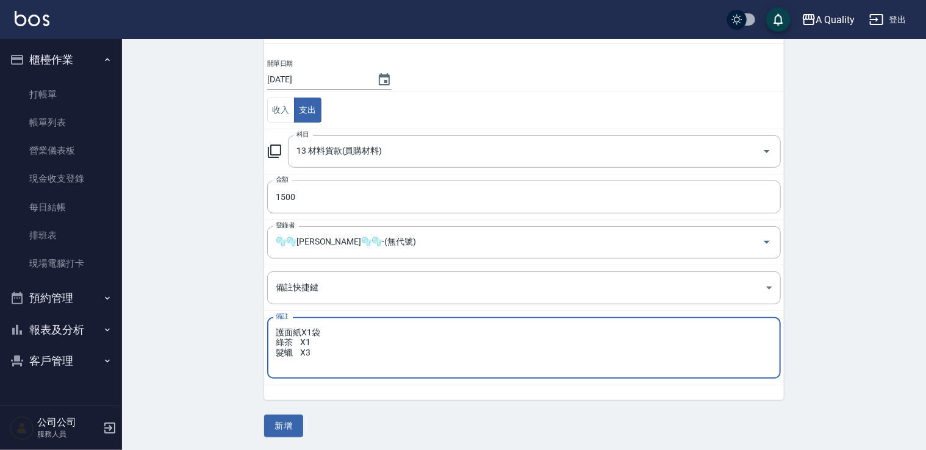
click at [377, 334] on textarea "護面紙X1袋 綠茶 X1 髮蠟 X3" at bounding box center [524, 347] width 496 height 41
type textarea "護面紙X1袋 綠茶 X1 髮蠟 X3"
click at [280, 427] on button "新增" at bounding box center [283, 426] width 39 height 23
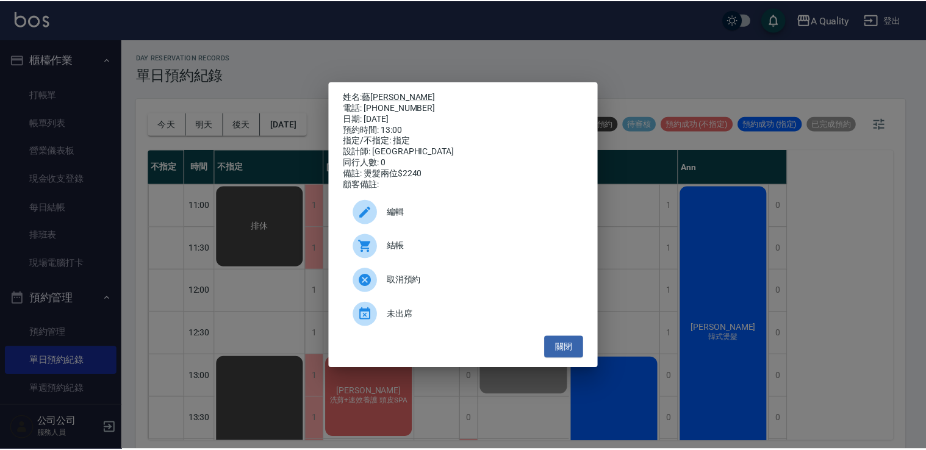
scroll to position [154, 0]
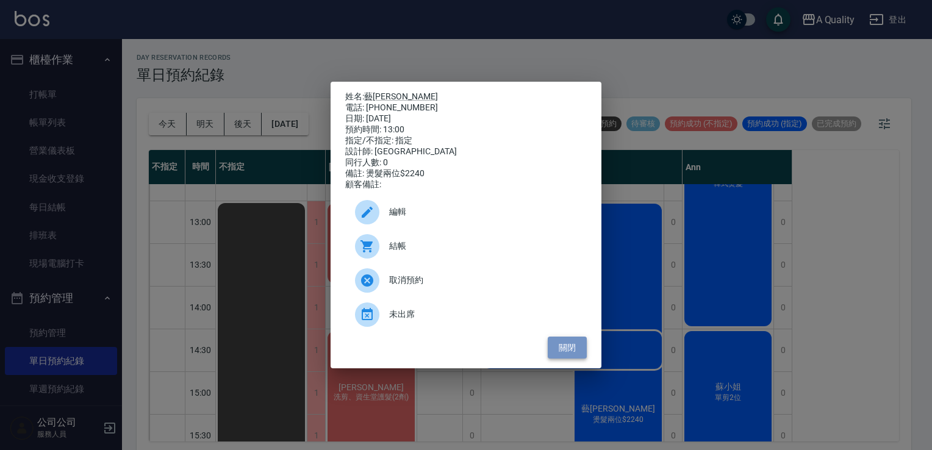
click at [567, 347] on button "關閉" at bounding box center [567, 348] width 39 height 23
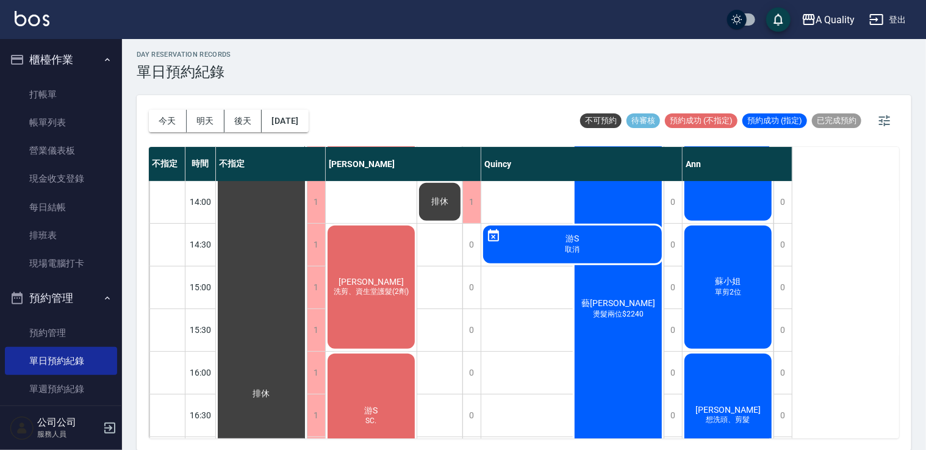
scroll to position [305, 0]
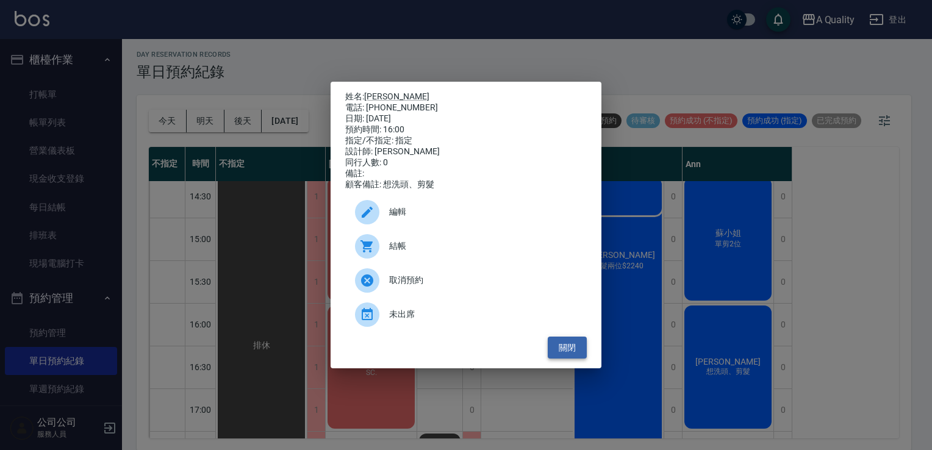
click at [567, 355] on button "關閉" at bounding box center [567, 348] width 39 height 23
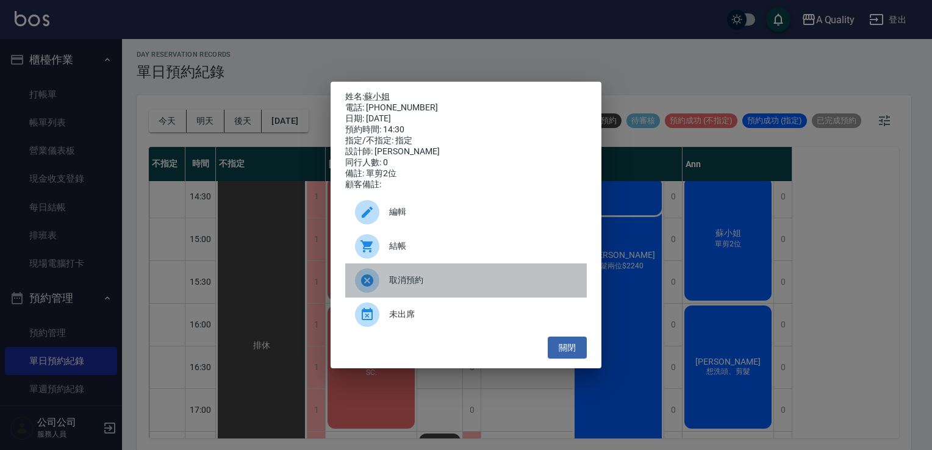
click at [432, 270] on div "取消預約" at bounding box center [465, 280] width 241 height 34
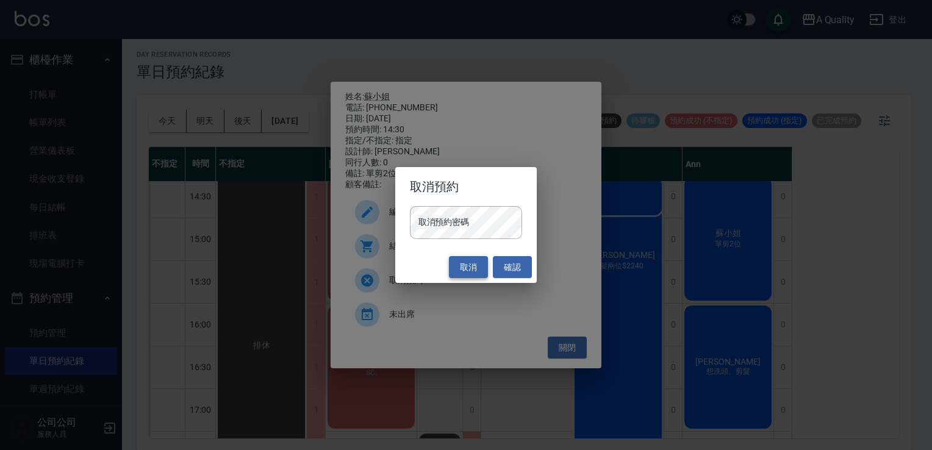
click at [465, 264] on button "取消" at bounding box center [468, 267] width 39 height 23
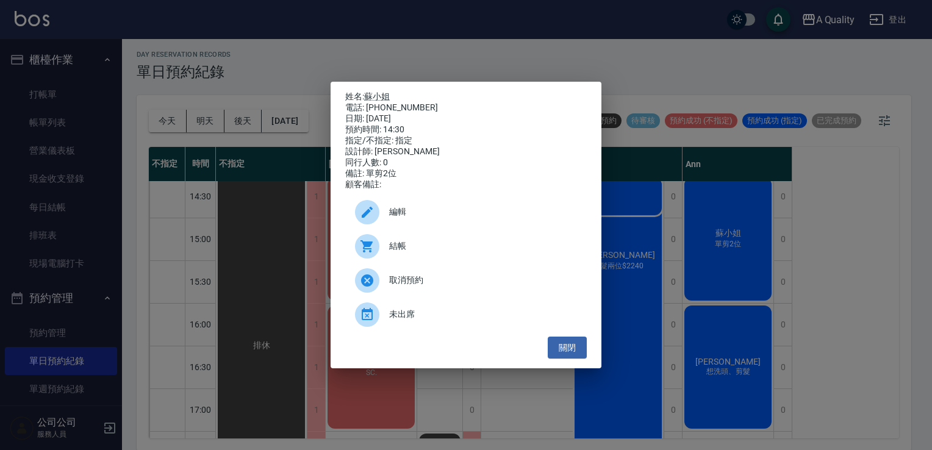
click at [429, 252] on span "結帳" at bounding box center [483, 246] width 188 height 13
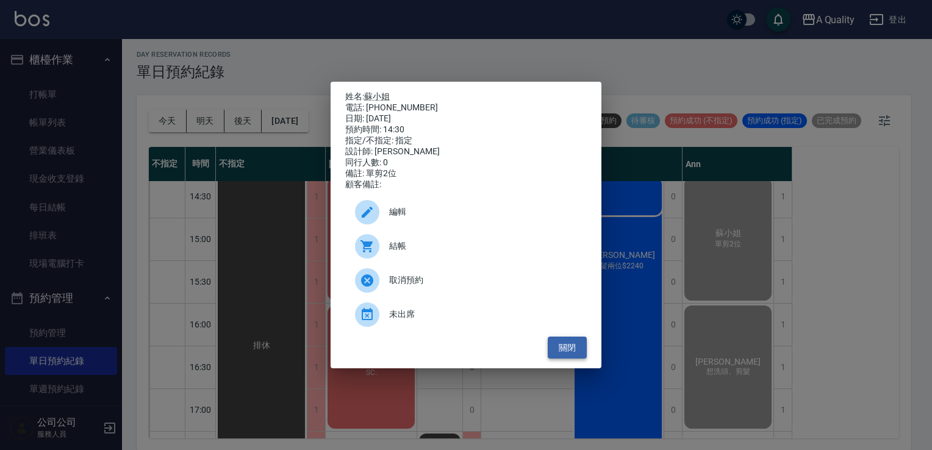
click at [568, 346] on button "關閉" at bounding box center [567, 348] width 39 height 23
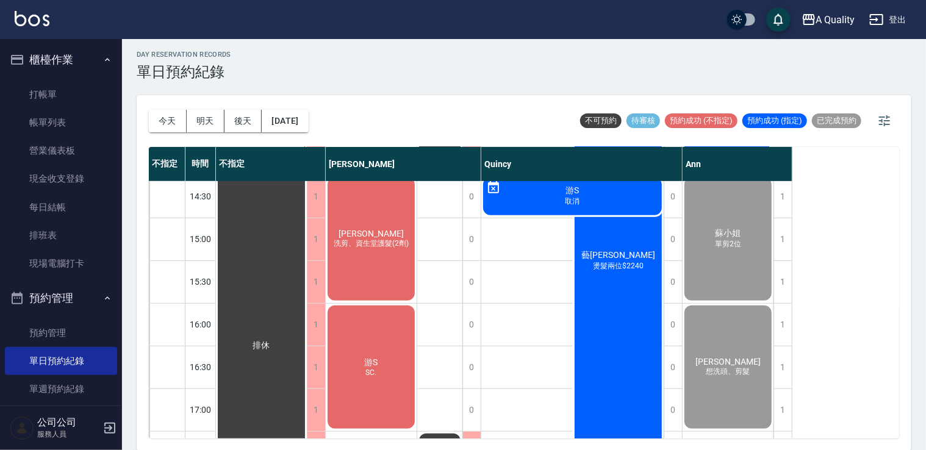
drag, startPoint x: 55, startPoint y: 111, endPoint x: 313, endPoint y: 241, distance: 289.0
click at [55, 111] on link "帳單列表" at bounding box center [61, 123] width 112 height 28
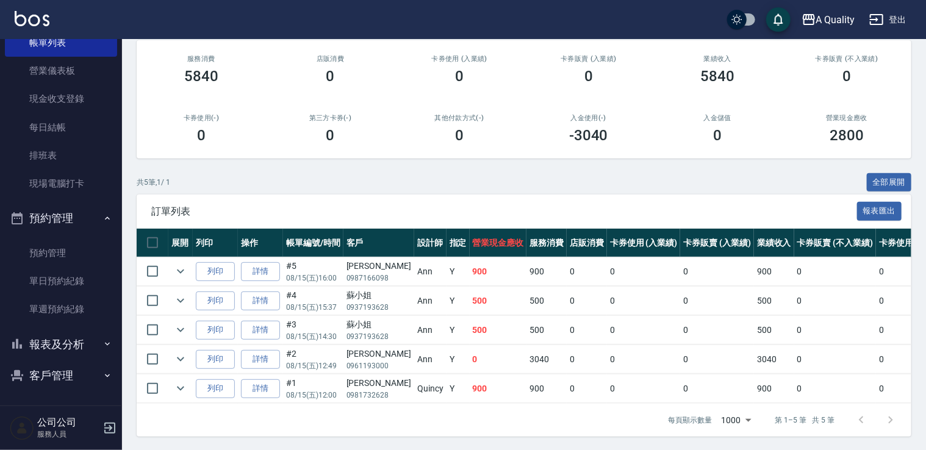
scroll to position [157, 0]
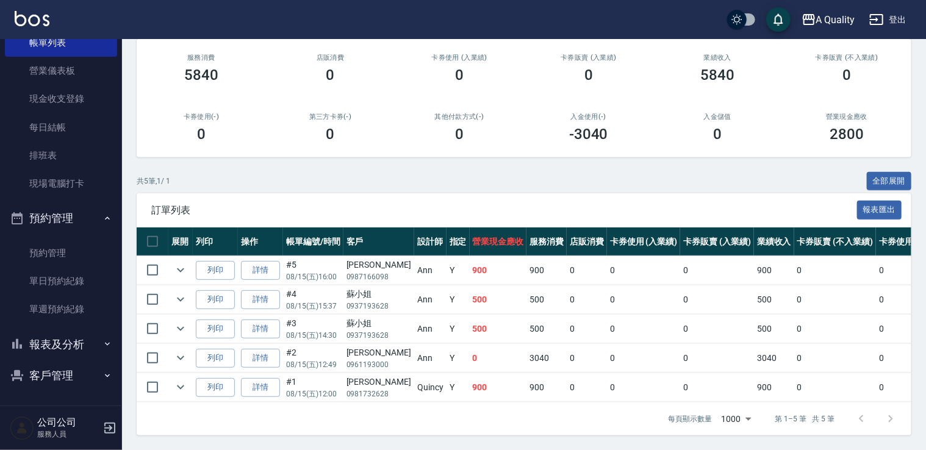
click at [71, 335] on button "報表及分析" at bounding box center [61, 345] width 112 height 32
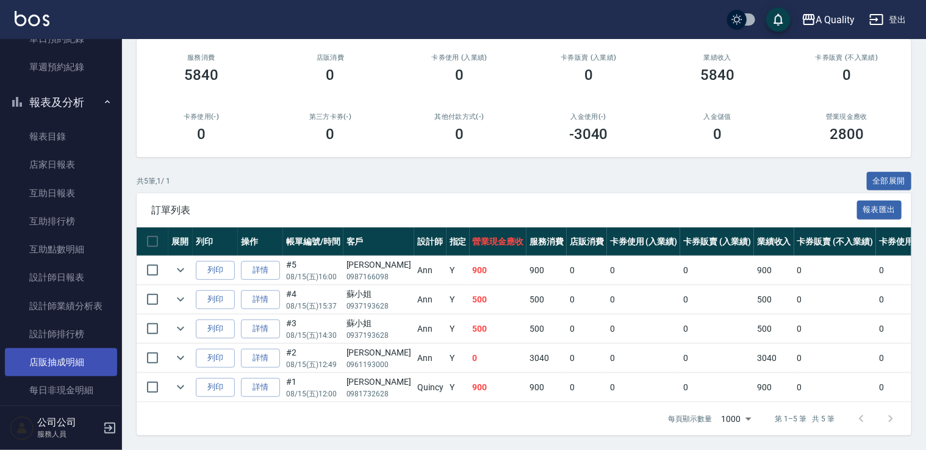
scroll to position [371, 0]
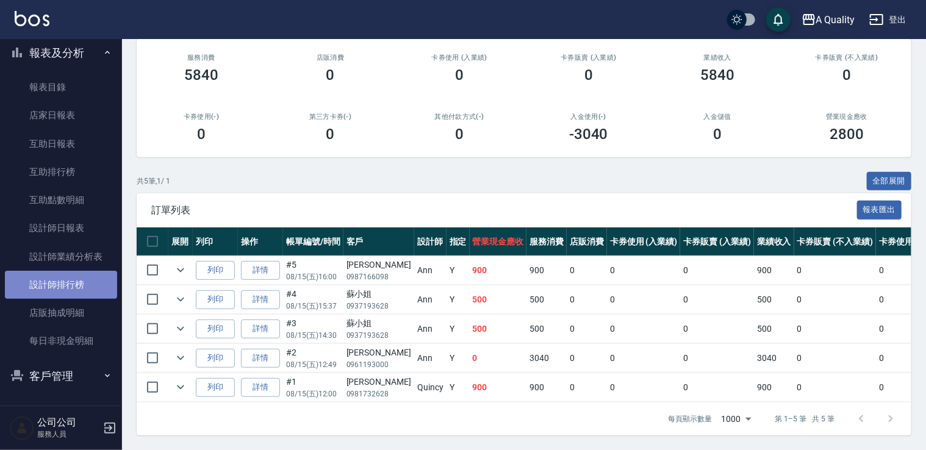
click at [64, 288] on link "設計師排行榜" at bounding box center [61, 285] width 112 height 28
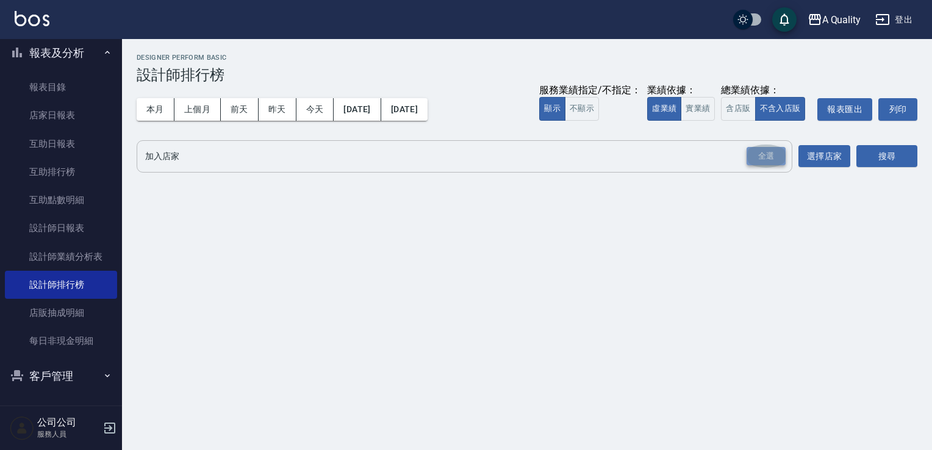
click at [774, 165] on div "全選" at bounding box center [765, 156] width 39 height 19
click at [899, 162] on button "搜尋" at bounding box center [886, 157] width 61 height 23
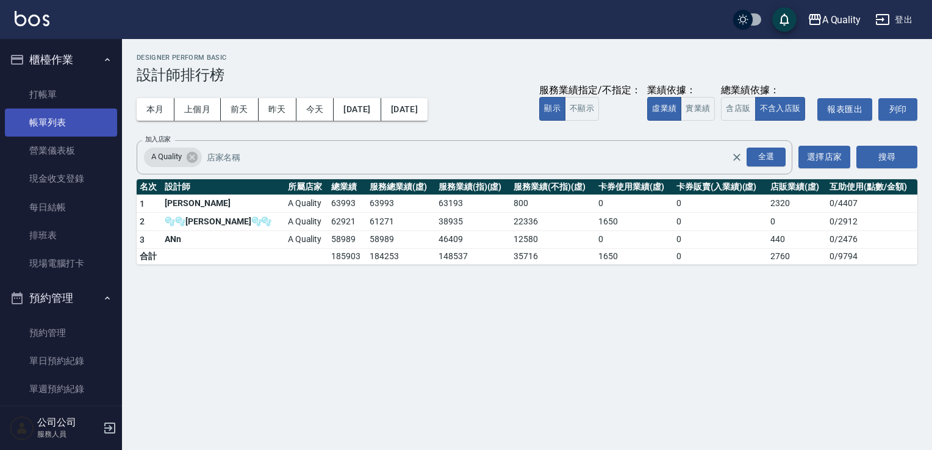
click at [25, 115] on link "帳單列表" at bounding box center [61, 123] width 112 height 28
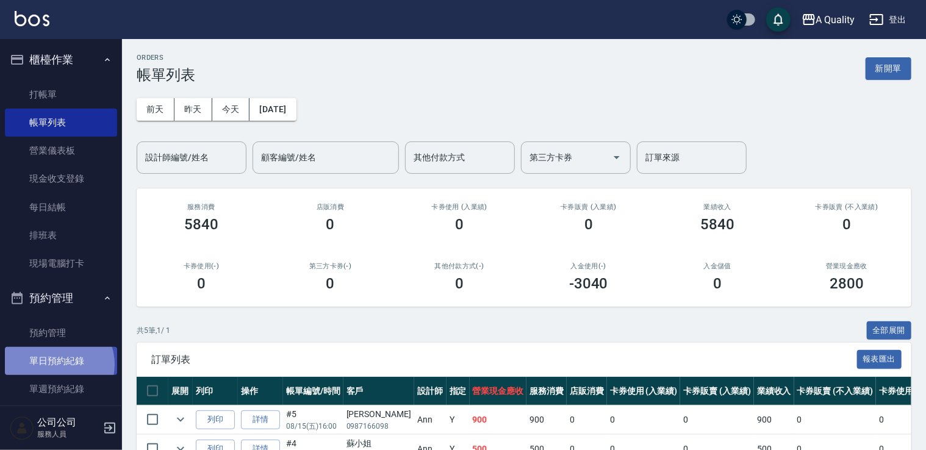
click at [56, 364] on link "單日預約紀錄" at bounding box center [61, 361] width 112 height 28
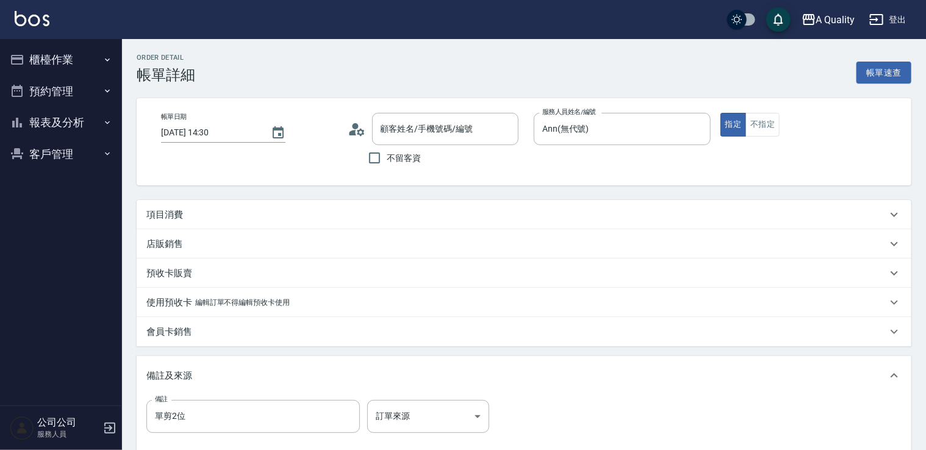
type input "[DATE] 14:30"
type input "Ann(無代號)"
type input "單剪2位"
click at [219, 216] on div "項目消費" at bounding box center [516, 215] width 740 height 13
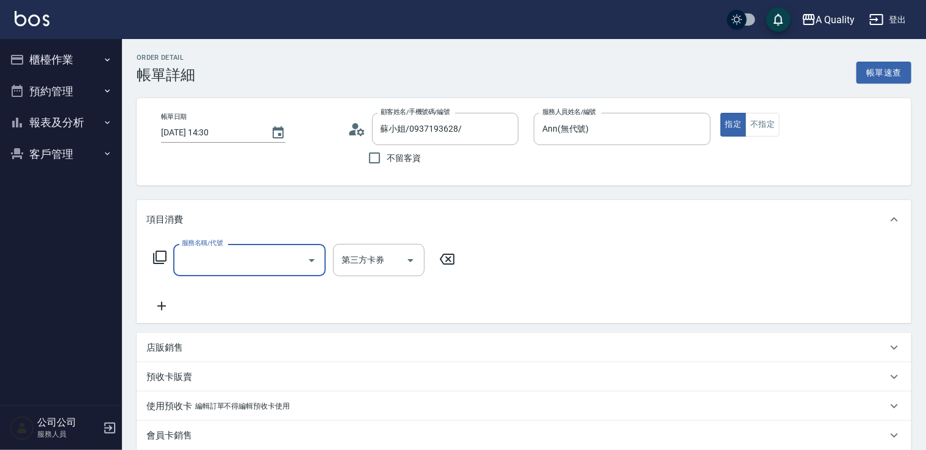
type input "蘇小姐/0937193628/"
click at [227, 243] on div "服務名稱/代號 服務名稱/代號 第三方卡券 第三方卡券" at bounding box center [524, 281] width 774 height 84
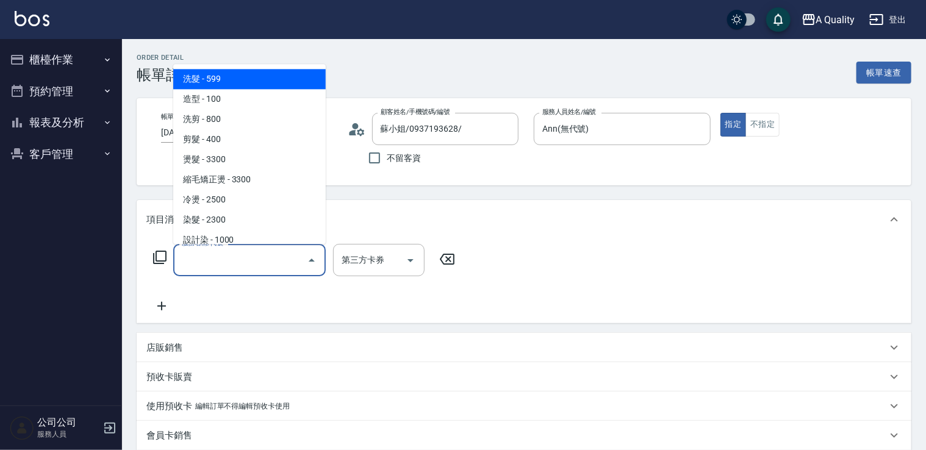
click at [231, 262] on input "服務名稱/代號" at bounding box center [240, 259] width 123 height 21
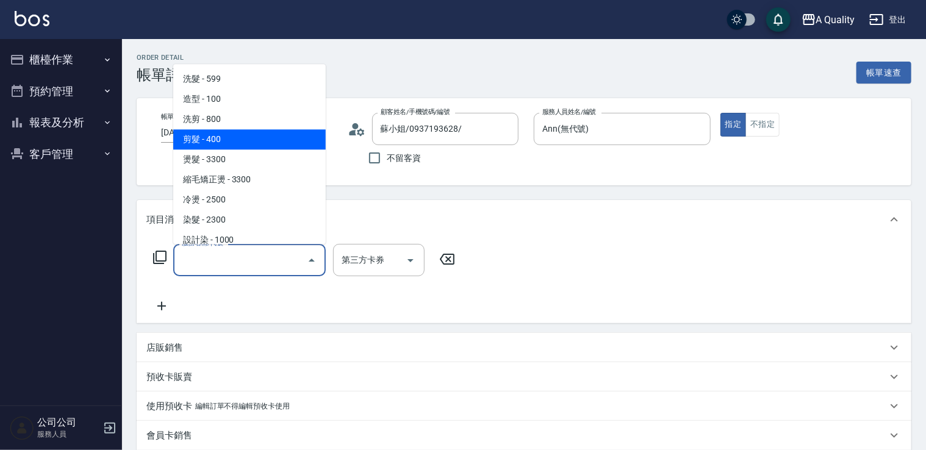
click at [237, 140] on span "剪髮 - 400" at bounding box center [249, 139] width 152 height 20
type input "剪髮(201)"
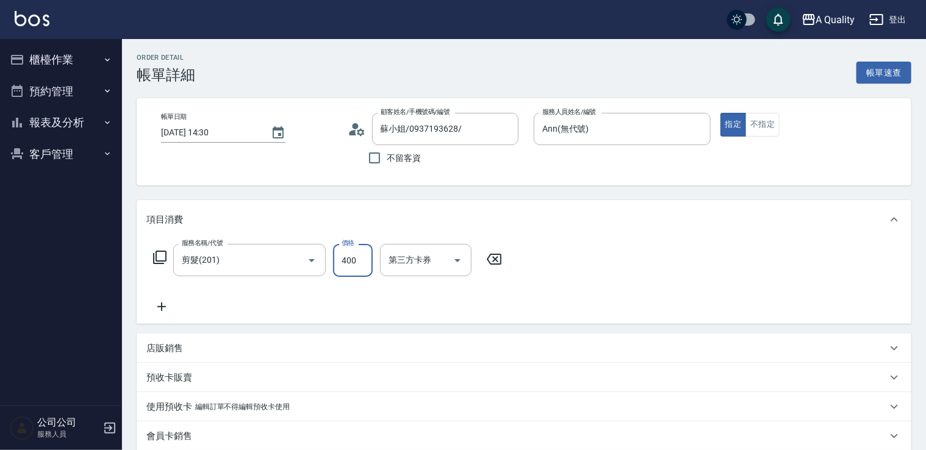
click at [360, 259] on input "400" at bounding box center [353, 260] width 40 height 33
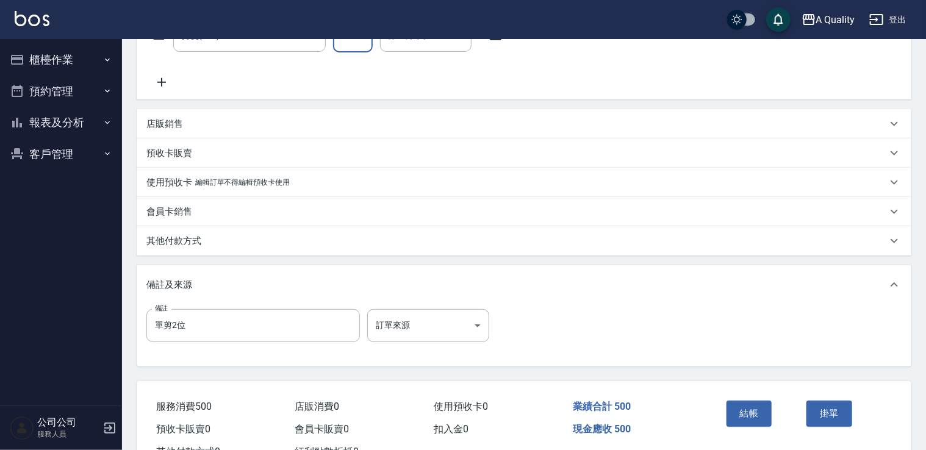
scroll to position [271, 0]
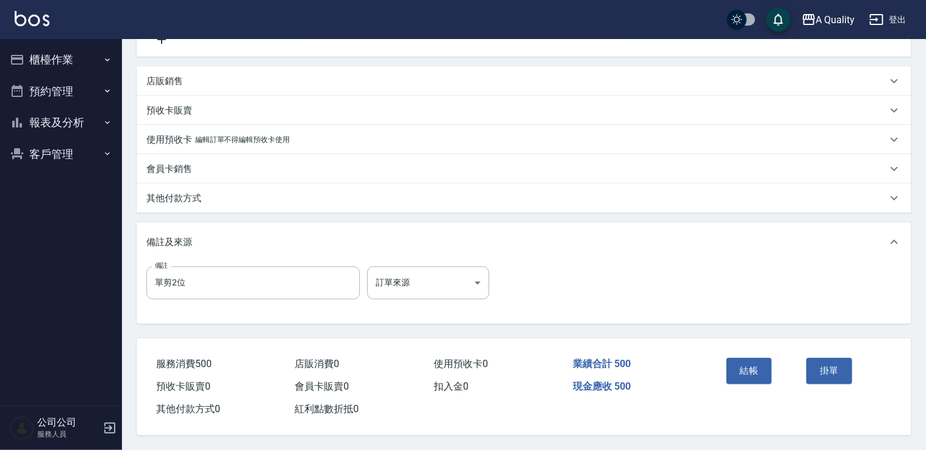
type input "500"
click at [751, 380] on div "結帳" at bounding box center [761, 379] width 80 height 53
drag, startPoint x: 747, startPoint y: 371, endPoint x: 721, endPoint y: 362, distance: 27.8
click at [747, 371] on button "結帳" at bounding box center [749, 371] width 46 height 26
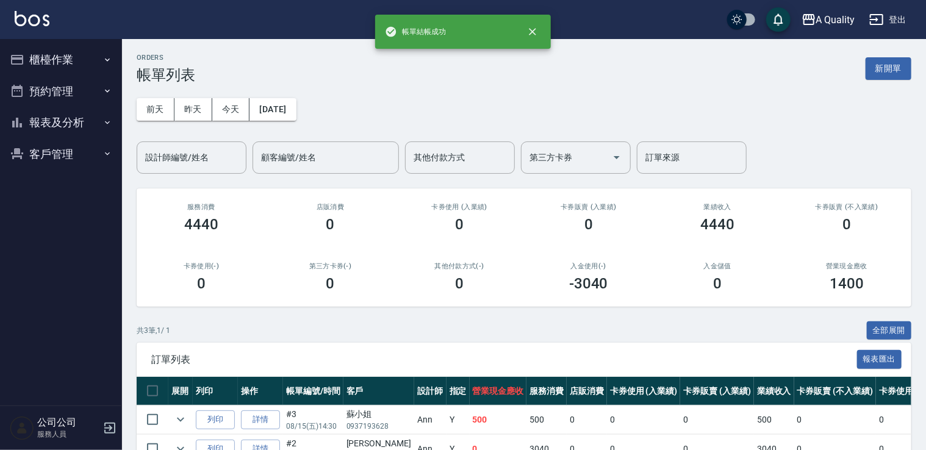
click at [55, 45] on button "櫃檯作業" at bounding box center [61, 60] width 112 height 32
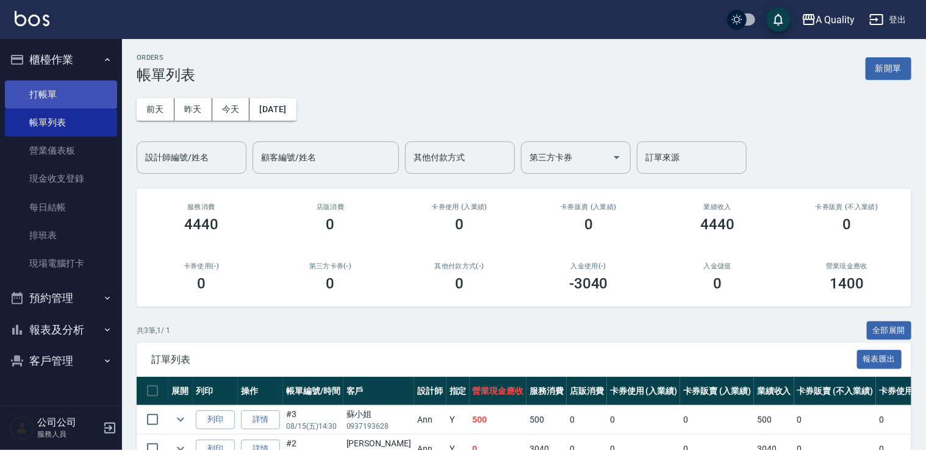
click at [62, 85] on link "打帳單" at bounding box center [61, 94] width 112 height 28
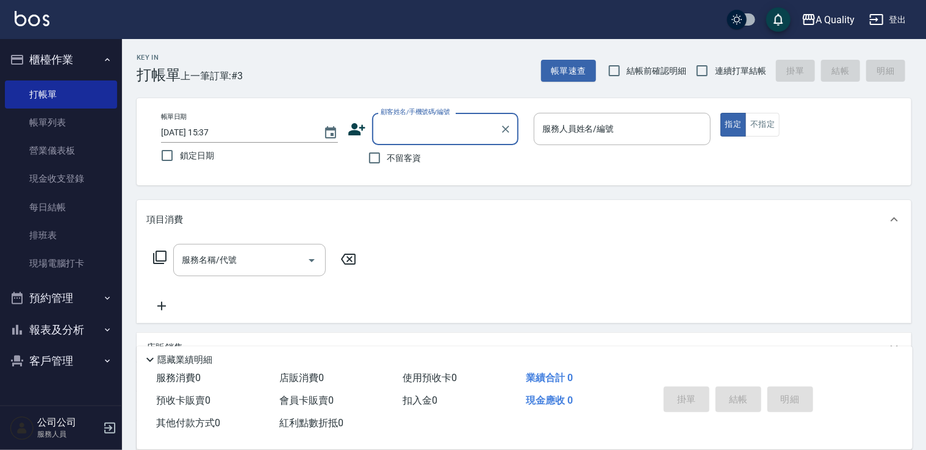
click at [441, 120] on input "顧客姓名/手機號碼/編號" at bounding box center [435, 128] width 117 height 21
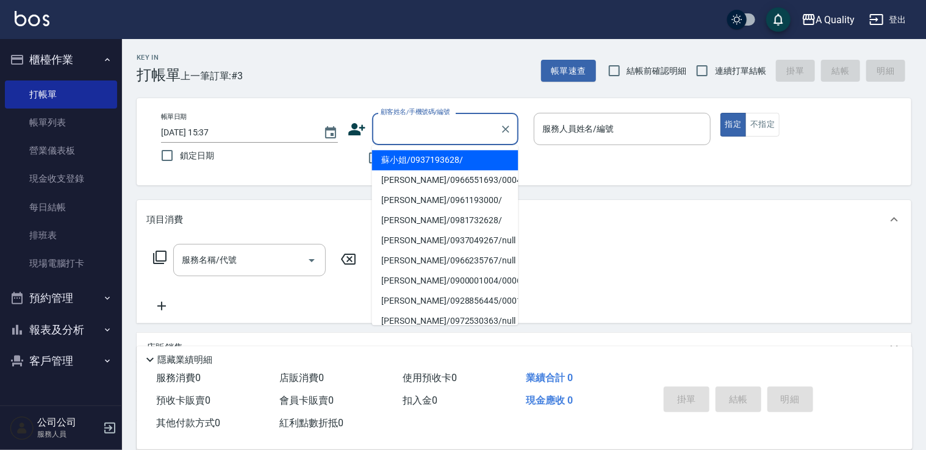
click at [423, 167] on li "蘇小姐/0937193628/" at bounding box center [445, 160] width 146 height 20
type input "蘇小姐/0937193628/"
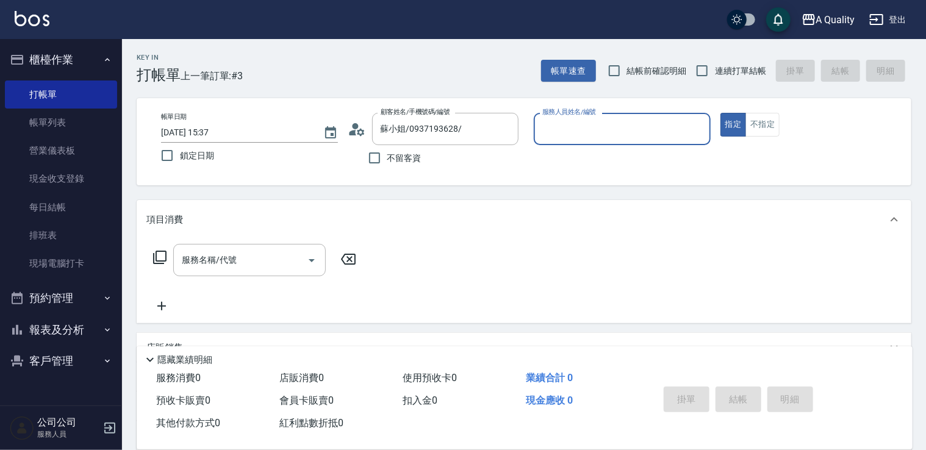
type input "Ann(無代號)"
click at [594, 138] on input "Ann(無代號)" at bounding box center [613, 128] width 148 height 21
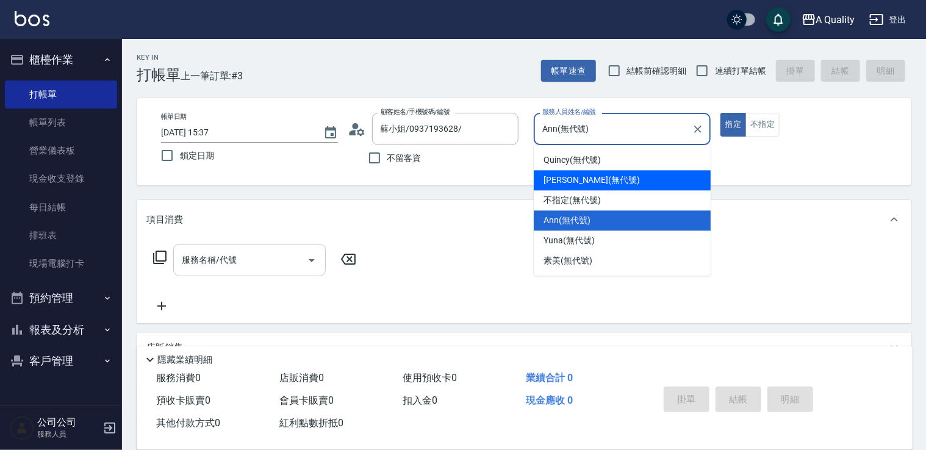
click at [260, 263] on input "服務名稱/代號" at bounding box center [240, 259] width 123 height 21
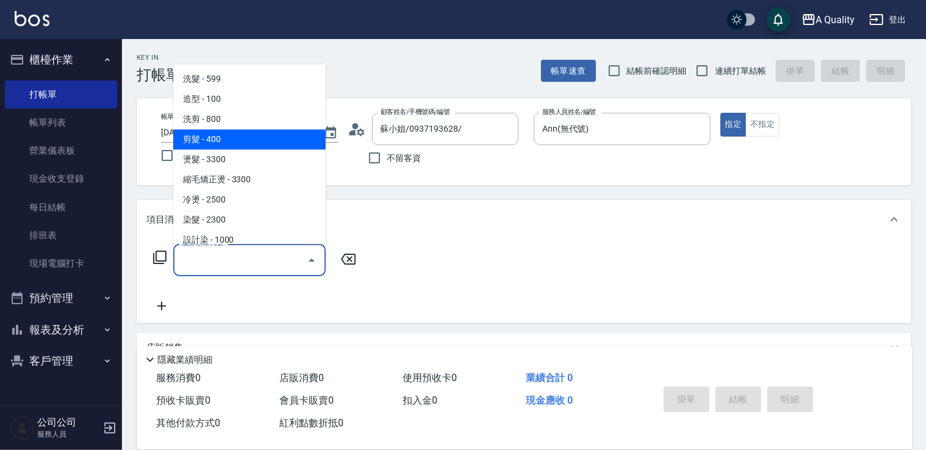
click at [235, 133] on span "剪髮 - 400" at bounding box center [249, 139] width 152 height 20
type input "剪髮(201)"
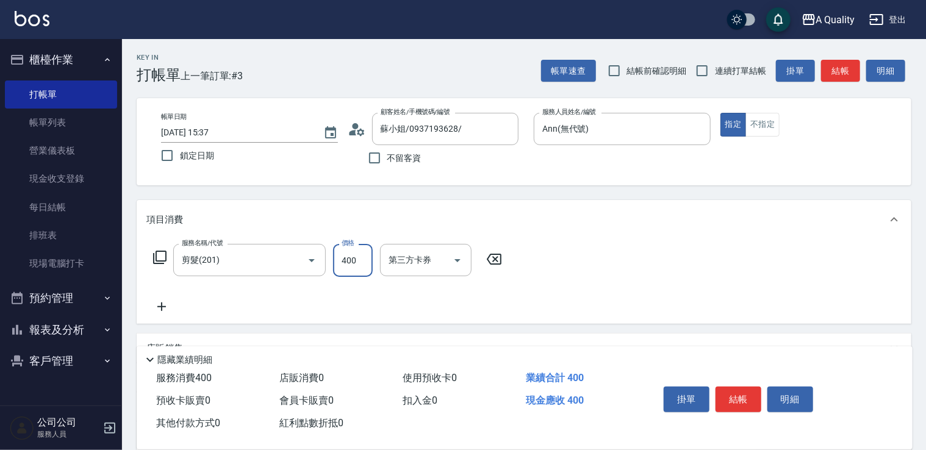
click at [356, 263] on input "400" at bounding box center [353, 260] width 40 height 33
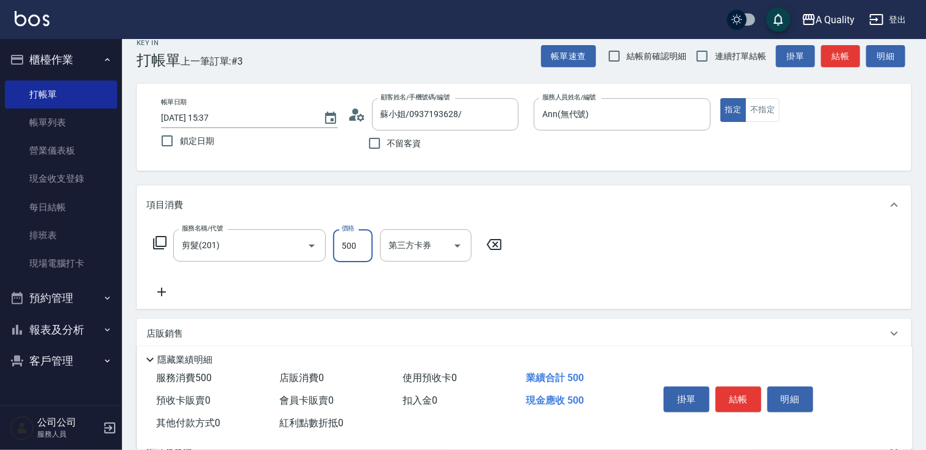
scroll to position [146, 0]
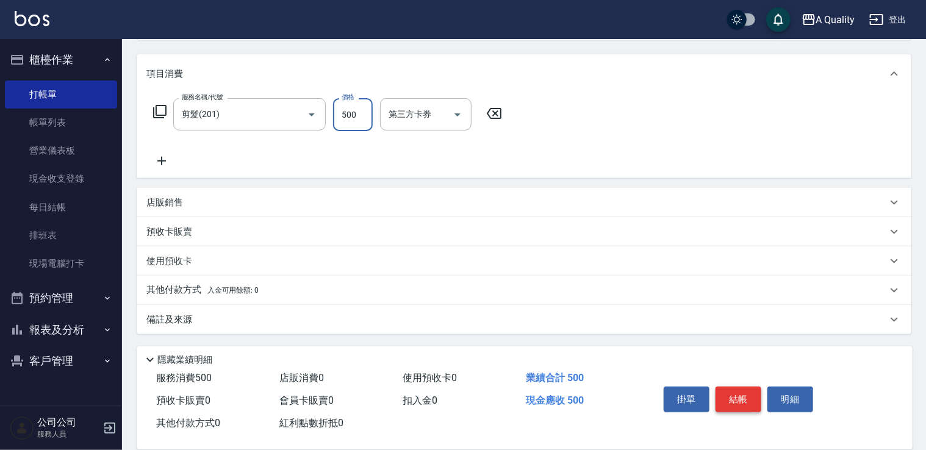
type input "500"
click at [732, 394] on button "結帳" at bounding box center [738, 400] width 46 height 26
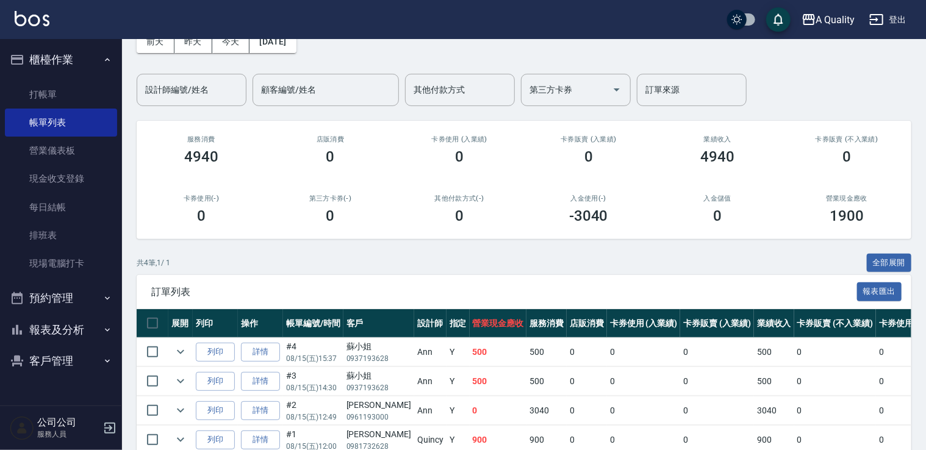
scroll to position [128, 0]
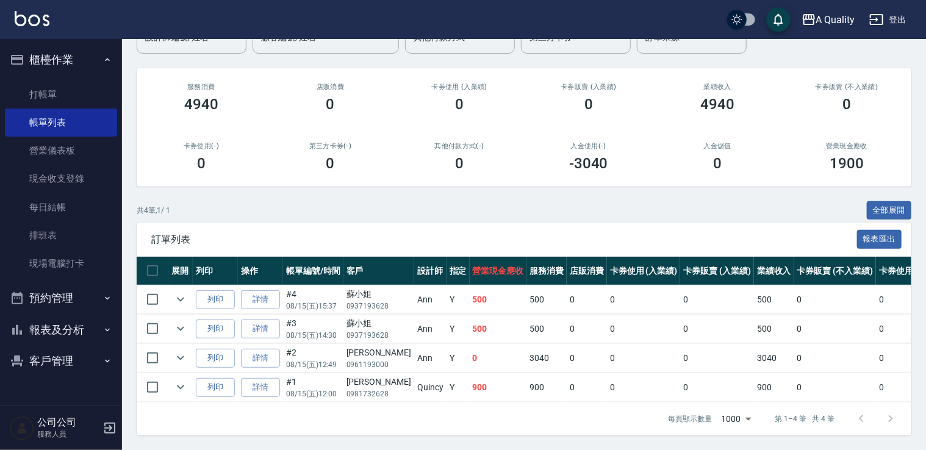
click at [71, 298] on button "預約管理" at bounding box center [61, 298] width 112 height 32
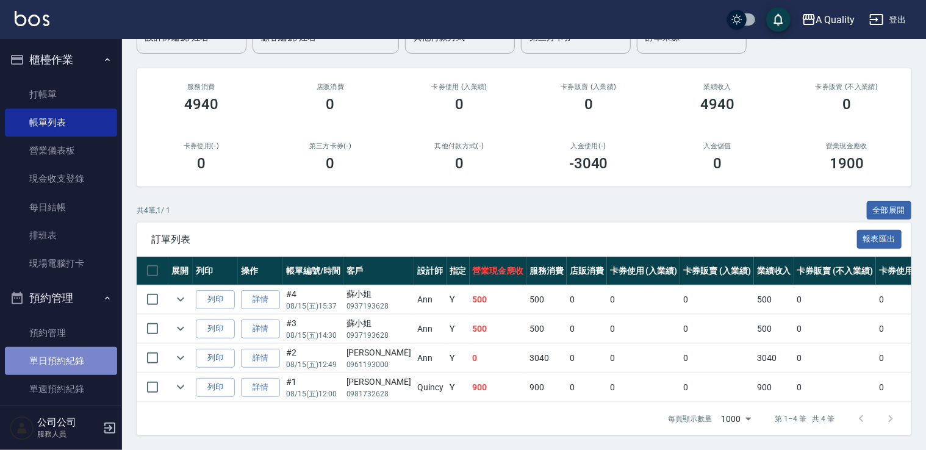
click at [87, 357] on link "單日預約紀錄" at bounding box center [61, 361] width 112 height 28
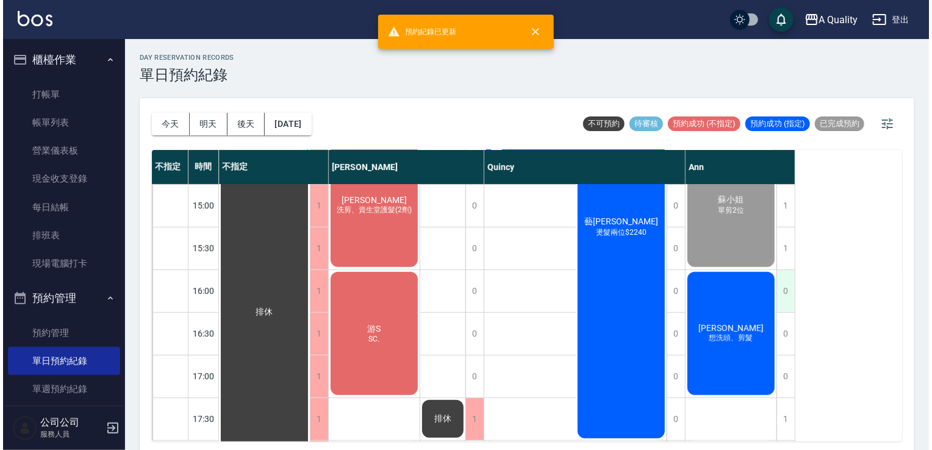
scroll to position [488, 0]
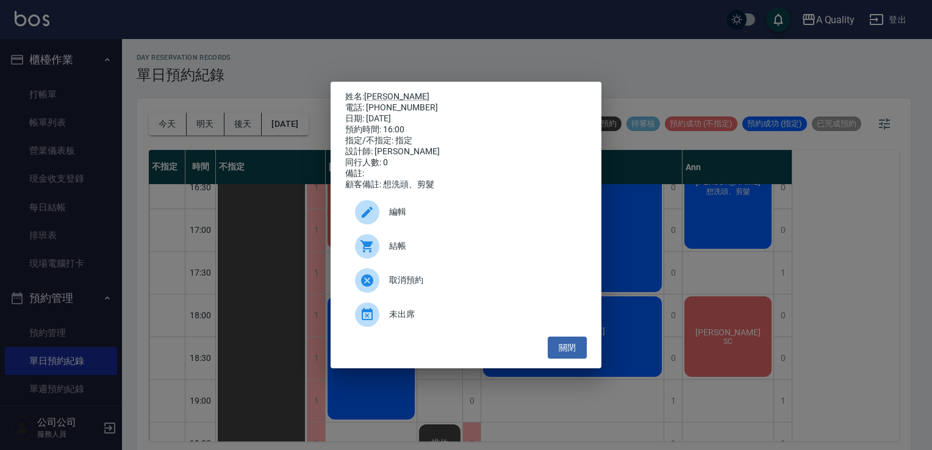
click at [453, 252] on span "結帳" at bounding box center [483, 246] width 188 height 13
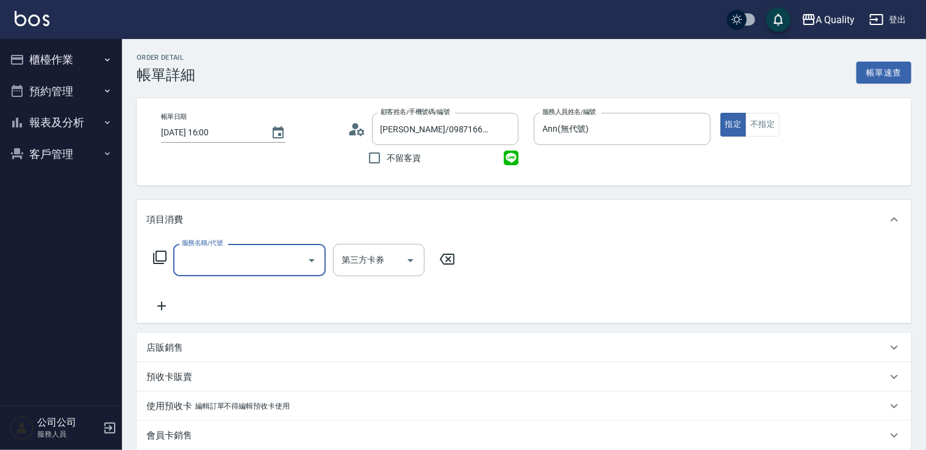
click at [261, 255] on input "服務名稱/代號" at bounding box center [240, 259] width 123 height 21
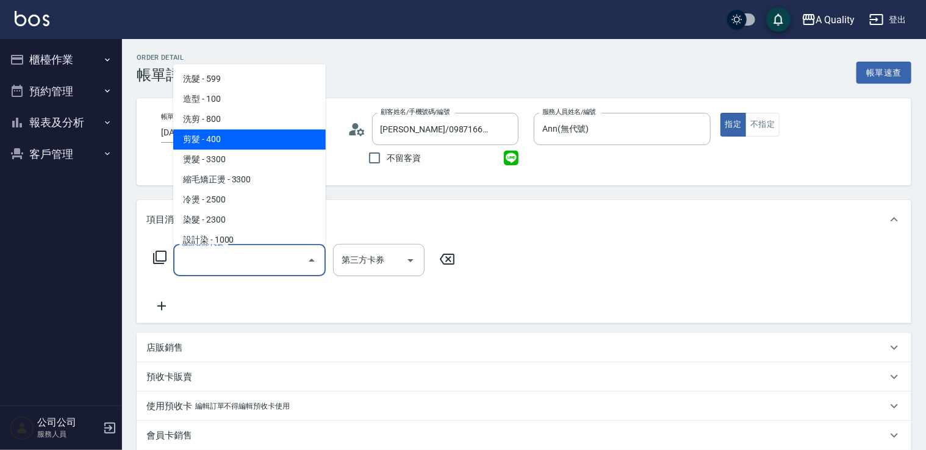
click at [232, 117] on span "洗剪 - 800" at bounding box center [249, 119] width 152 height 20
type input "洗剪(103)"
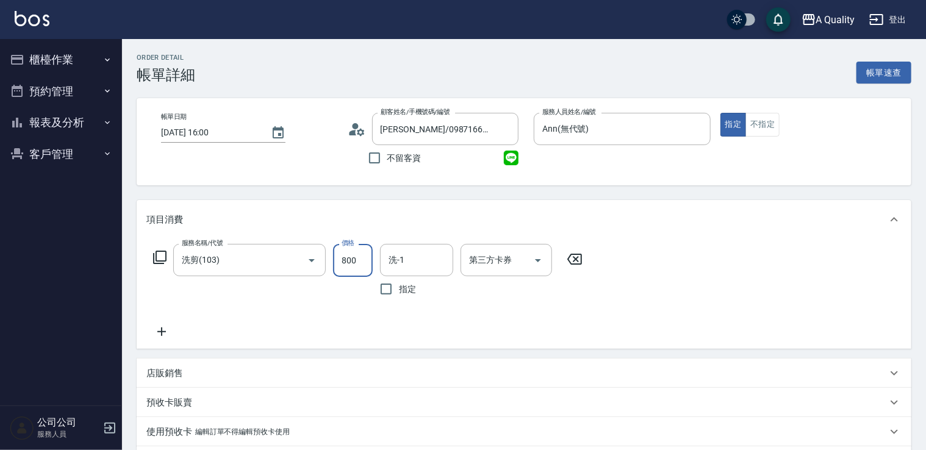
click at [349, 263] on input "800" at bounding box center [353, 260] width 40 height 33
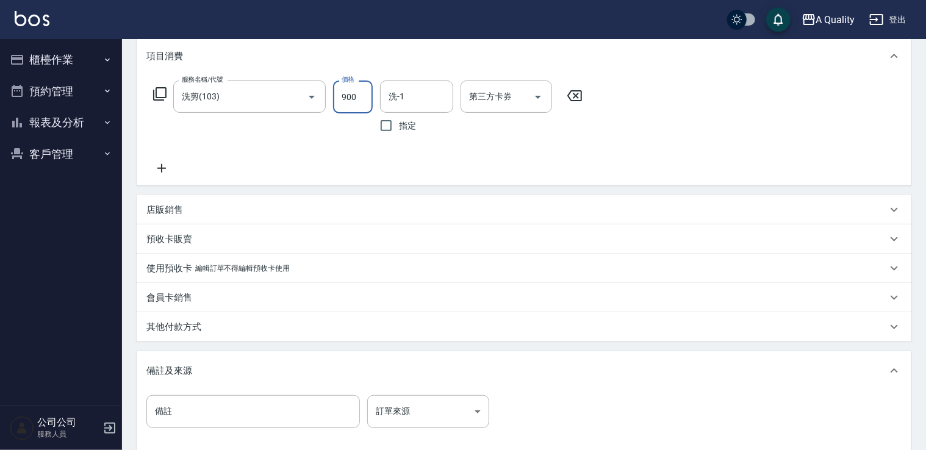
scroll to position [296, 0]
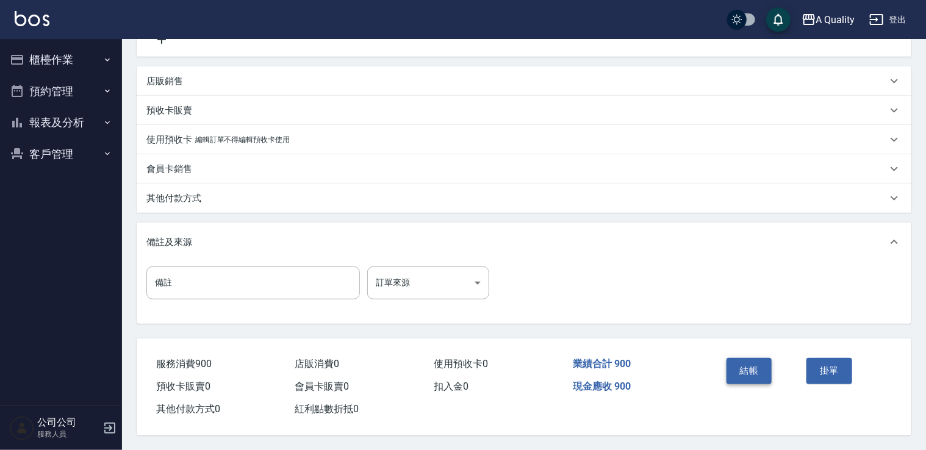
type input "900"
click at [749, 367] on button "結帳" at bounding box center [749, 371] width 46 height 26
